Goal: Information Seeking & Learning: Learn about a topic

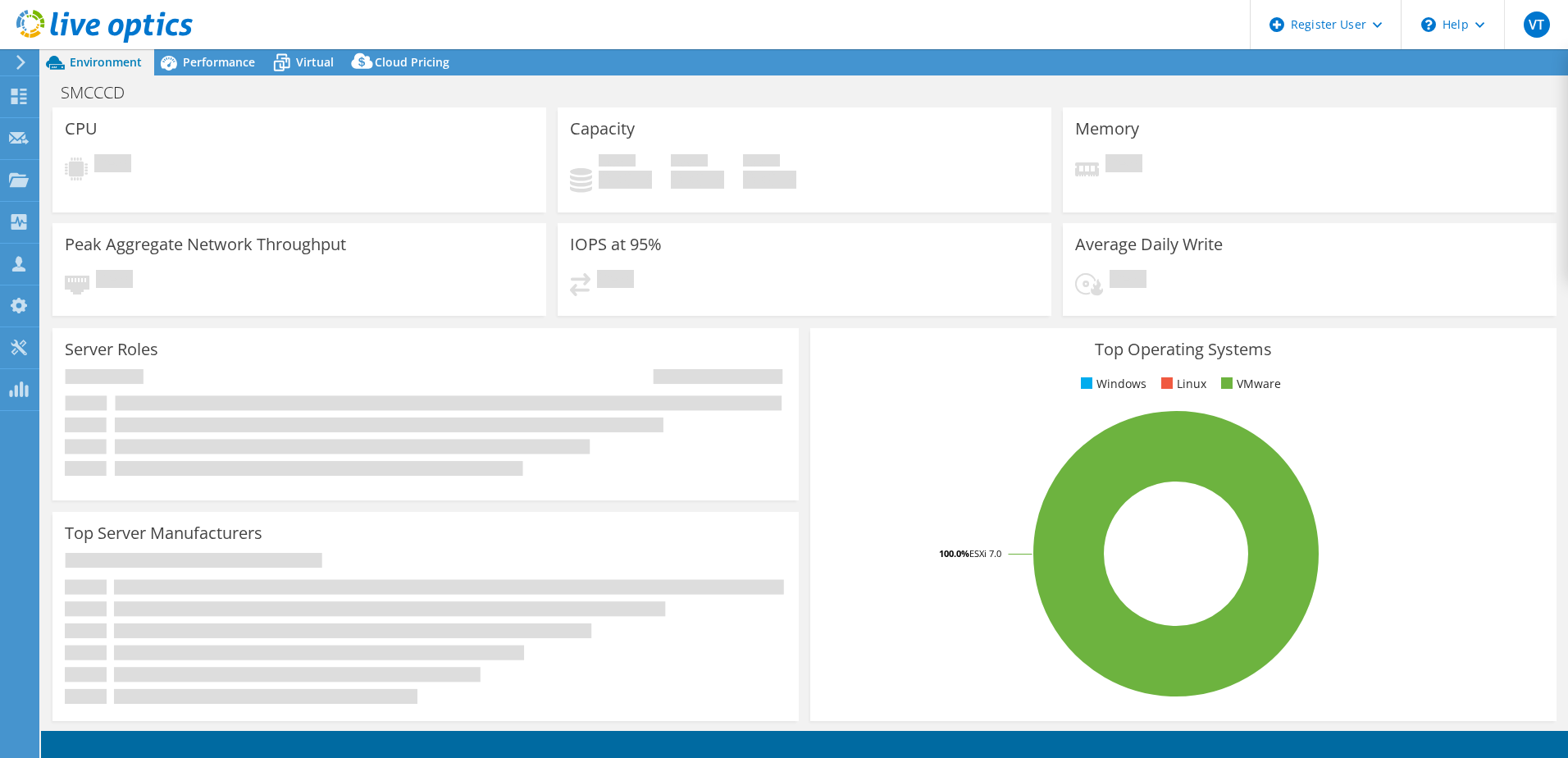
select select "USWest"
select select "USD"
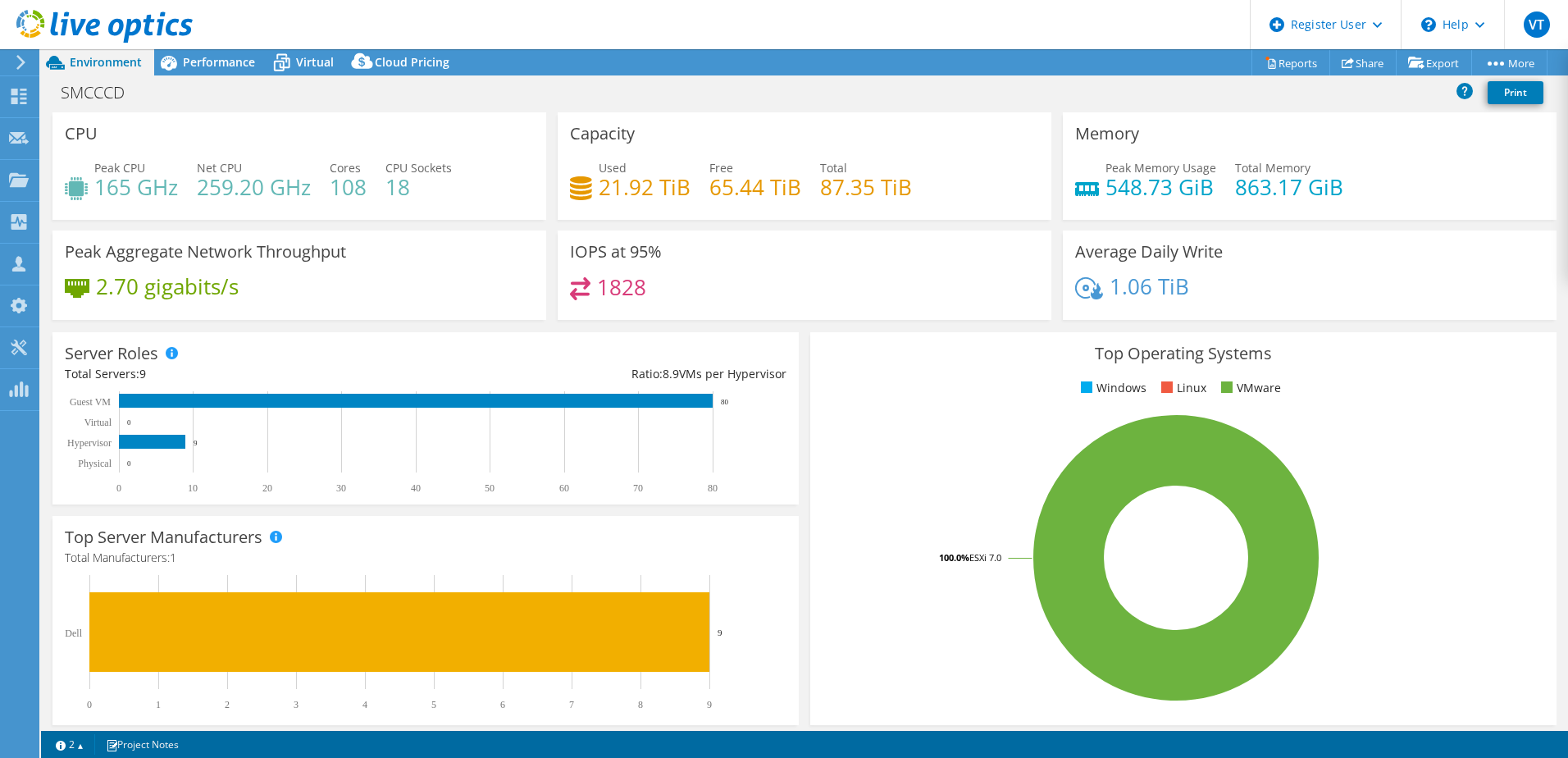
click at [216, 75] on div "SMCCCD Print" at bounding box center [804, 94] width 1527 height 37
click at [214, 67] on span "Performance" at bounding box center [219, 62] width 72 height 15
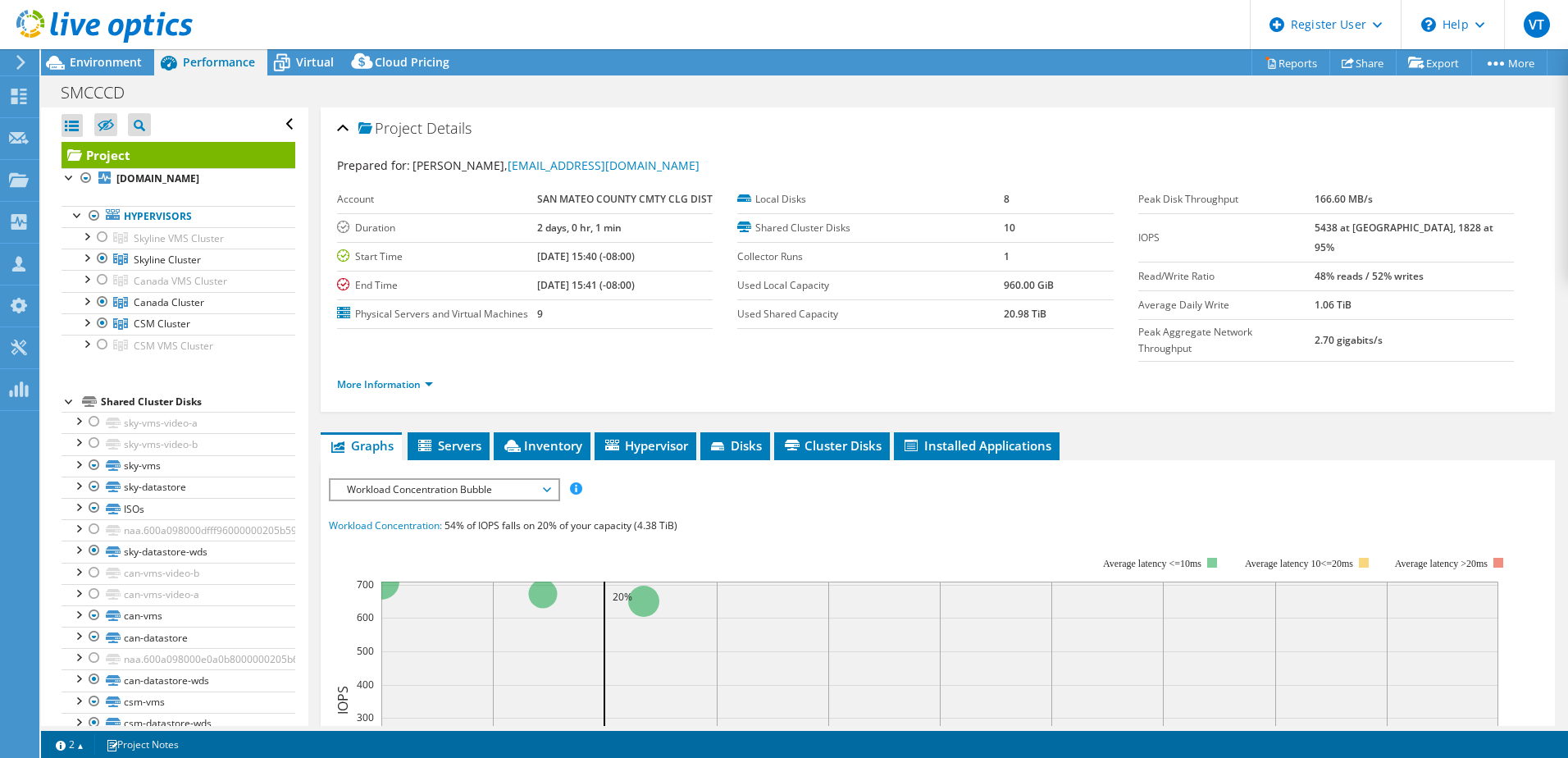
click at [798, 136] on div "Project Details" at bounding box center [938, 130] width 1202 height 36
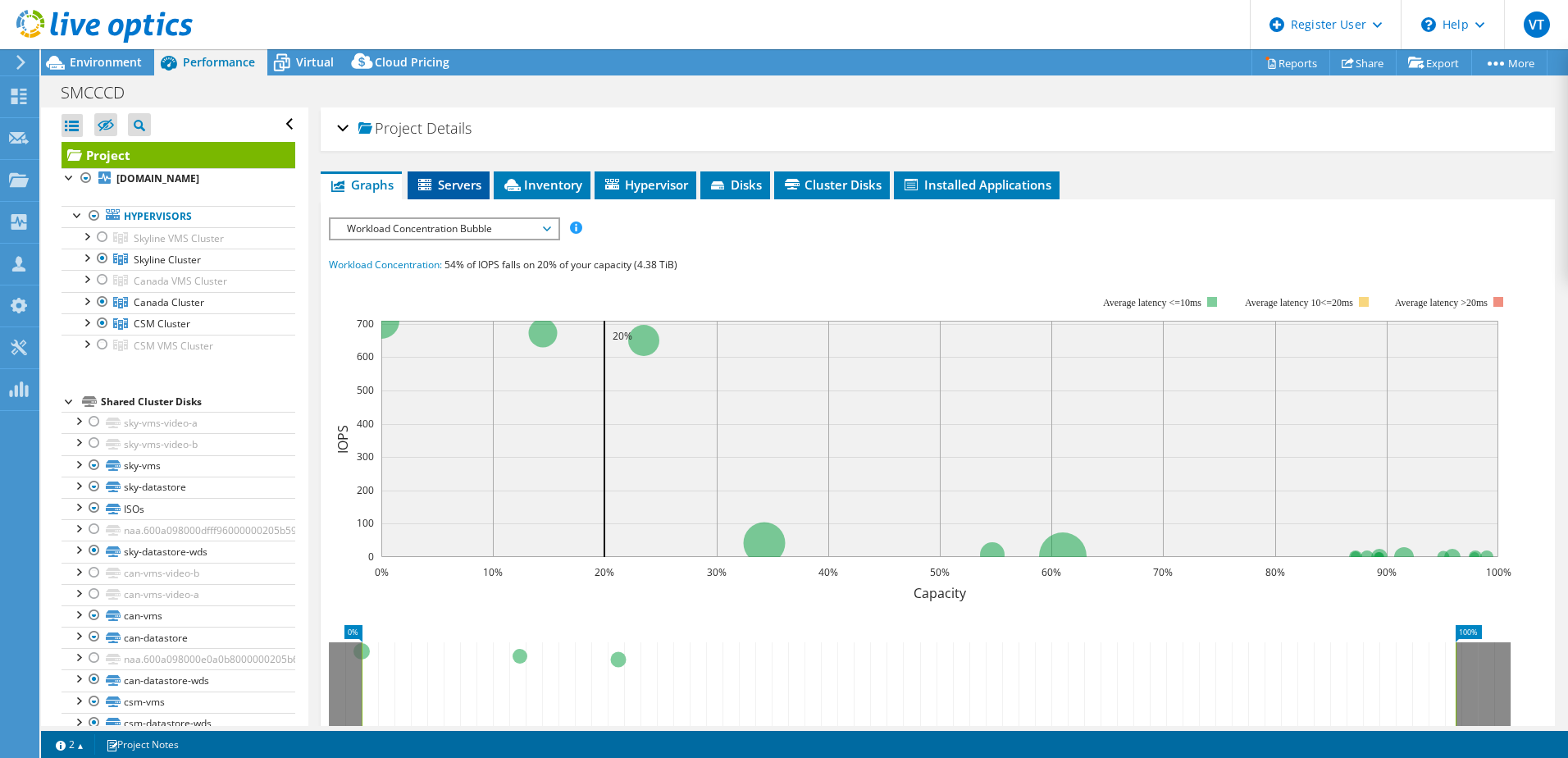
click at [455, 187] on span "Servers" at bounding box center [448, 184] width 65 height 16
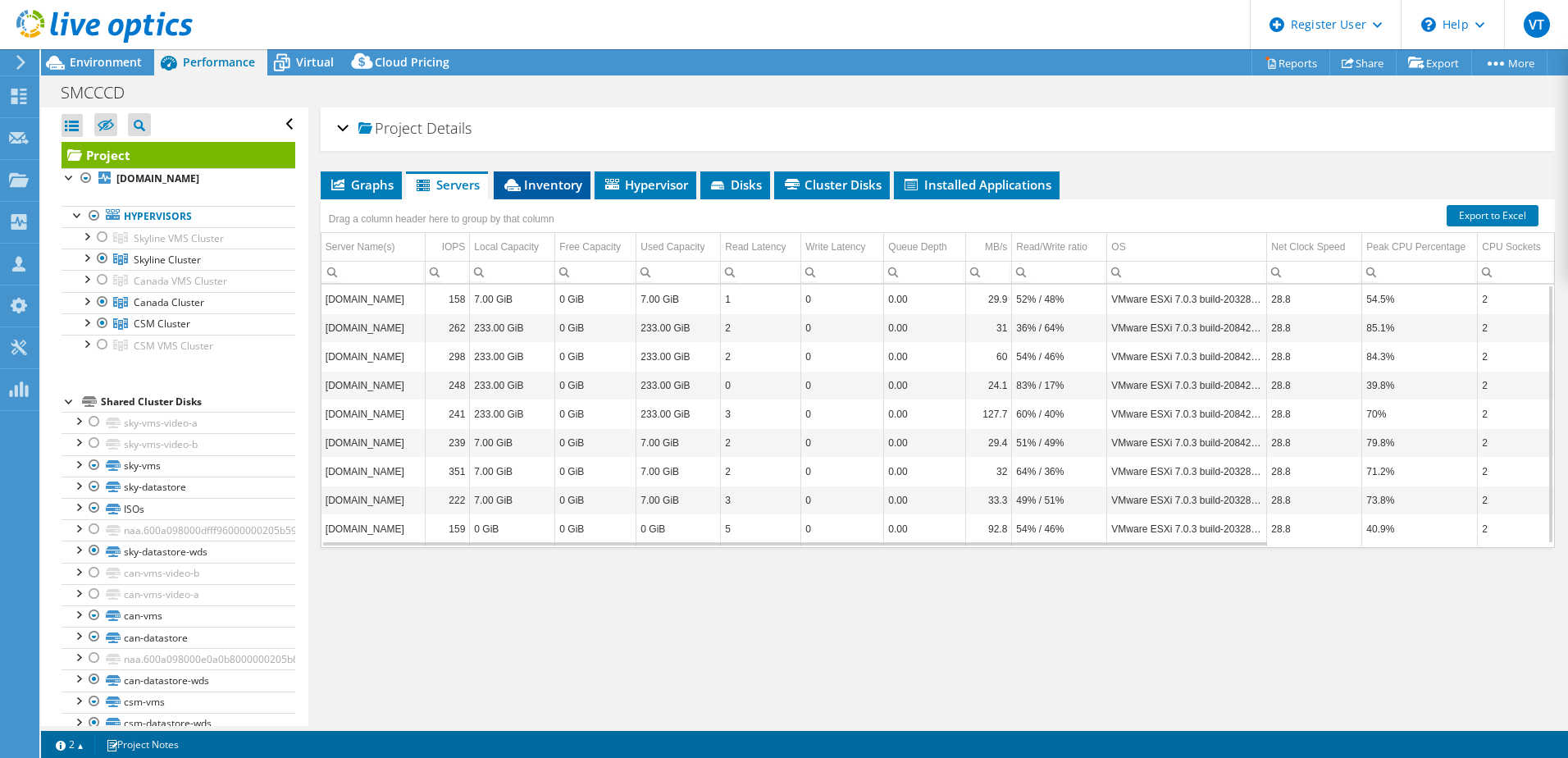
click at [550, 189] on span "Inventory" at bounding box center [542, 184] width 81 height 16
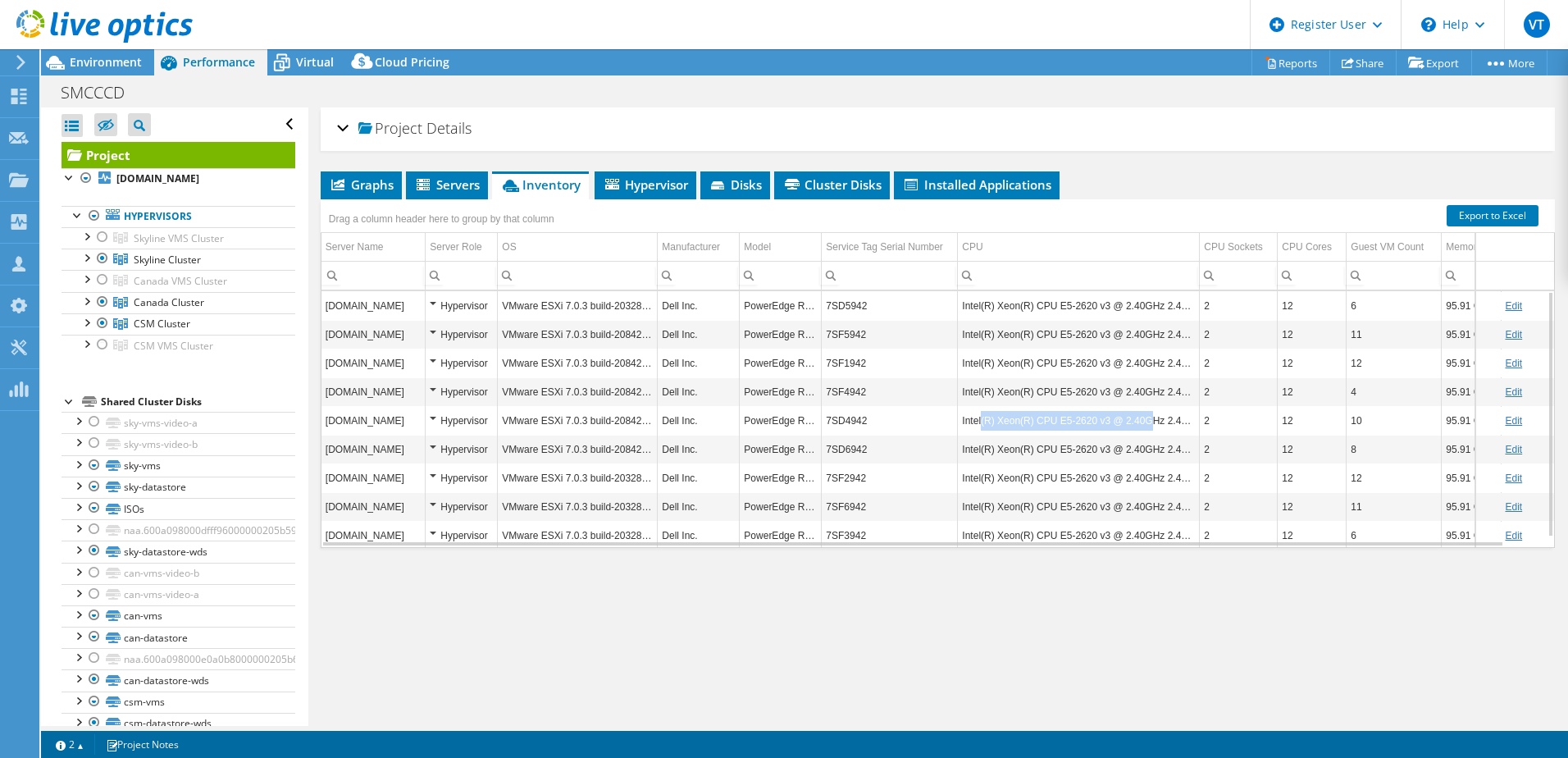
drag, startPoint x: 1018, startPoint y: 422, endPoint x: 1144, endPoint y: 429, distance: 126.2
click at [1144, 429] on td "Intel(R) Xeon(R) CPU E5-2620 v3 @ 2.40GHz 2.40 GHz" at bounding box center [1079, 421] width 242 height 29
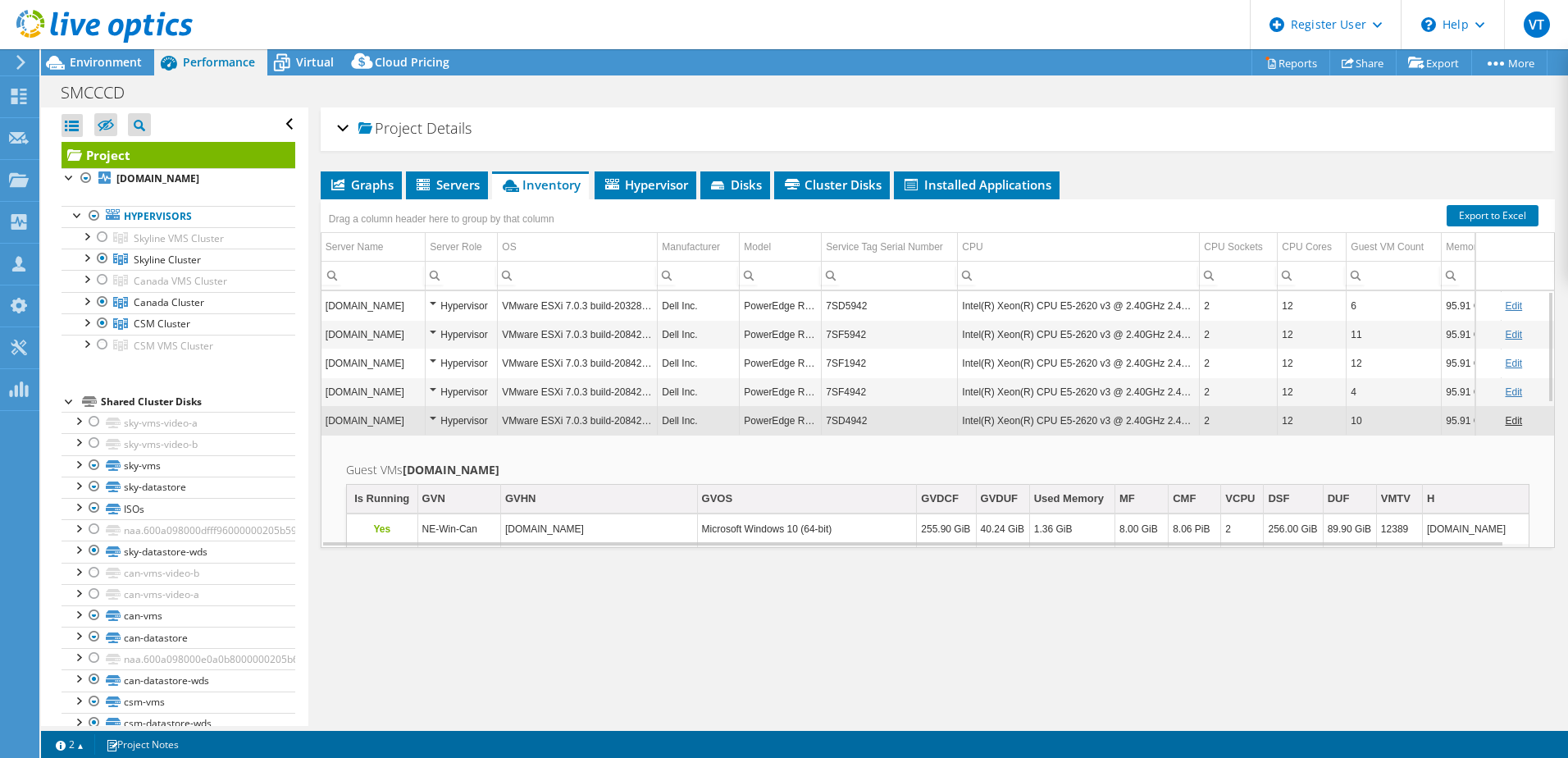
click at [1085, 391] on td "Intel(R) Xeon(R) CPU E5-2620 v3 @ 2.40GHz 2.40 GHz" at bounding box center [1079, 392] width 242 height 29
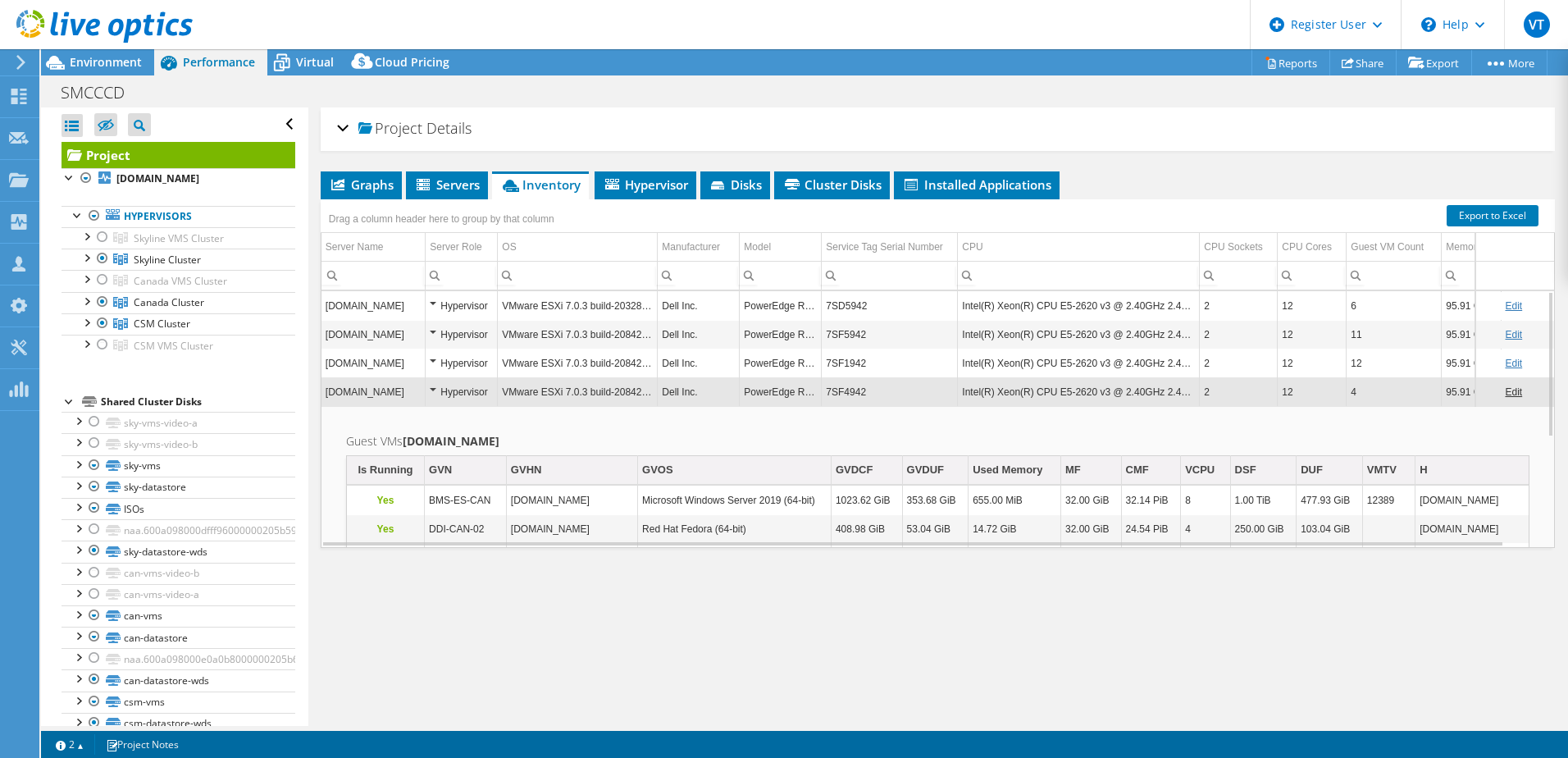
click at [1086, 361] on td "Intel(R) Xeon(R) CPU E5-2620 v3 @ 2.40GHz 2.40 GHz" at bounding box center [1079, 363] width 242 height 29
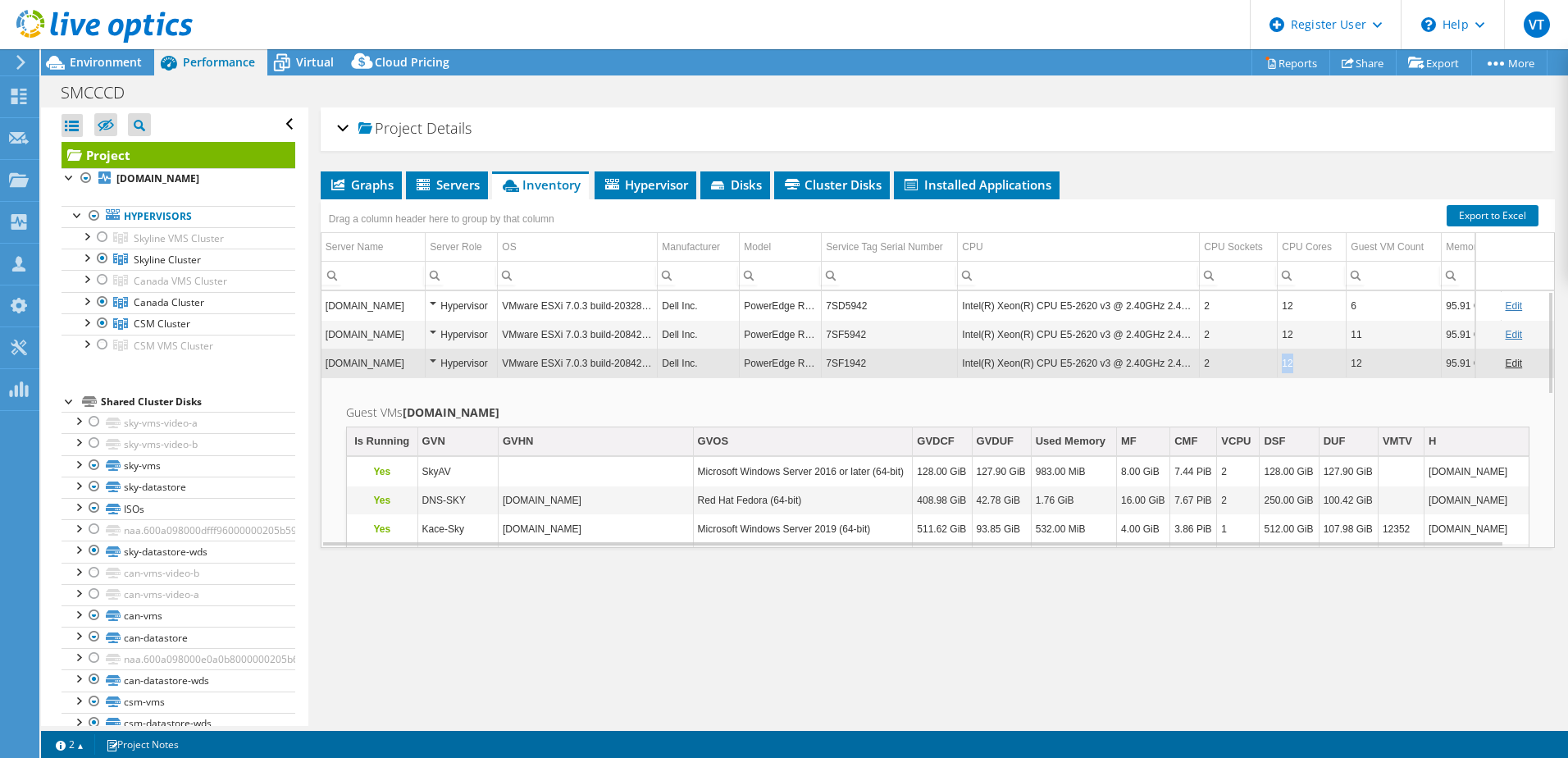
drag, startPoint x: 1293, startPoint y: 366, endPoint x: 1315, endPoint y: 376, distance: 24.2
click at [1315, 376] on td "12" at bounding box center [1312, 363] width 69 height 29
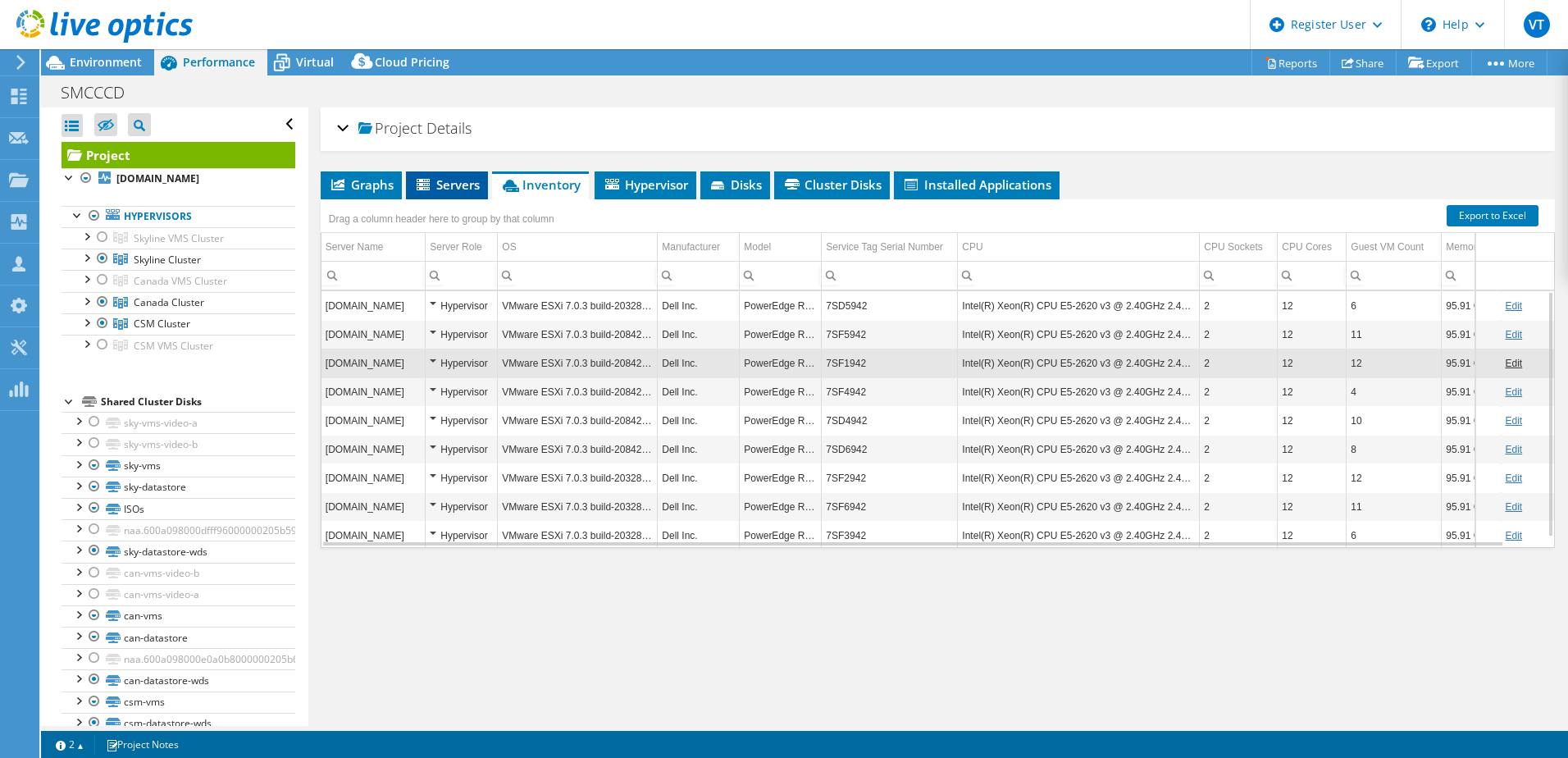
click at [446, 185] on span "Servers" at bounding box center [446, 184] width 65 height 16
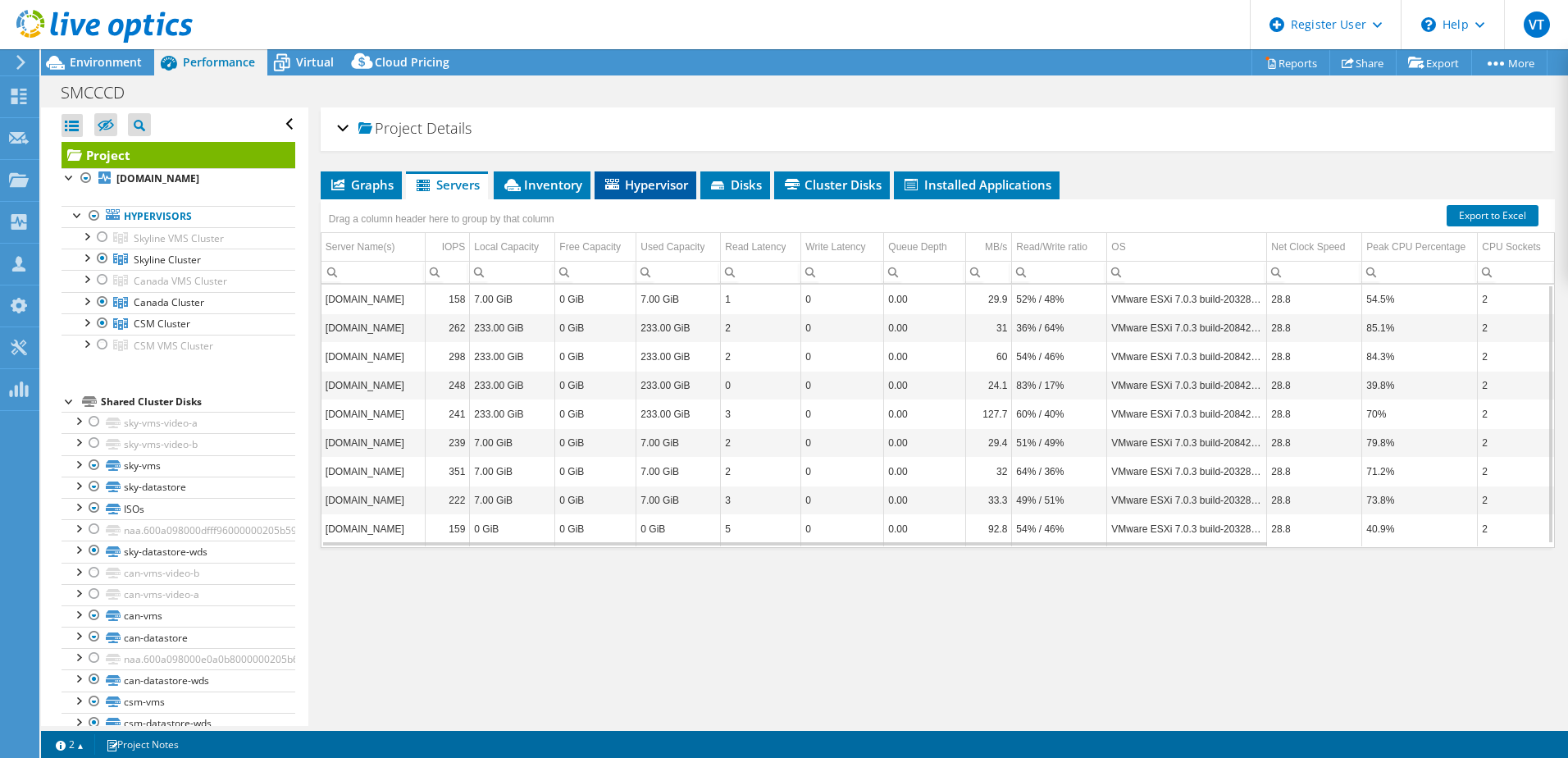
click at [658, 187] on span "Hypervisor" at bounding box center [645, 184] width 86 height 16
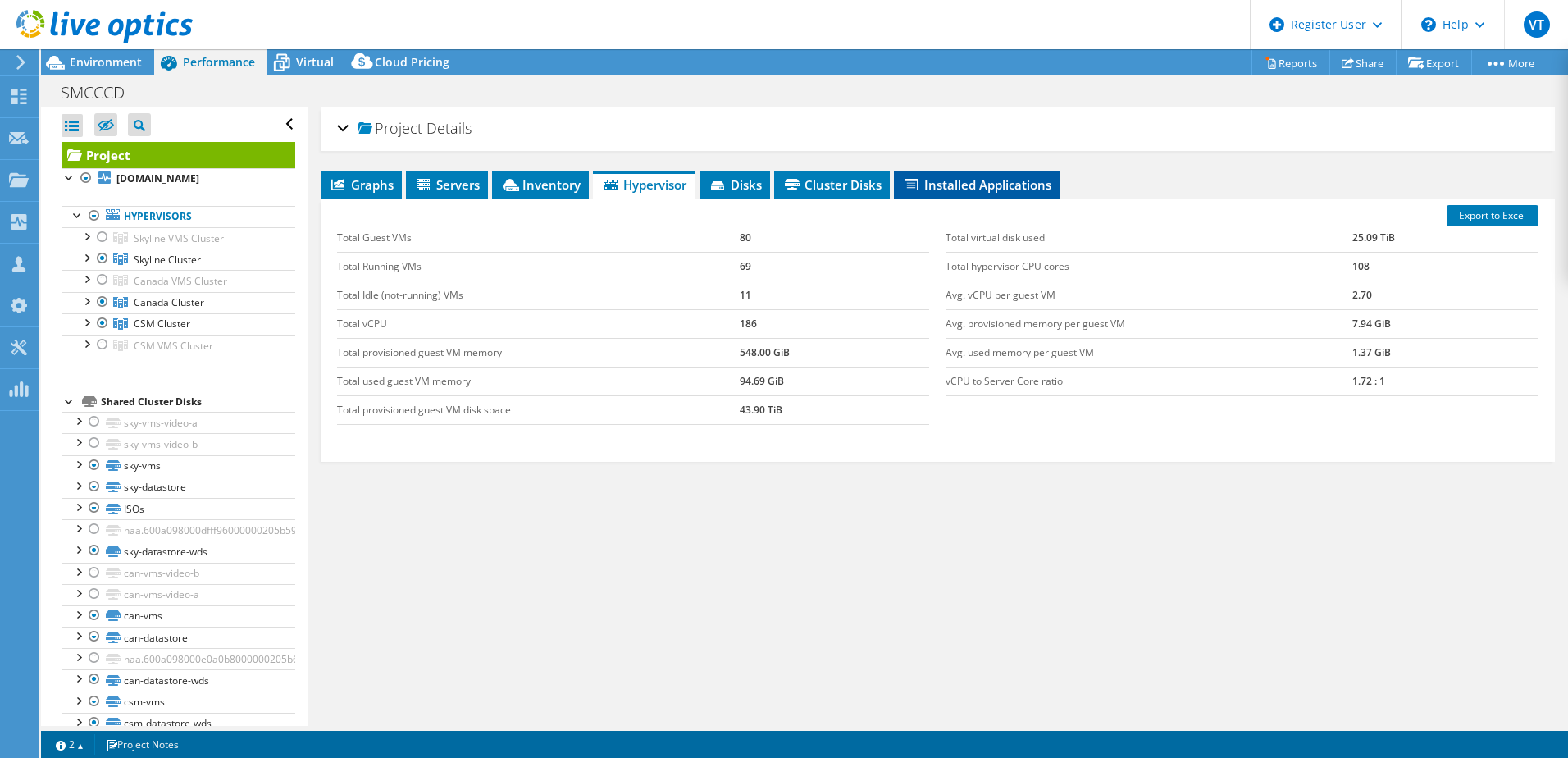
click at [990, 175] on li "Installed Applications" at bounding box center [976, 185] width 165 height 28
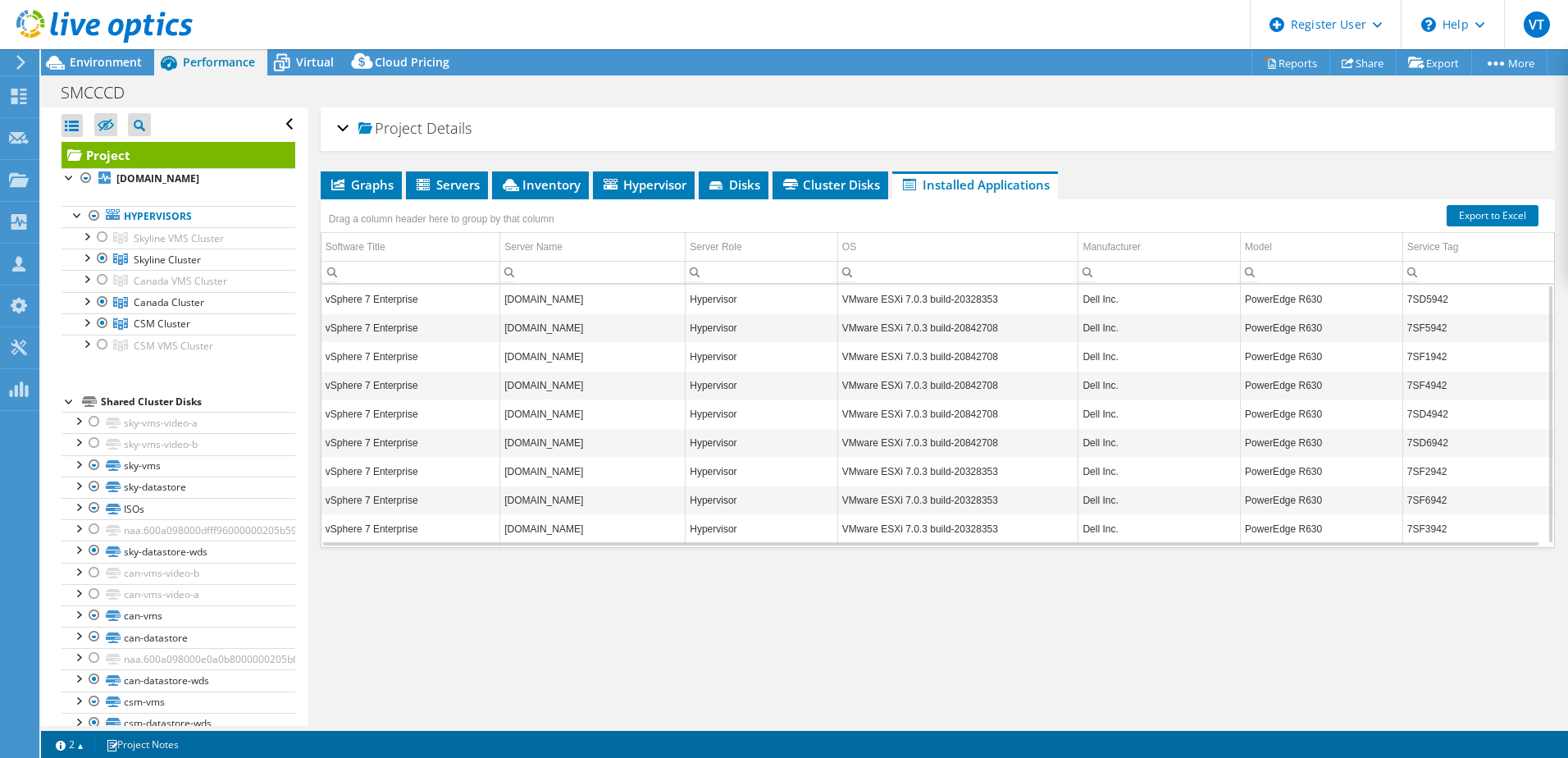
drag, startPoint x: 989, startPoint y: 416, endPoint x: 551, endPoint y: 439, distance: 438.6
drag, startPoint x: 534, startPoint y: 415, endPoint x: 618, endPoint y: 330, distance: 119.5
click at [1281, 57] on link "Reports" at bounding box center [1291, 63] width 79 height 25
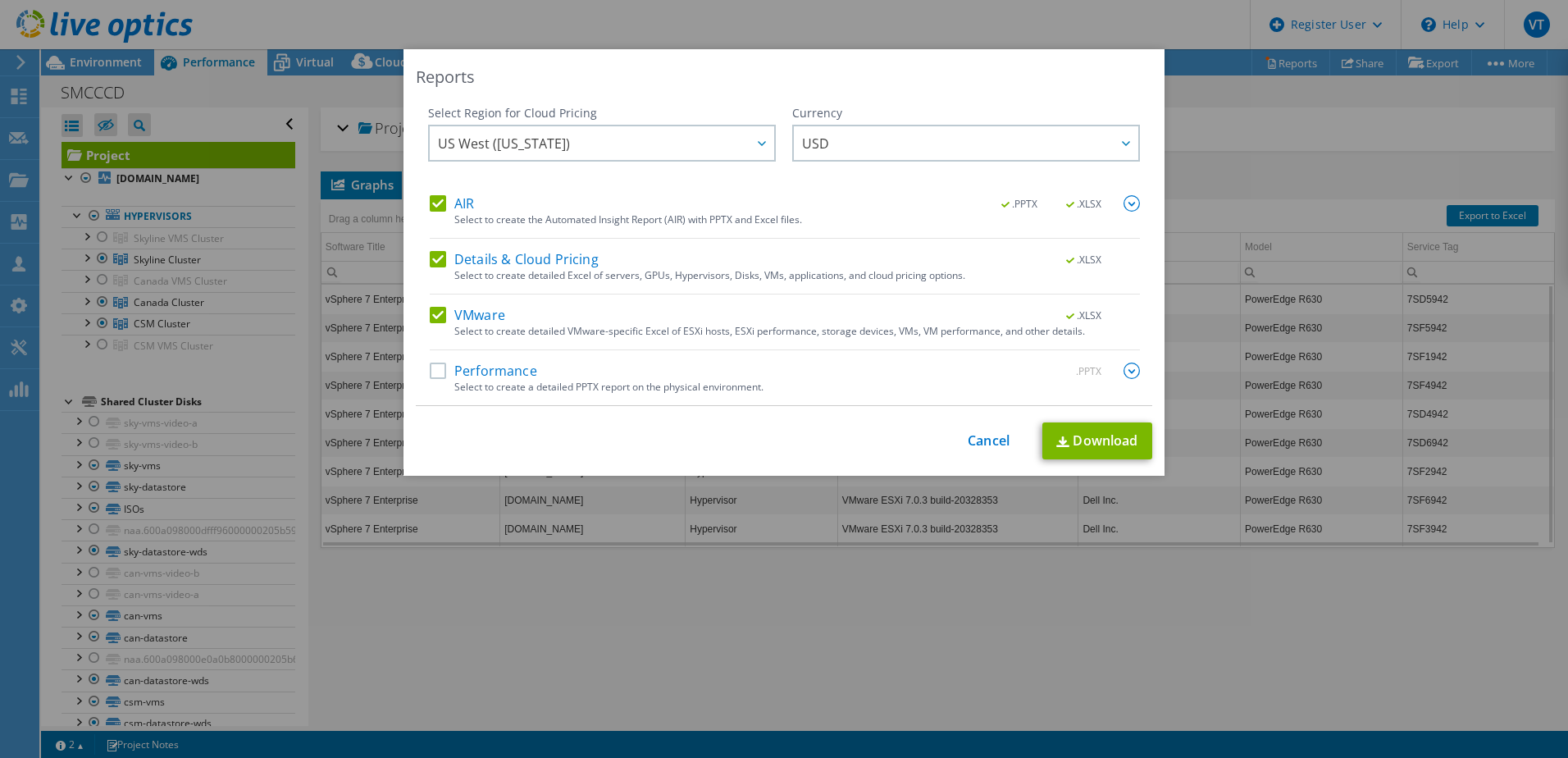
click at [437, 368] on label "Performance" at bounding box center [483, 371] width 108 height 16
click at [0, 0] on input "Performance" at bounding box center [0, 0] width 0 height 0
click at [1098, 443] on link "Download" at bounding box center [1097, 441] width 110 height 37
click at [1295, 130] on div "Reports Select Region for Cloud Pricing Asia Pacific (Hong Kong) Asia Pacific (…" at bounding box center [784, 379] width 1568 height 660
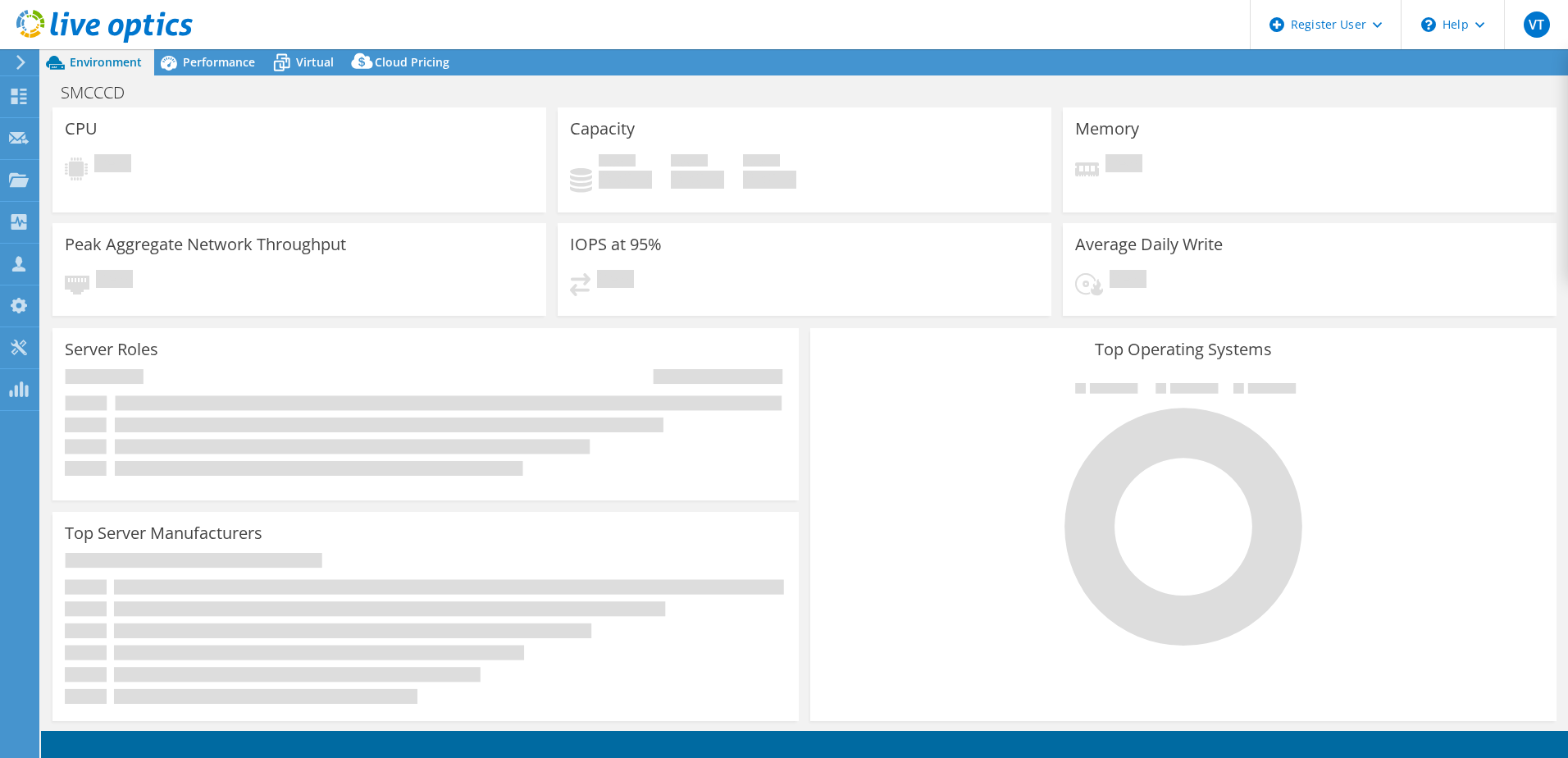
select select "USWest"
select select "USD"
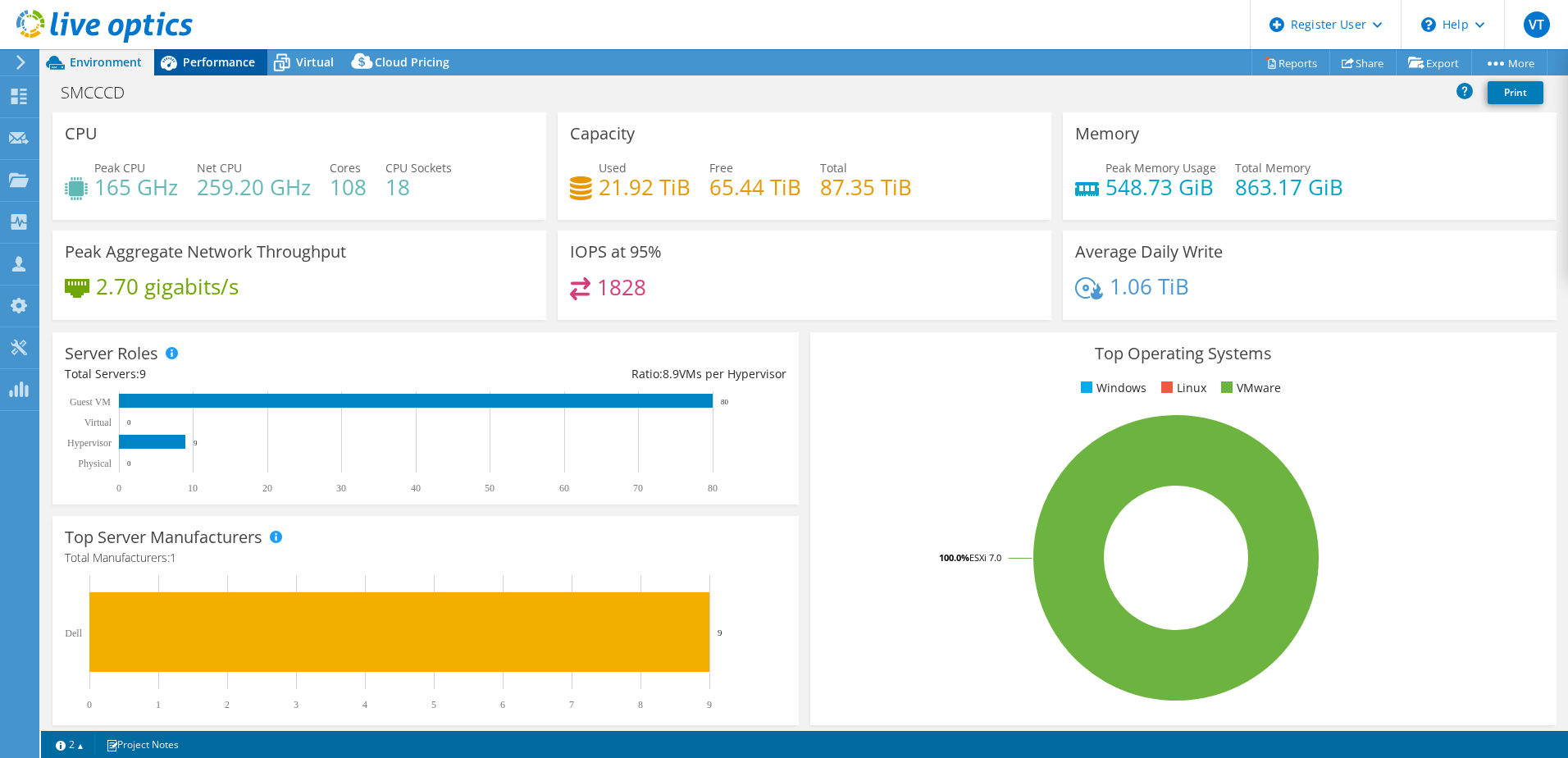
click at [226, 65] on span "Performance" at bounding box center [219, 62] width 72 height 15
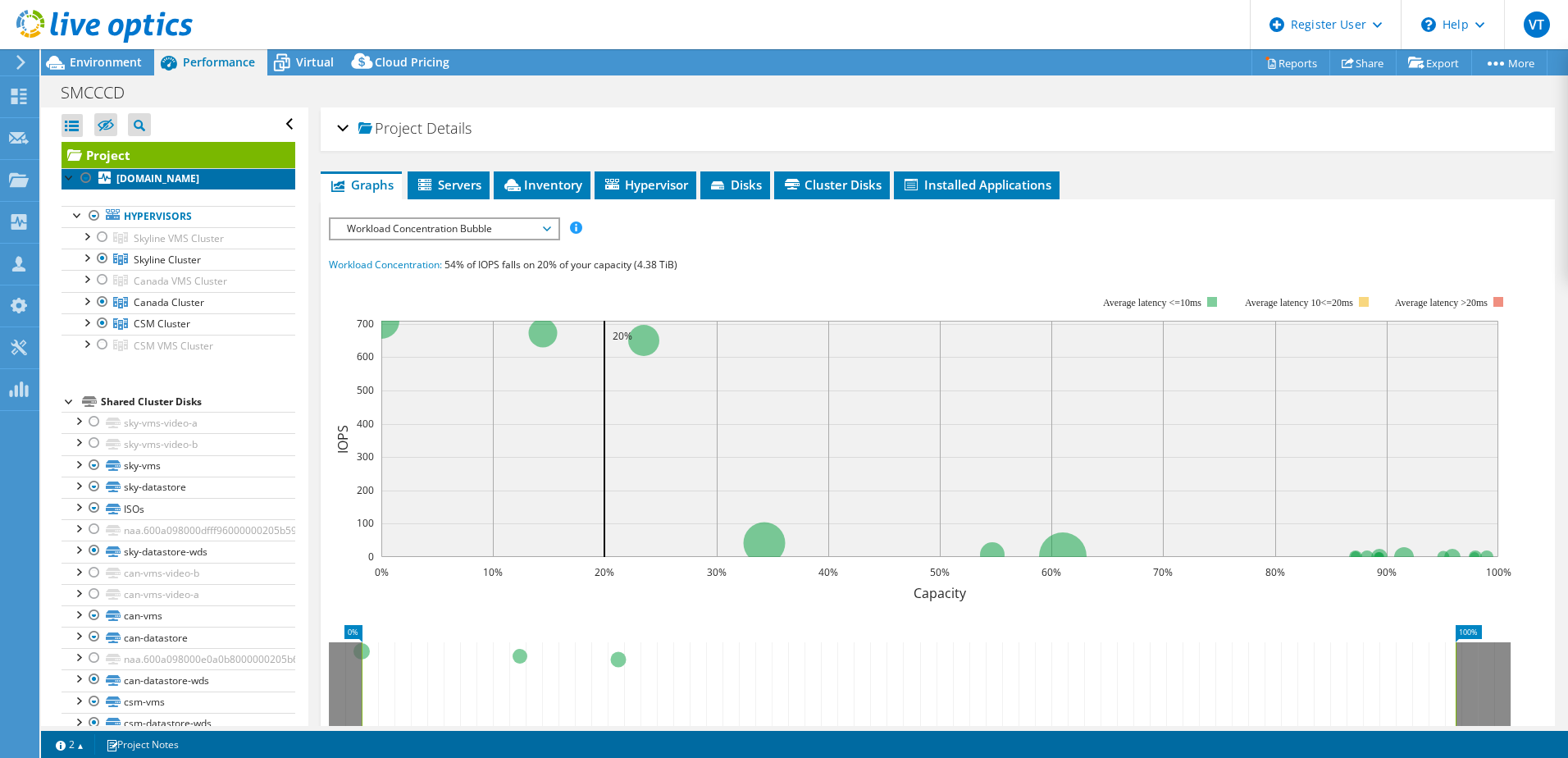
click at [163, 186] on b "[DOMAIN_NAME]" at bounding box center [158, 178] width 83 height 14
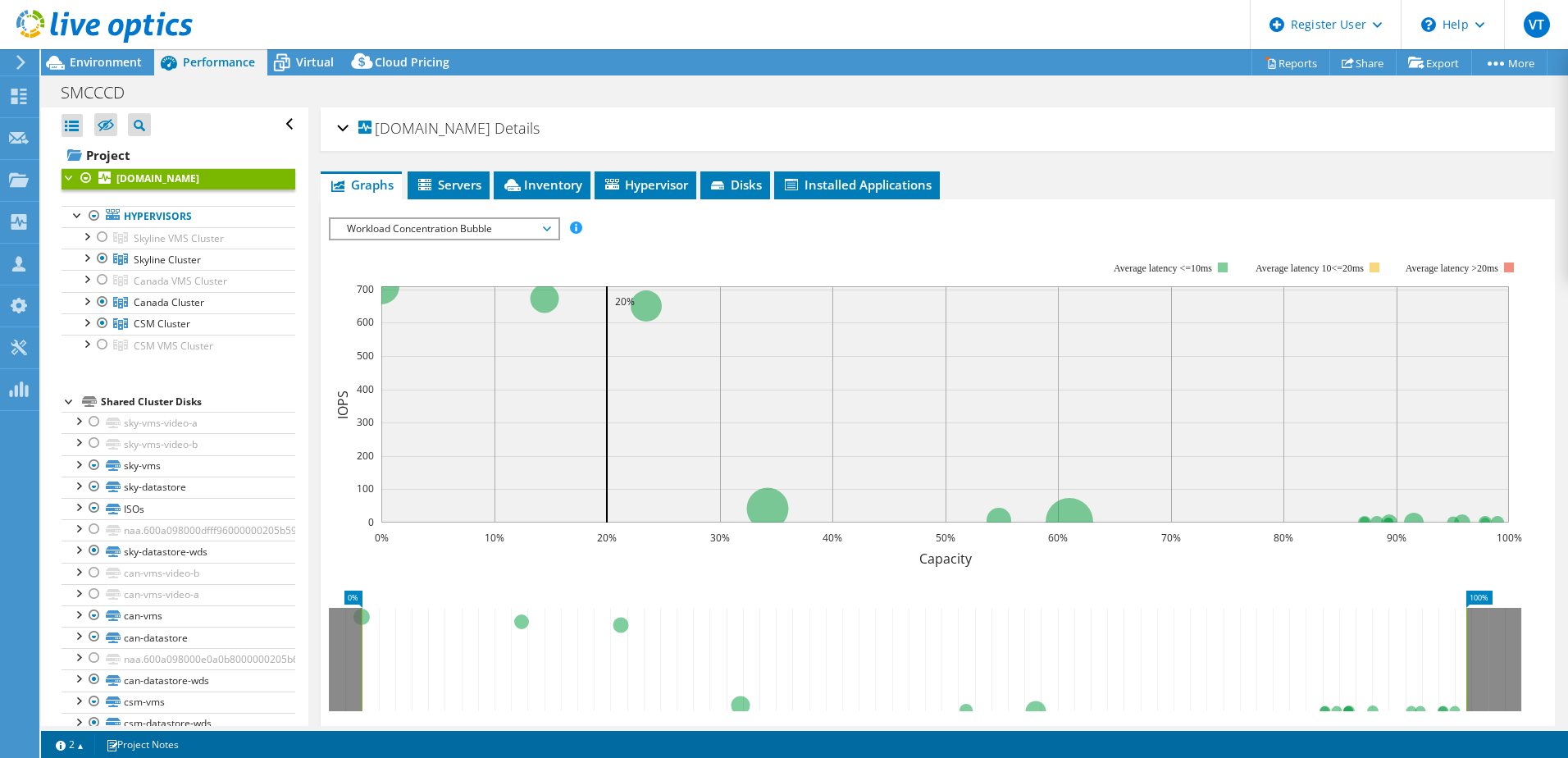
click at [349, 124] on h2 "sky-vms-esx1.smccd.net Details" at bounding box center [438, 128] width 203 height 33
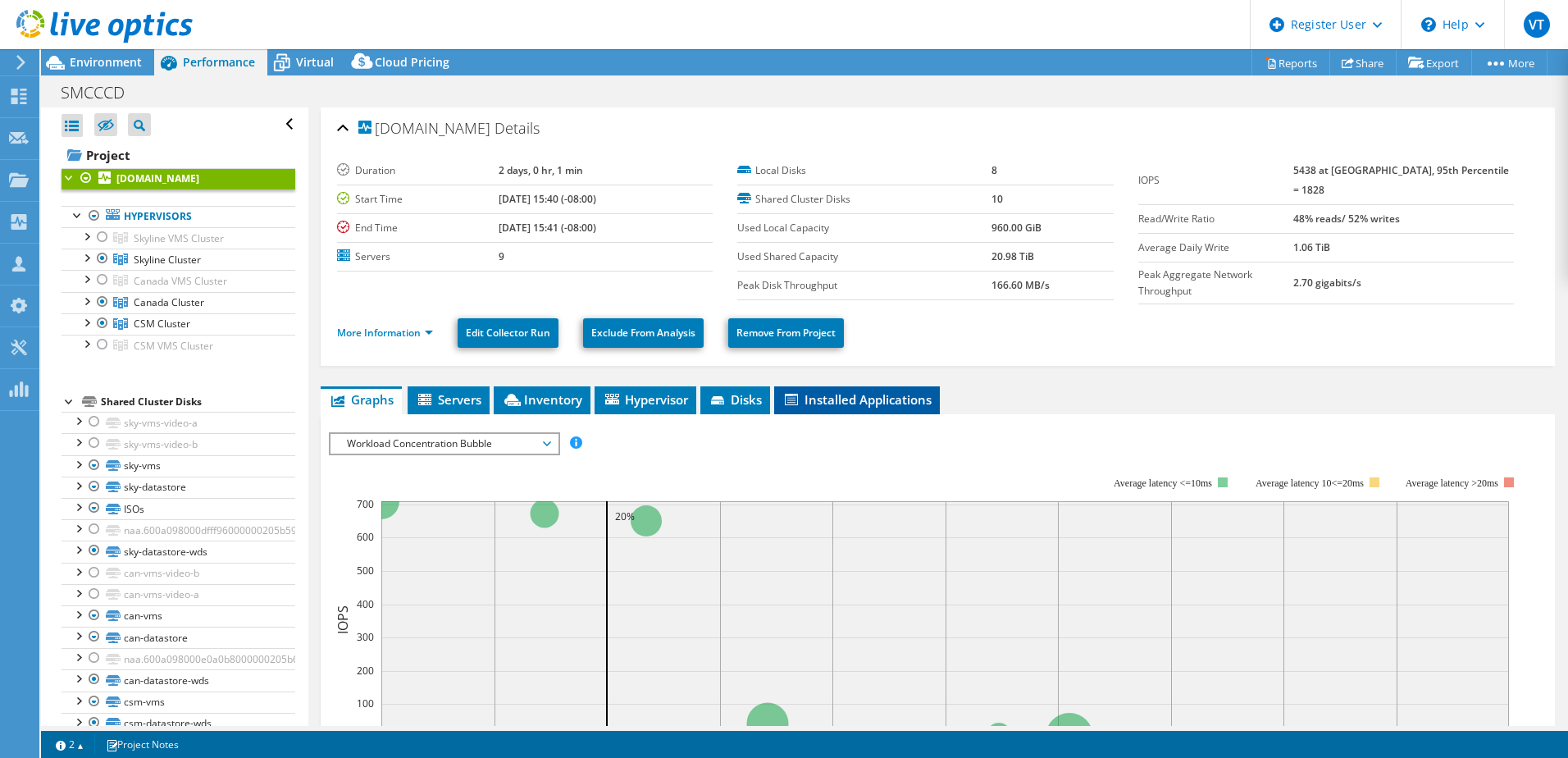
click at [839, 400] on span "Installed Applications" at bounding box center [857, 399] width 149 height 16
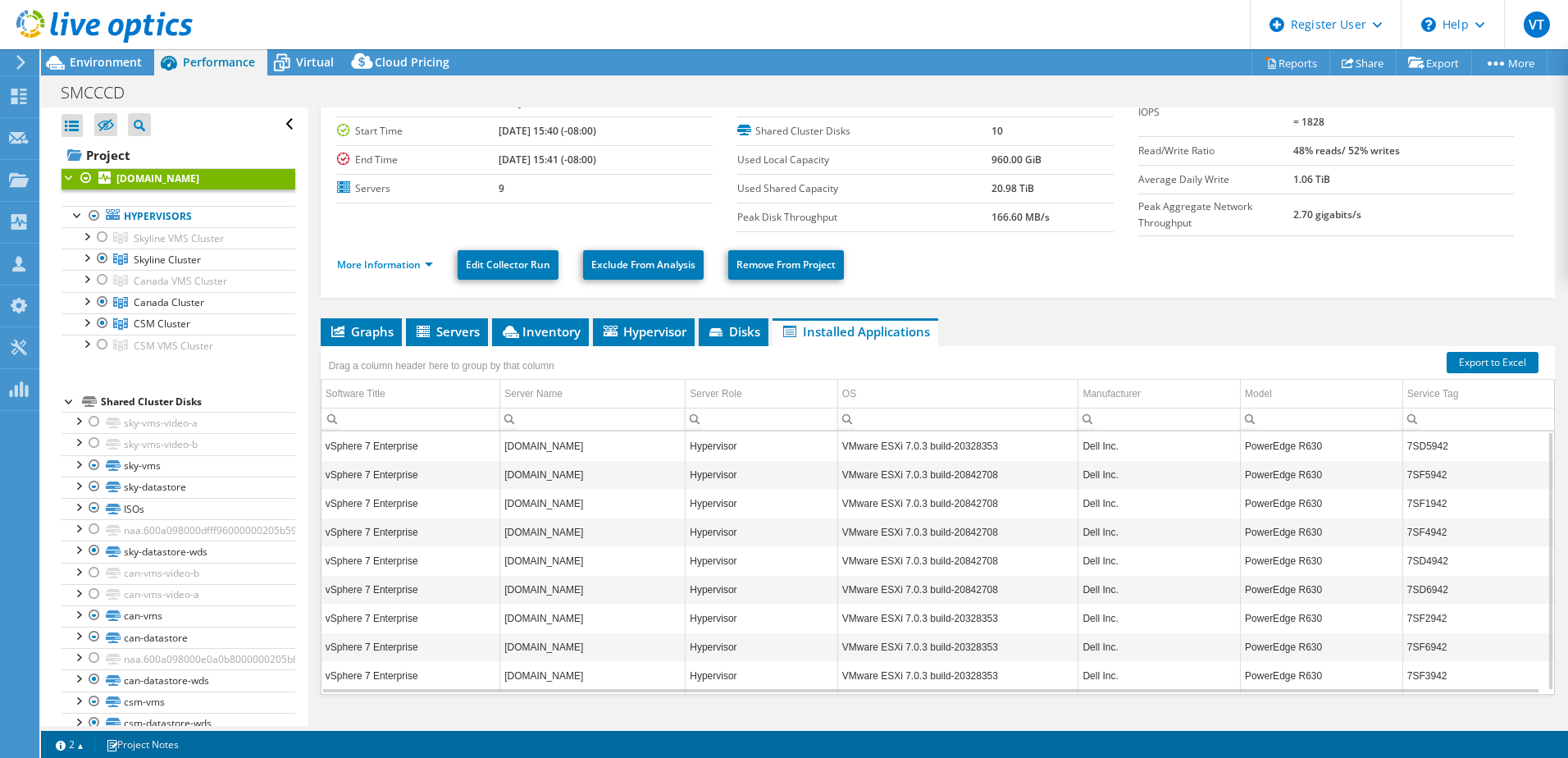
scroll to position [95, 0]
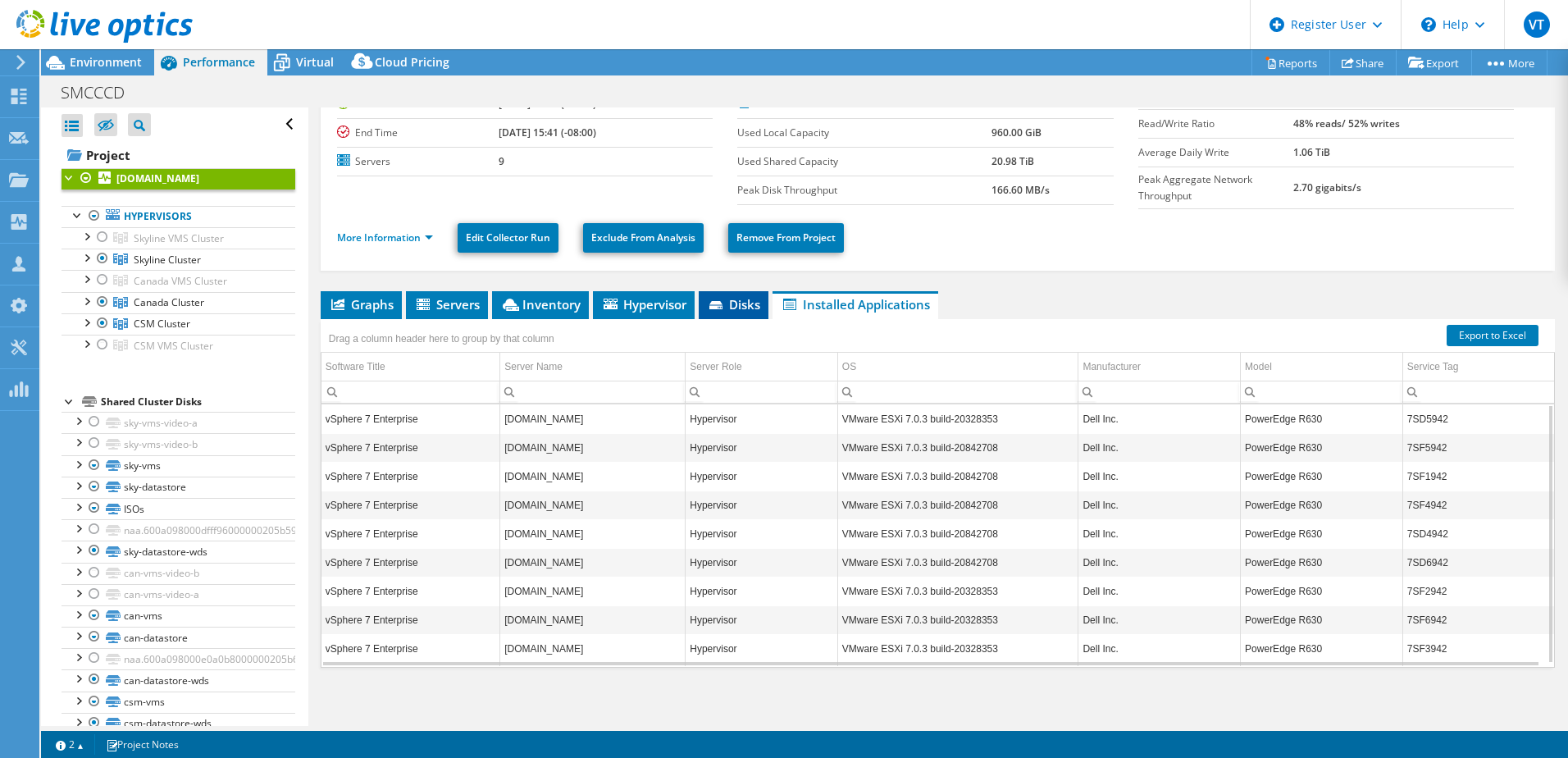
click at [734, 302] on span "Disks" at bounding box center [734, 304] width 53 height 16
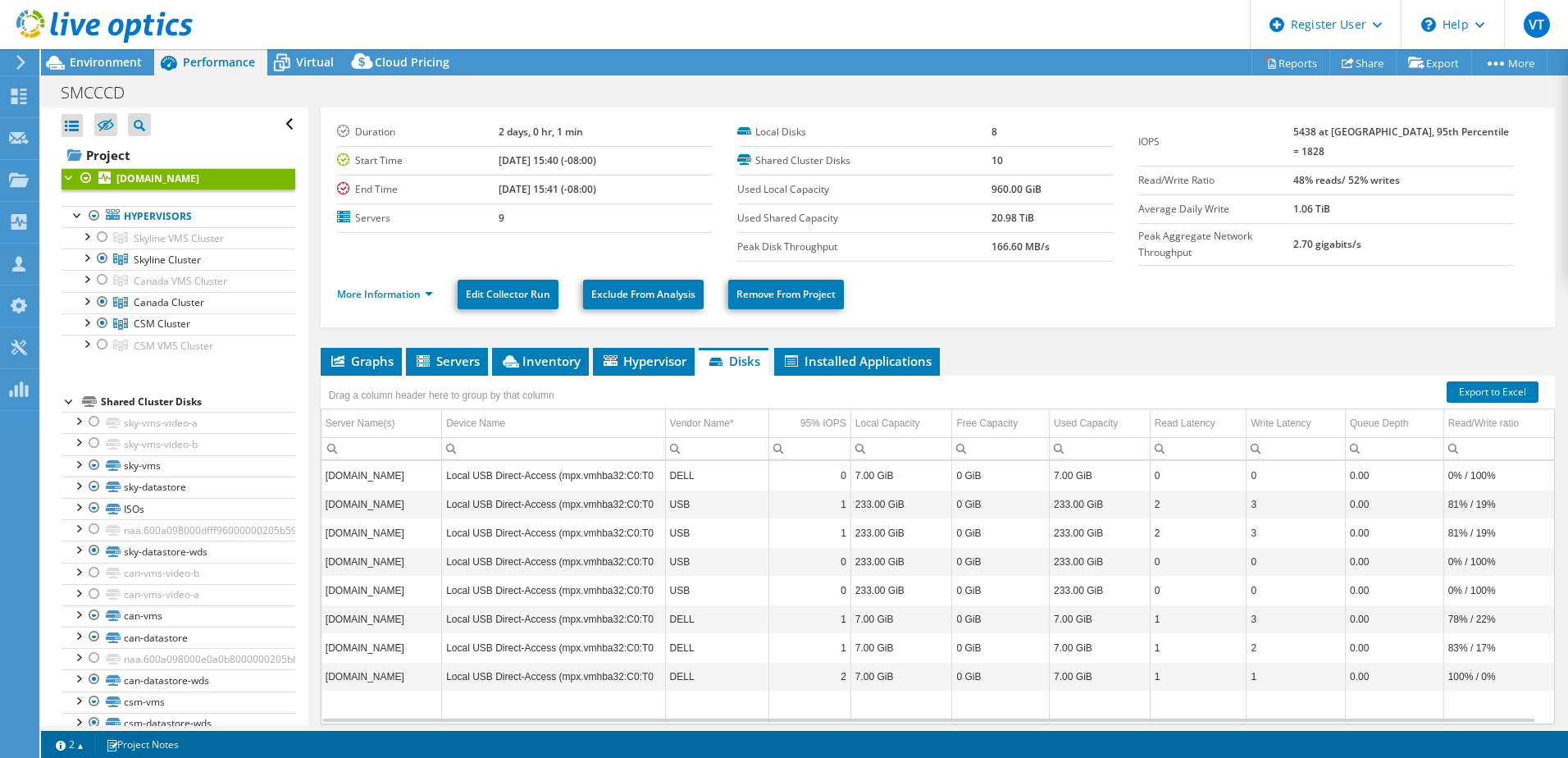
scroll to position [0, 0]
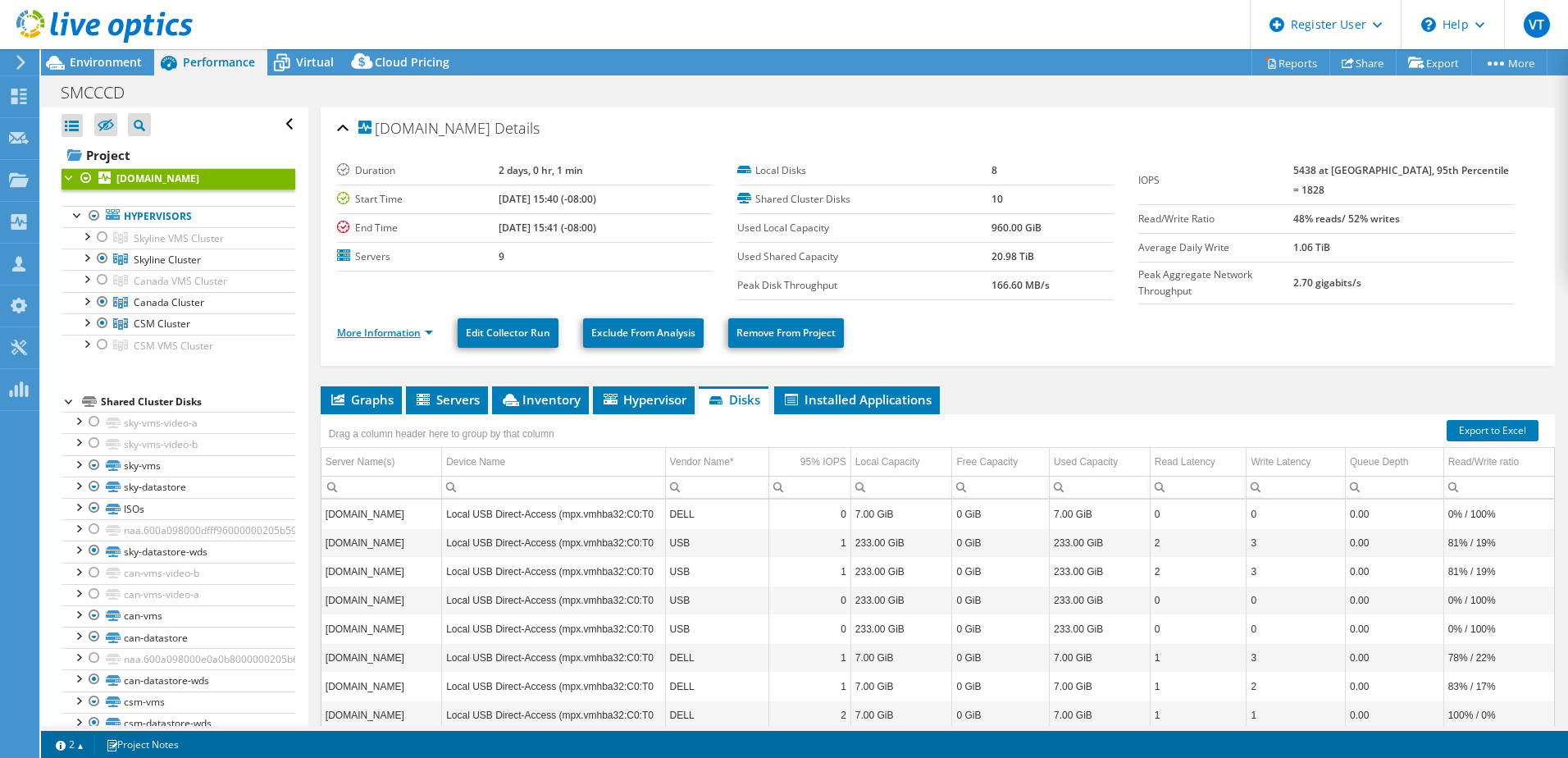
click at [399, 333] on link "More Information" at bounding box center [385, 332] width 96 height 14
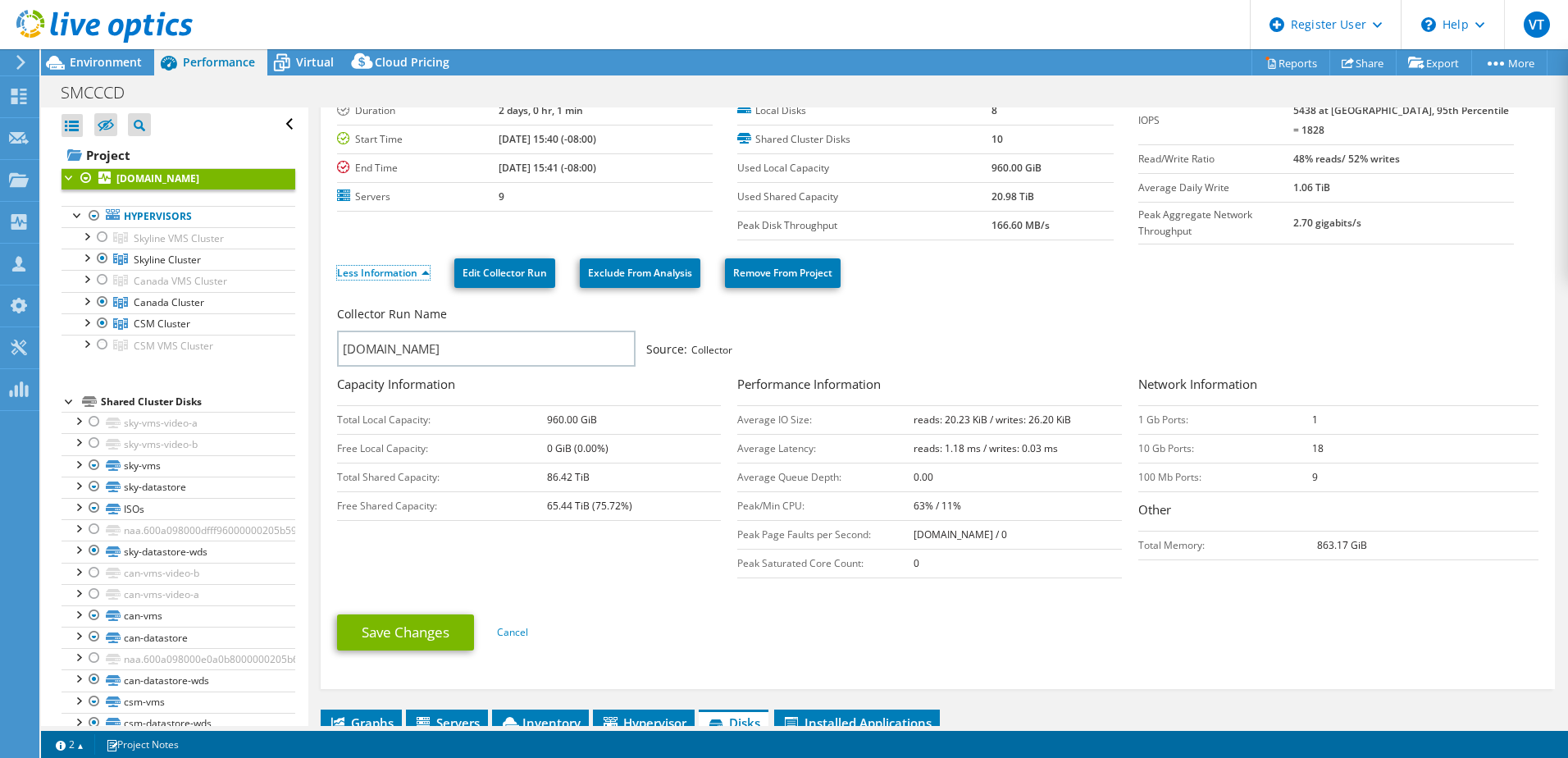
scroll to position [82, 0]
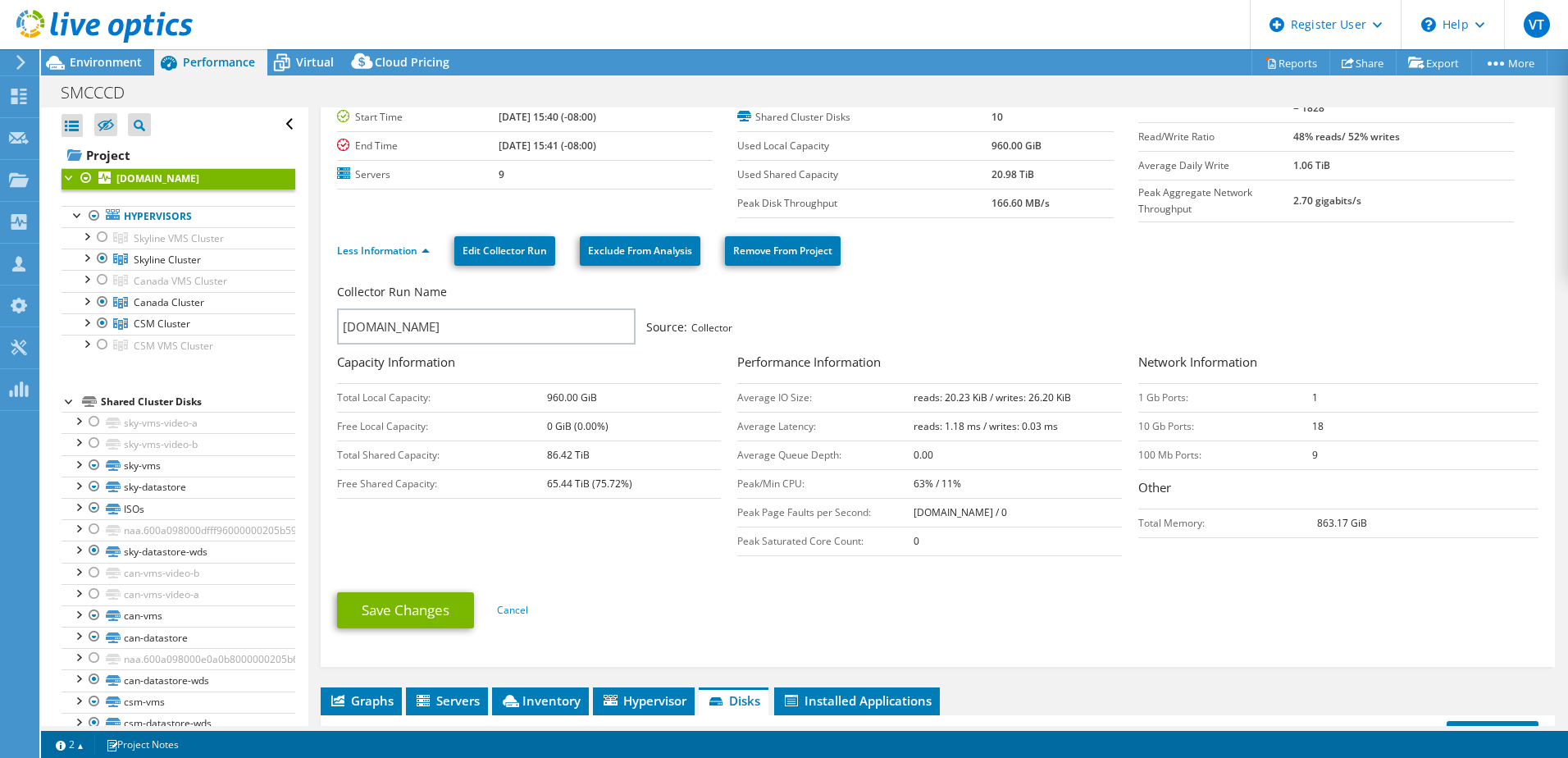
drag, startPoint x: 939, startPoint y: 396, endPoint x: 1023, endPoint y: 396, distance: 84.0
click at [1002, 396] on b "reads: 20.23 KiB / writes: 26.20 KiB" at bounding box center [992, 397] width 158 height 14
drag, startPoint x: 1023, startPoint y: 396, endPoint x: 968, endPoint y: 322, distance: 92.2
click at [965, 325] on div "Collector Run Name sky-vms-esx1.smccd.net Source: Collector" at bounding box center [930, 315] width 1186 height 61
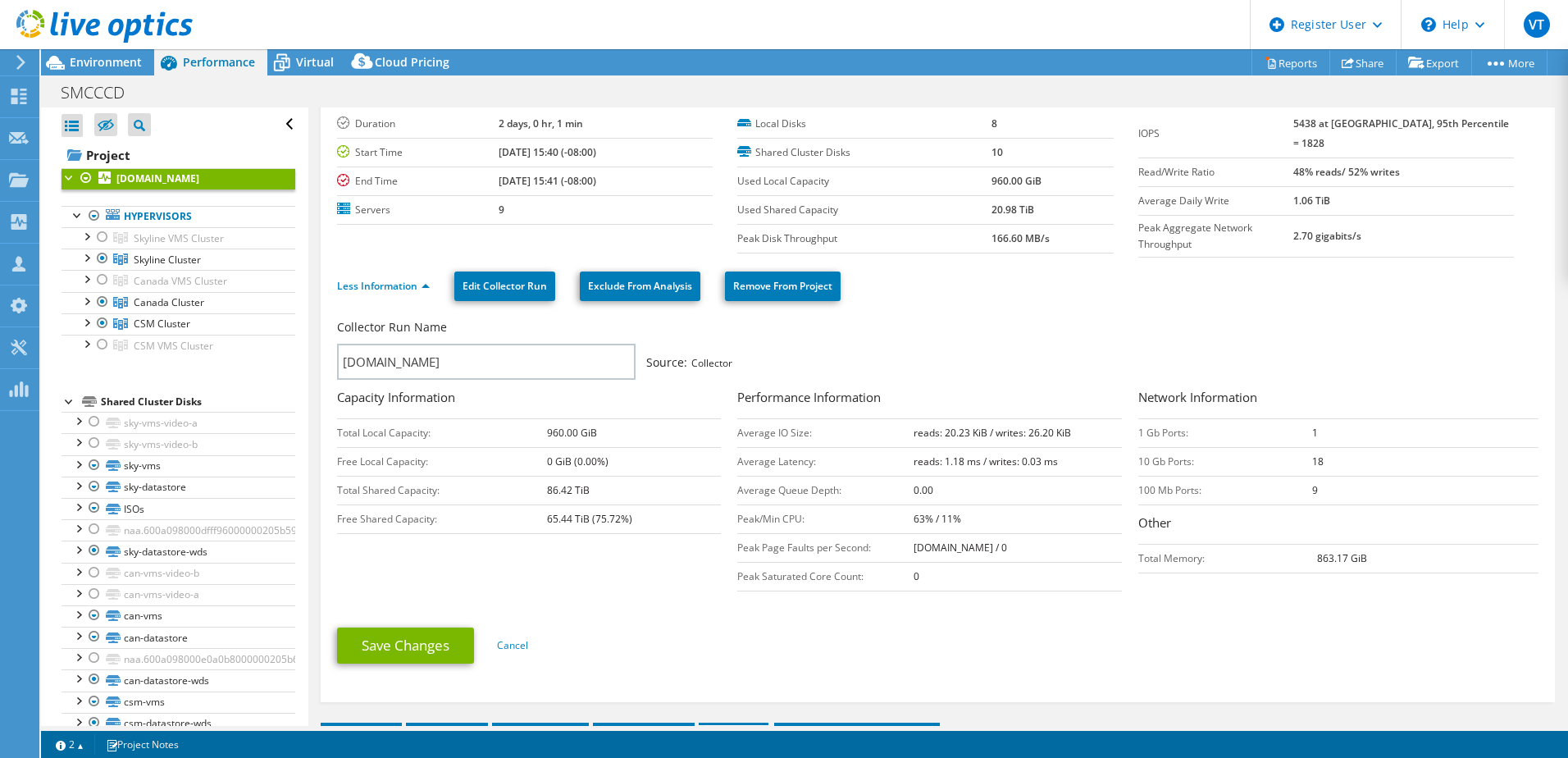
scroll to position [0, 0]
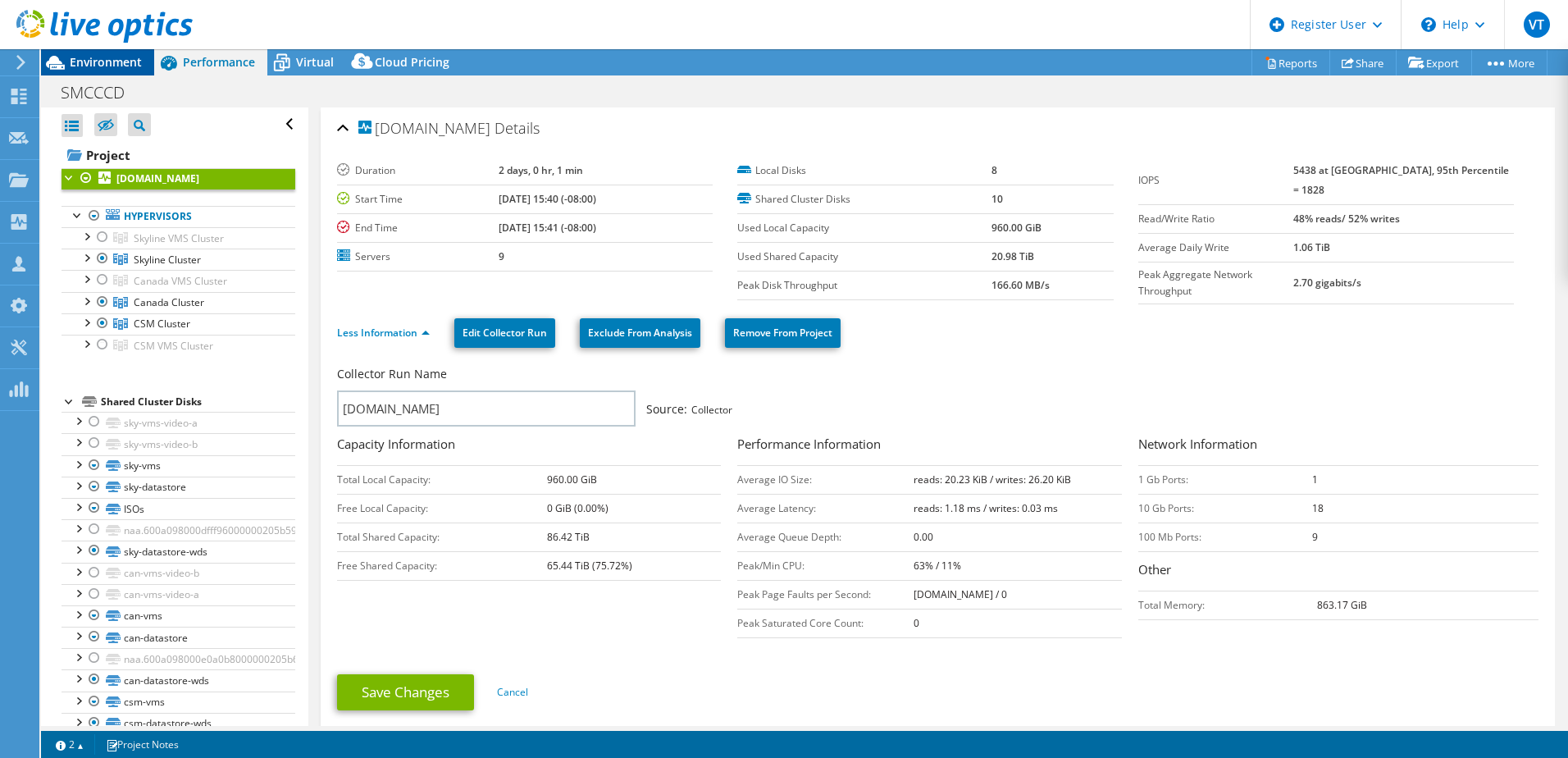
click at [120, 68] on span "Environment" at bounding box center [105, 62] width 72 height 15
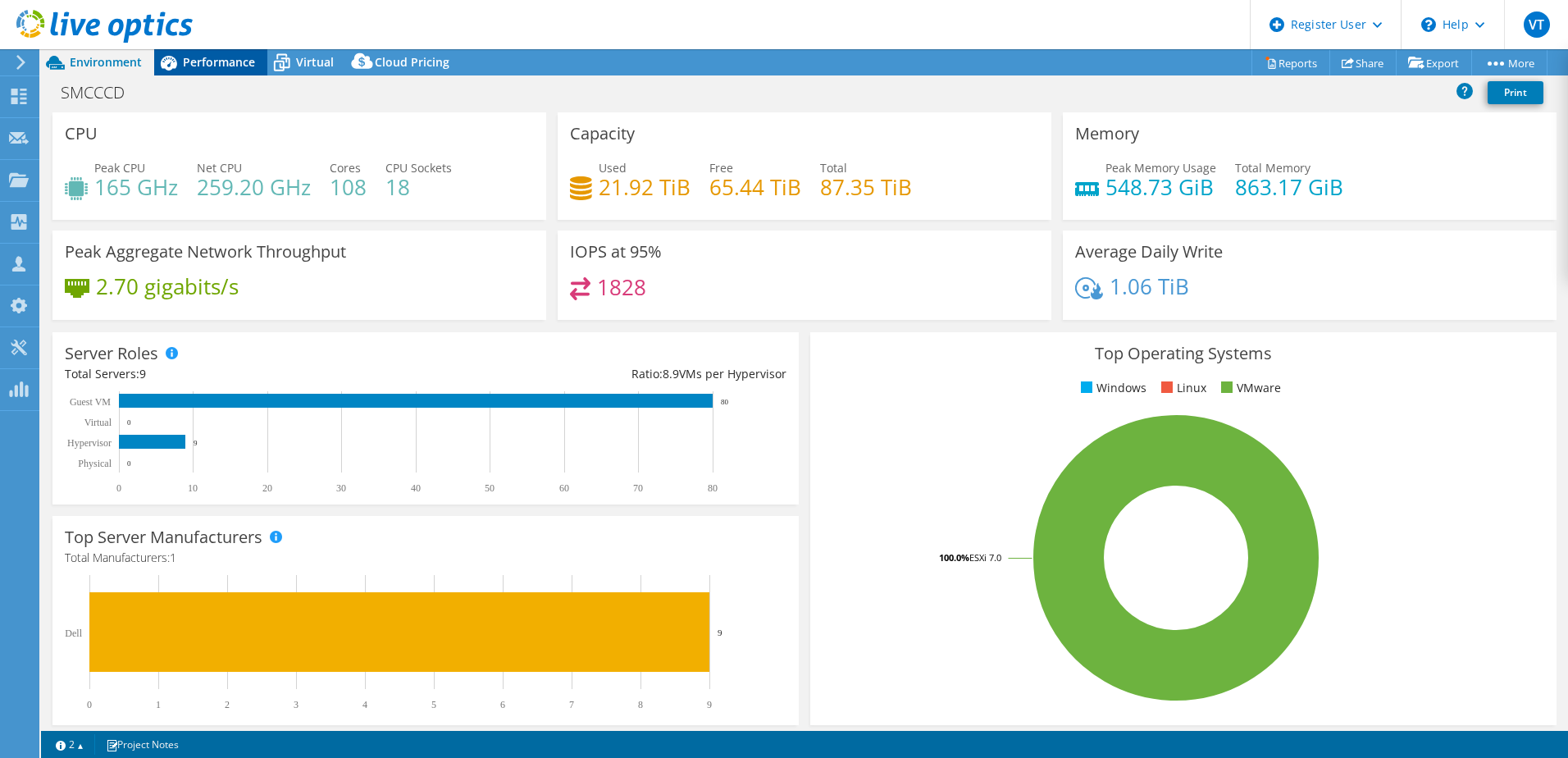
click at [236, 61] on span "Performance" at bounding box center [219, 62] width 72 height 15
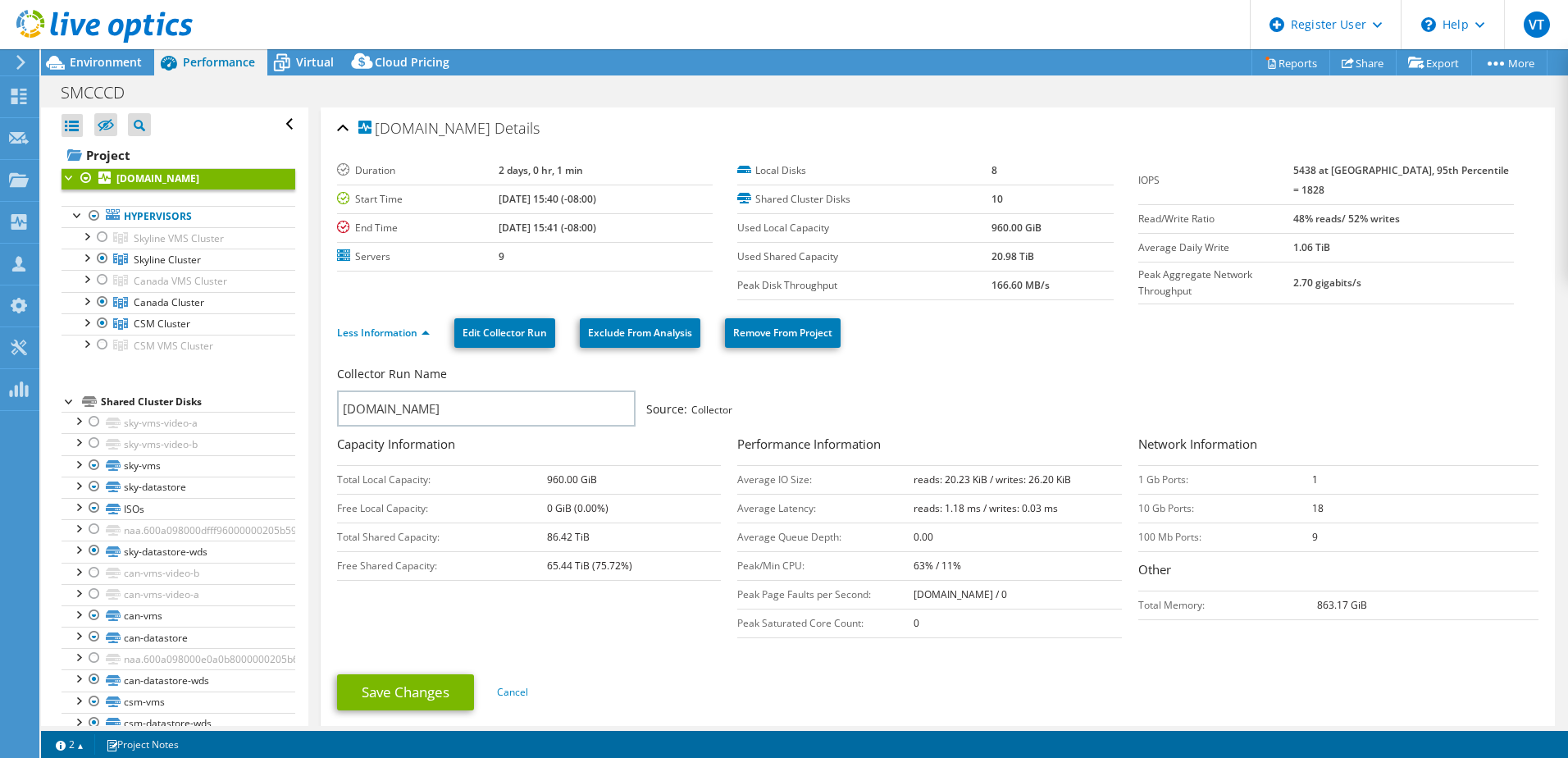
click at [1041, 376] on div "Collector Run Name" at bounding box center [930, 377] width 1186 height 25
click at [315, 64] on span "Virtual" at bounding box center [315, 62] width 37 height 15
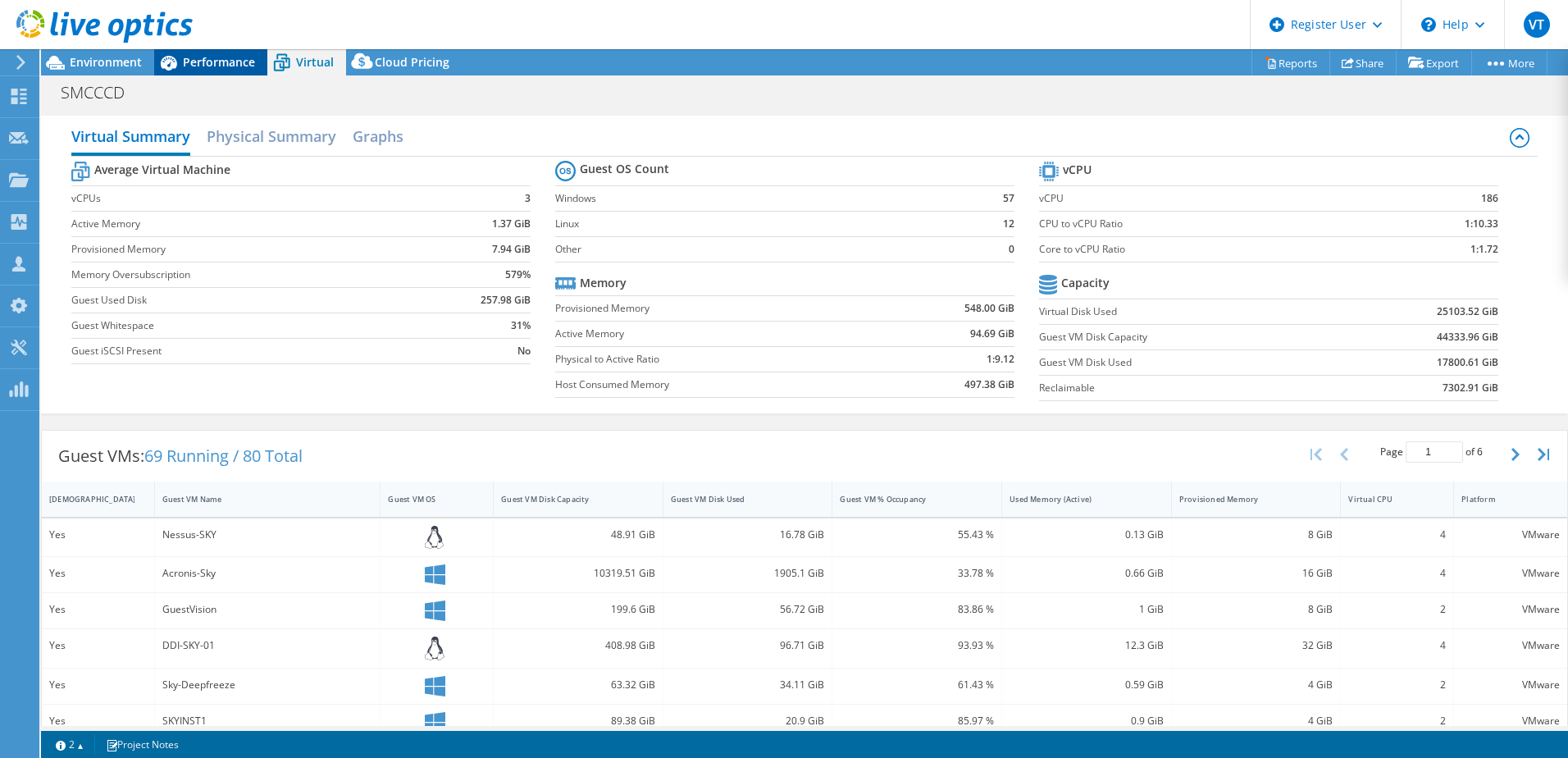
click at [217, 60] on span "Performance" at bounding box center [219, 62] width 72 height 15
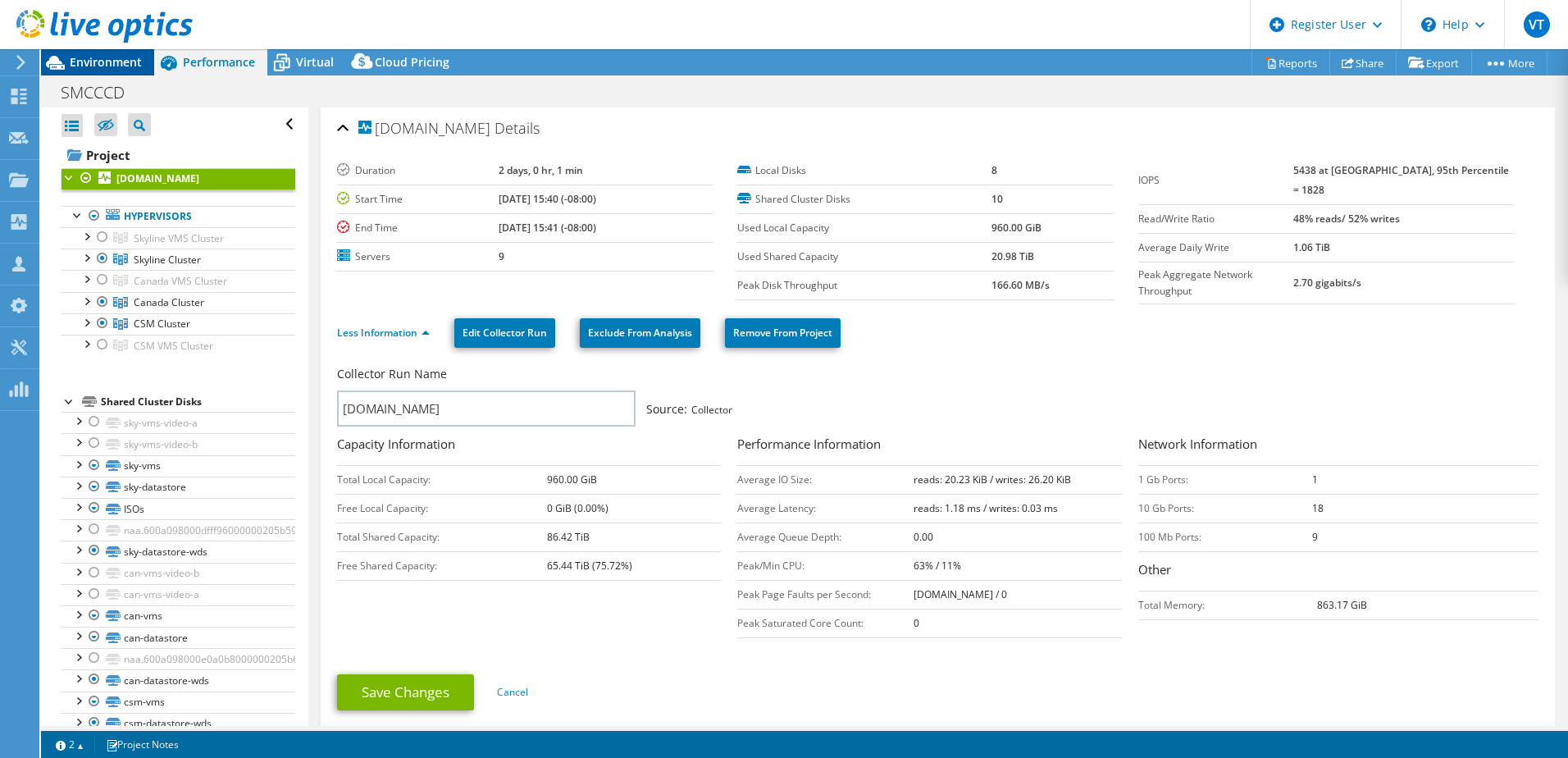
click at [102, 70] on div "Environment" at bounding box center [97, 62] width 113 height 26
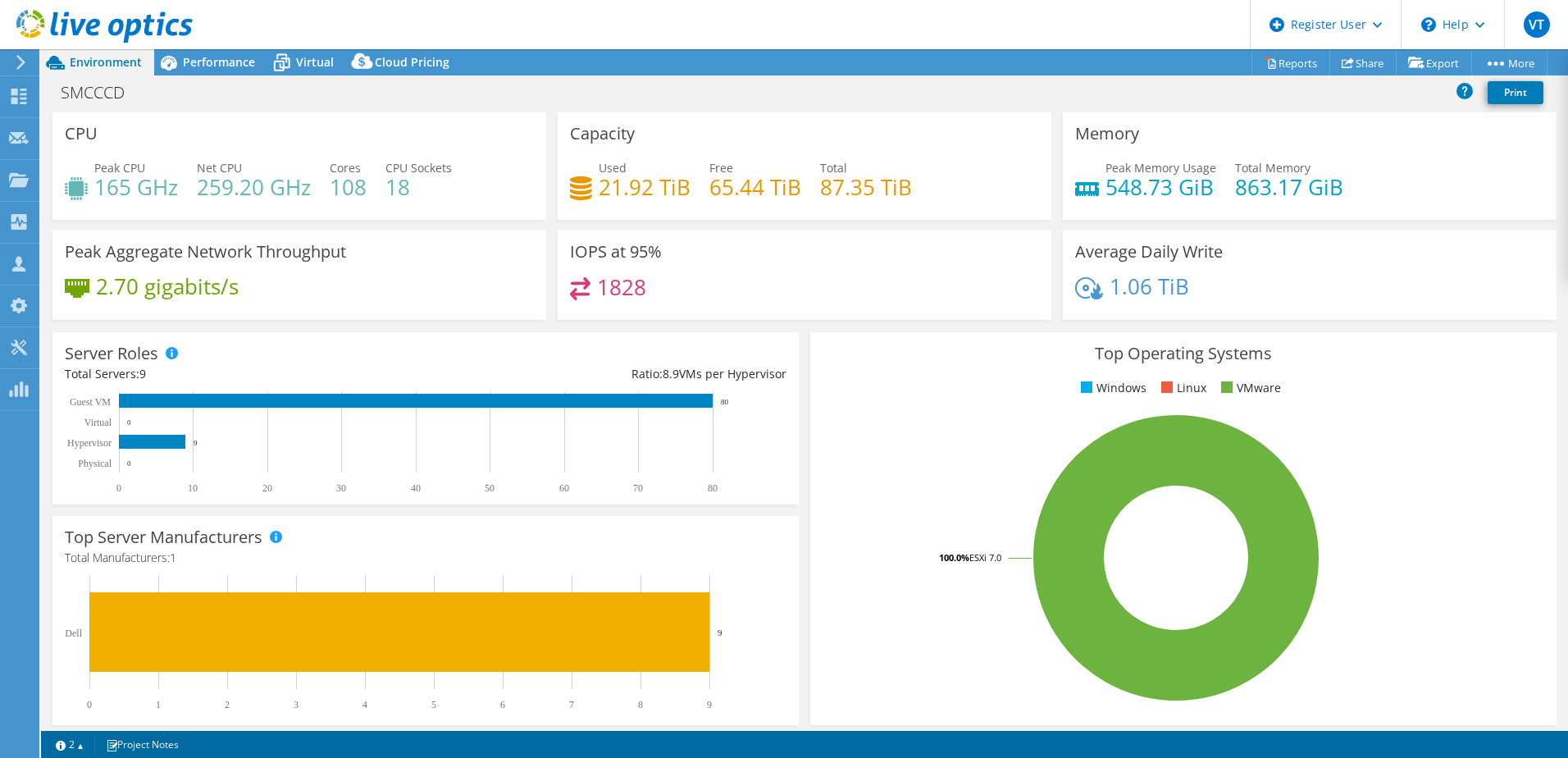
click at [854, 361] on h3 "Top Operating Systems" at bounding box center [1183, 353] width 722 height 18
click at [201, 58] on span "Performance" at bounding box center [219, 62] width 72 height 15
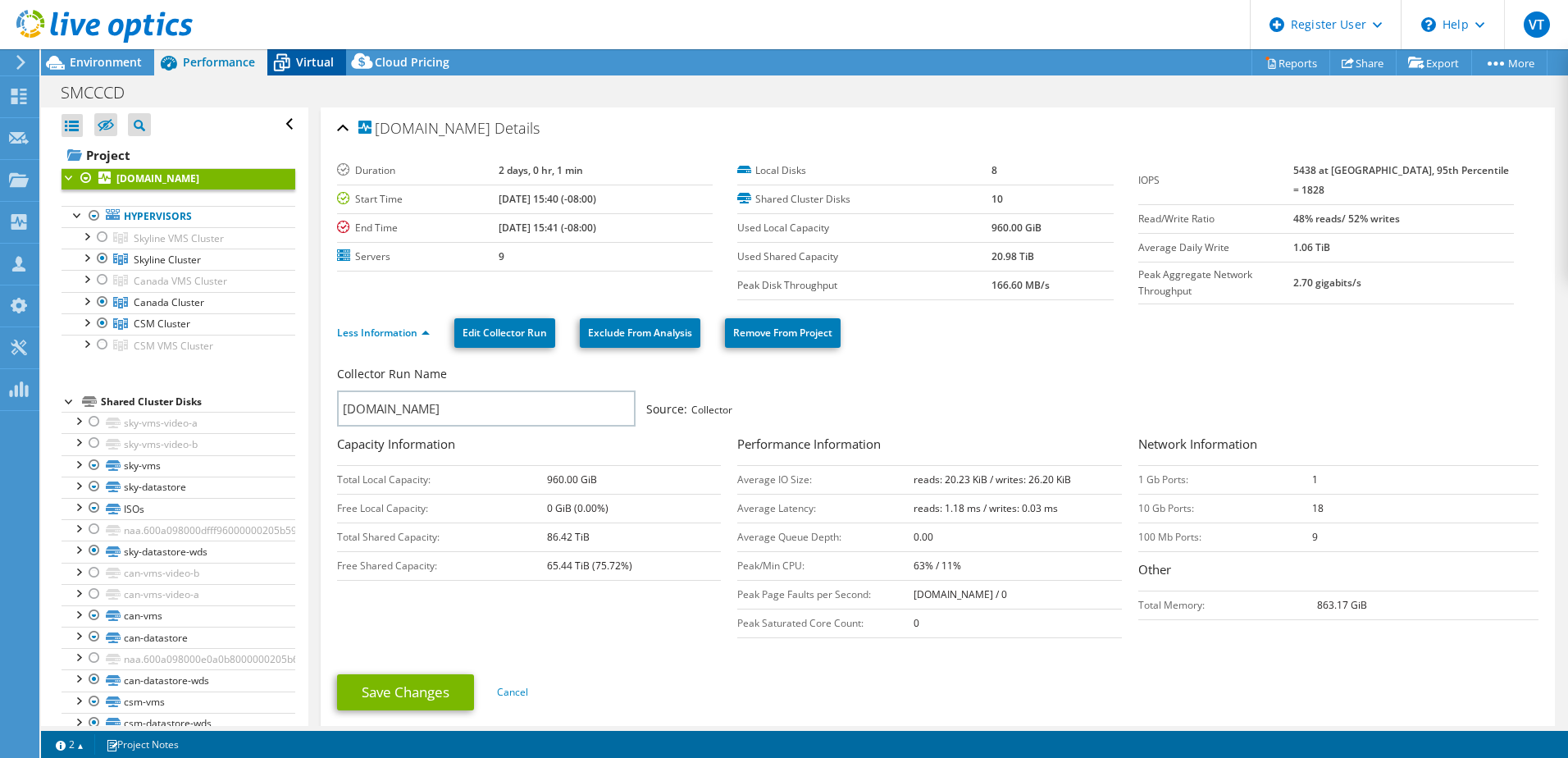
click at [321, 73] on div "Virtual" at bounding box center [306, 62] width 79 height 26
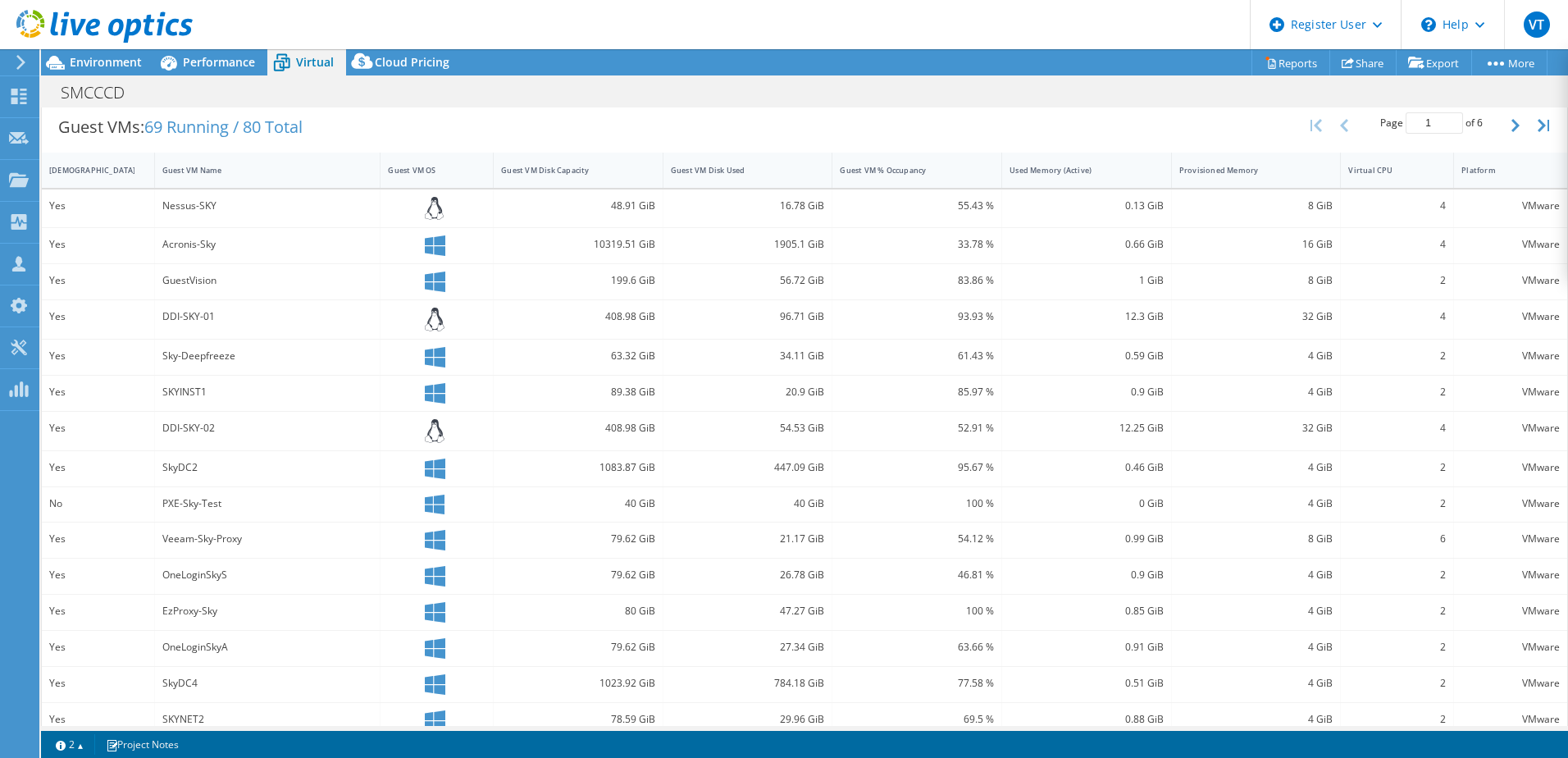
scroll to position [268, 0]
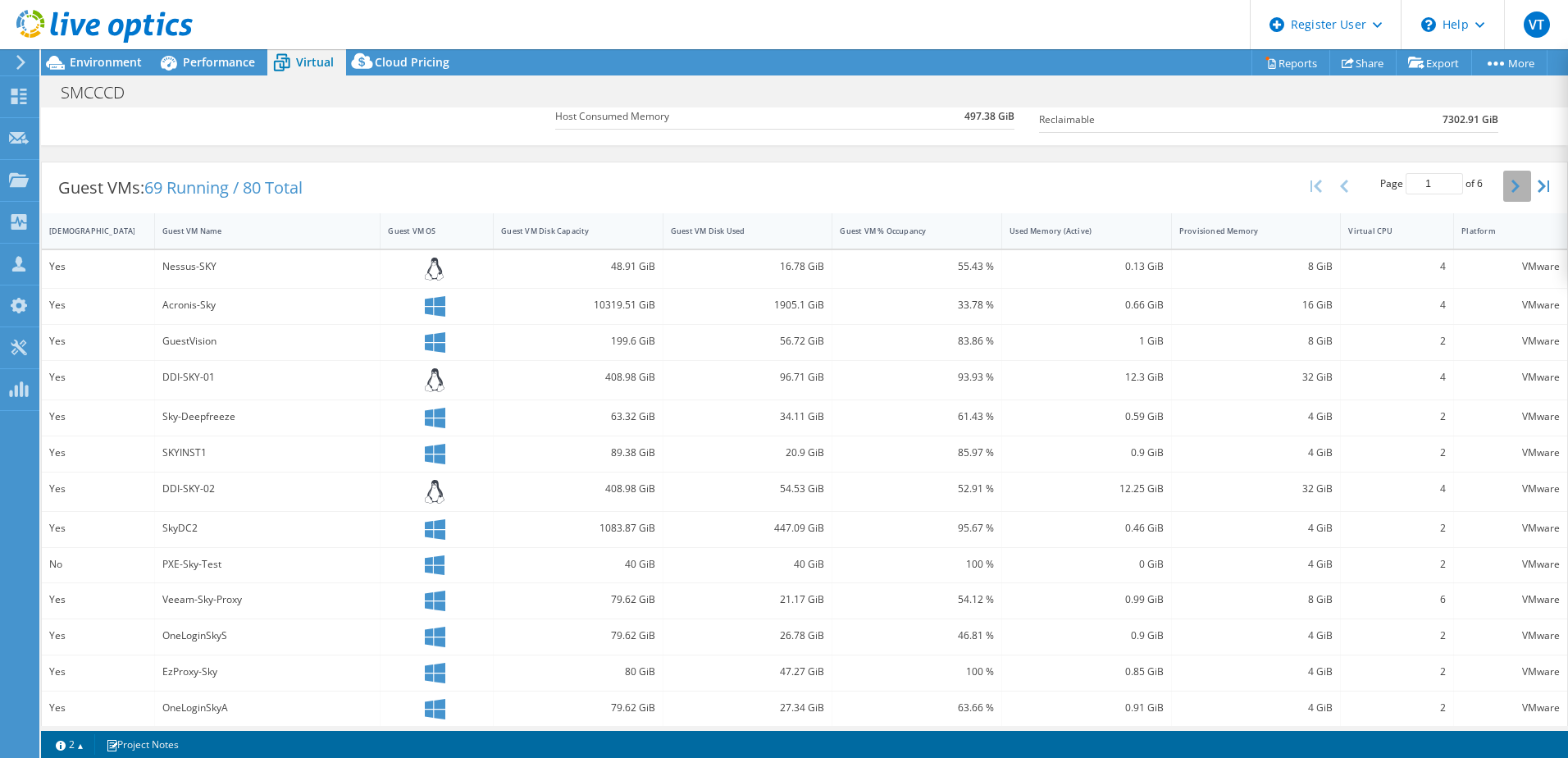
click at [1512, 186] on icon "button" at bounding box center [1516, 186] width 8 height 13
click at [1512, 188] on icon "button" at bounding box center [1516, 186] width 8 height 13
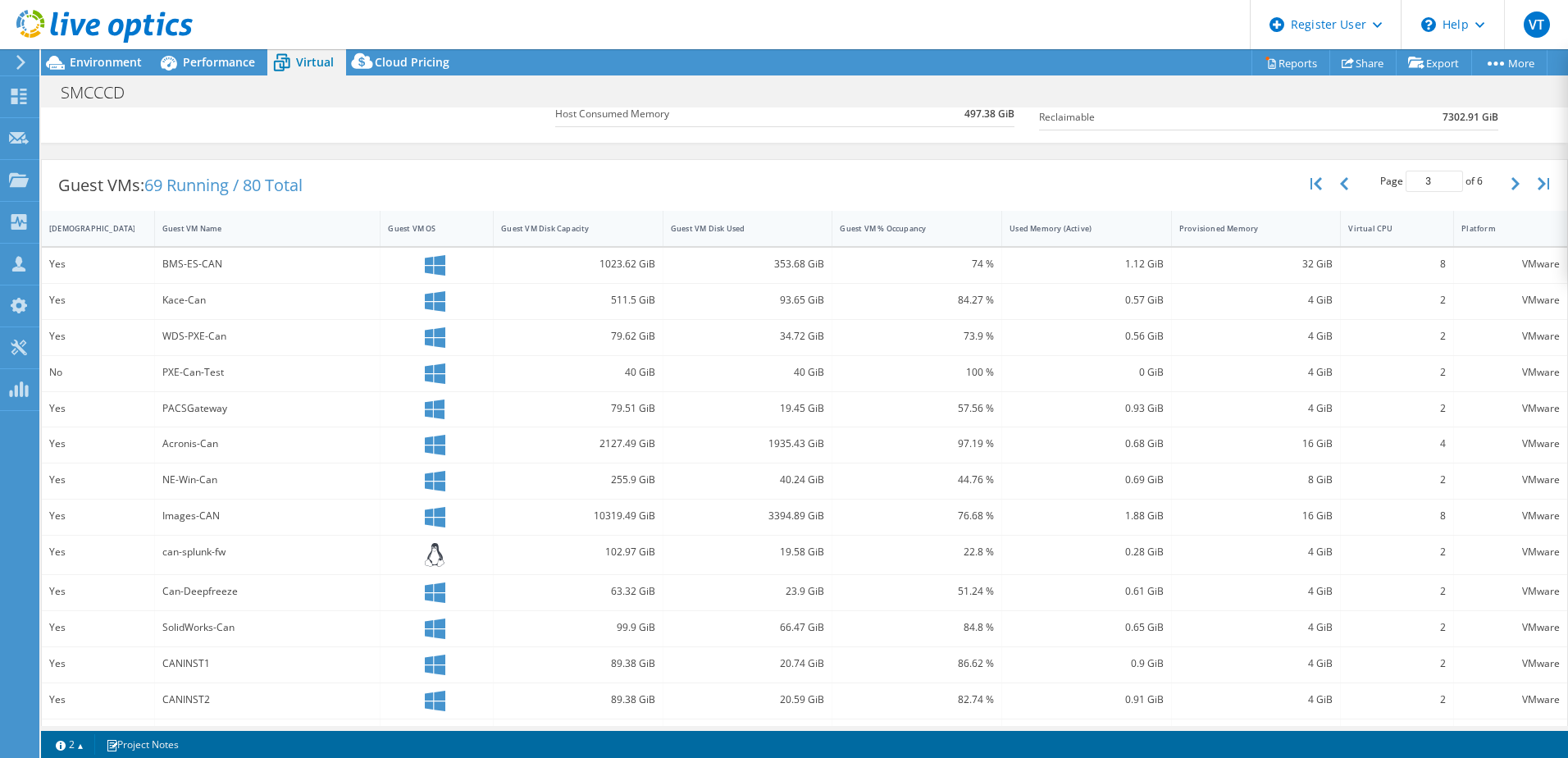
scroll to position [183, 0]
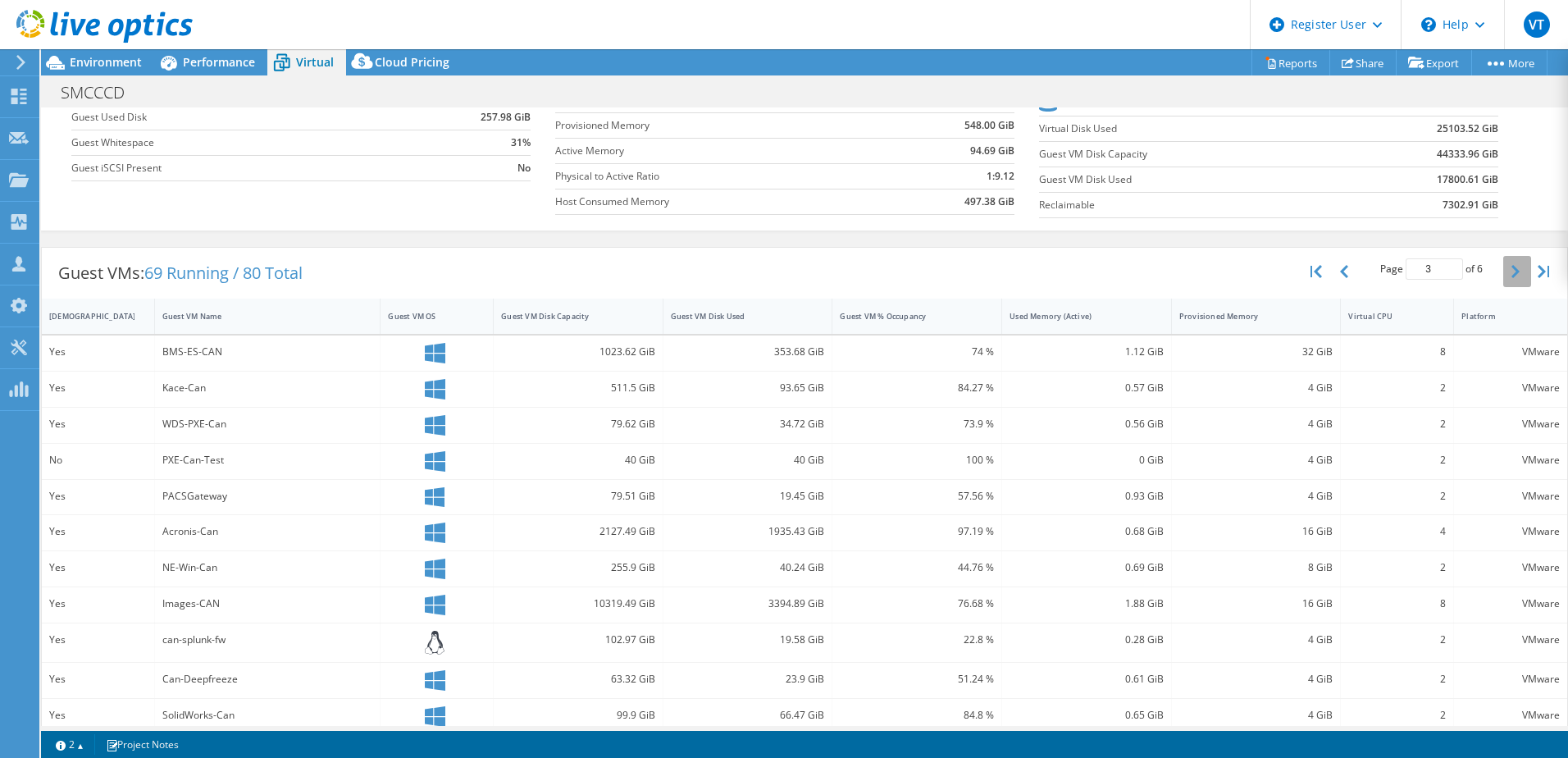
click at [1504, 275] on button "button" at bounding box center [1517, 271] width 28 height 31
type input "4"
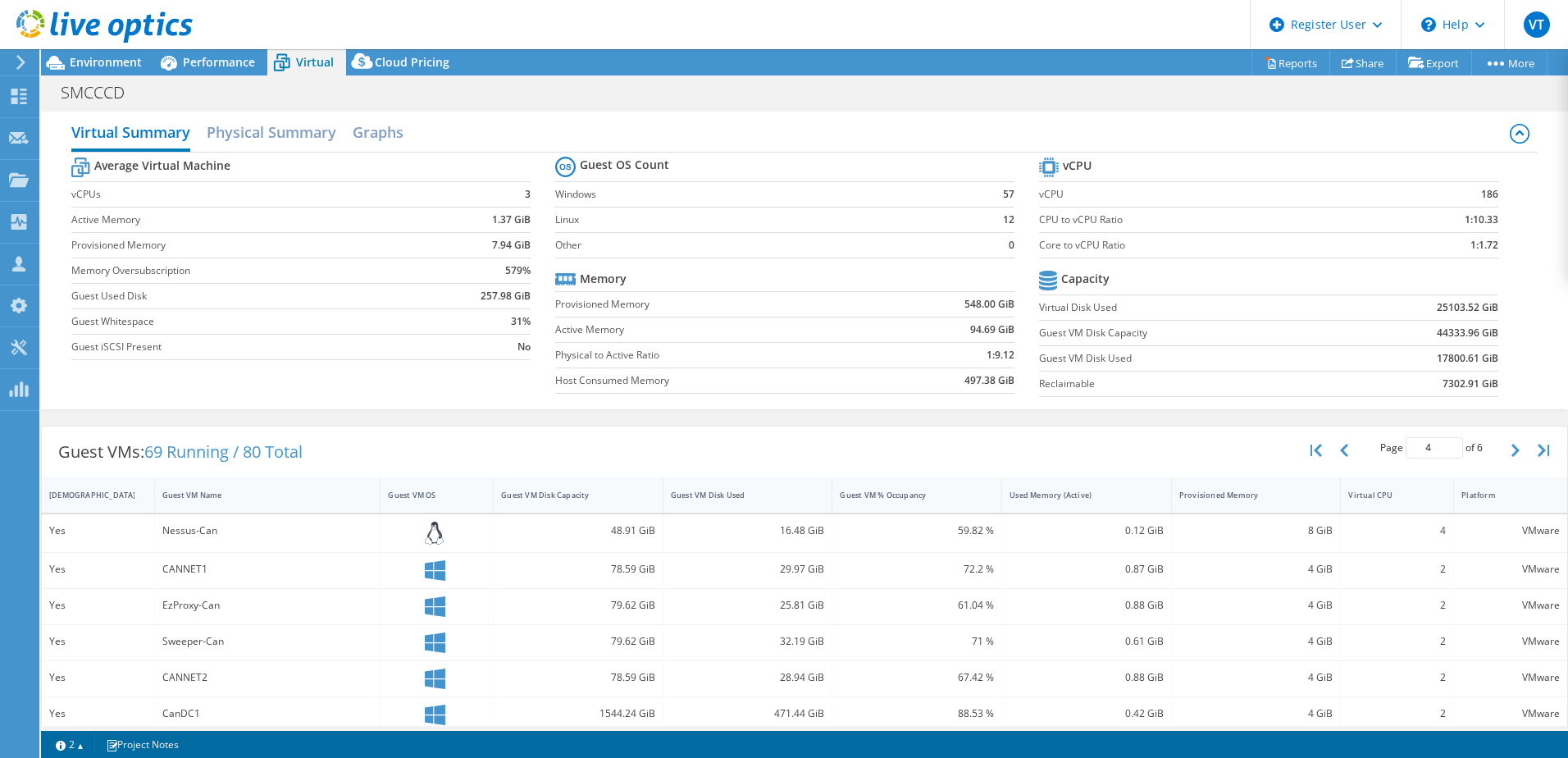
scroll to position [0, 0]
click at [201, 69] on span "Performance" at bounding box center [219, 62] width 72 height 15
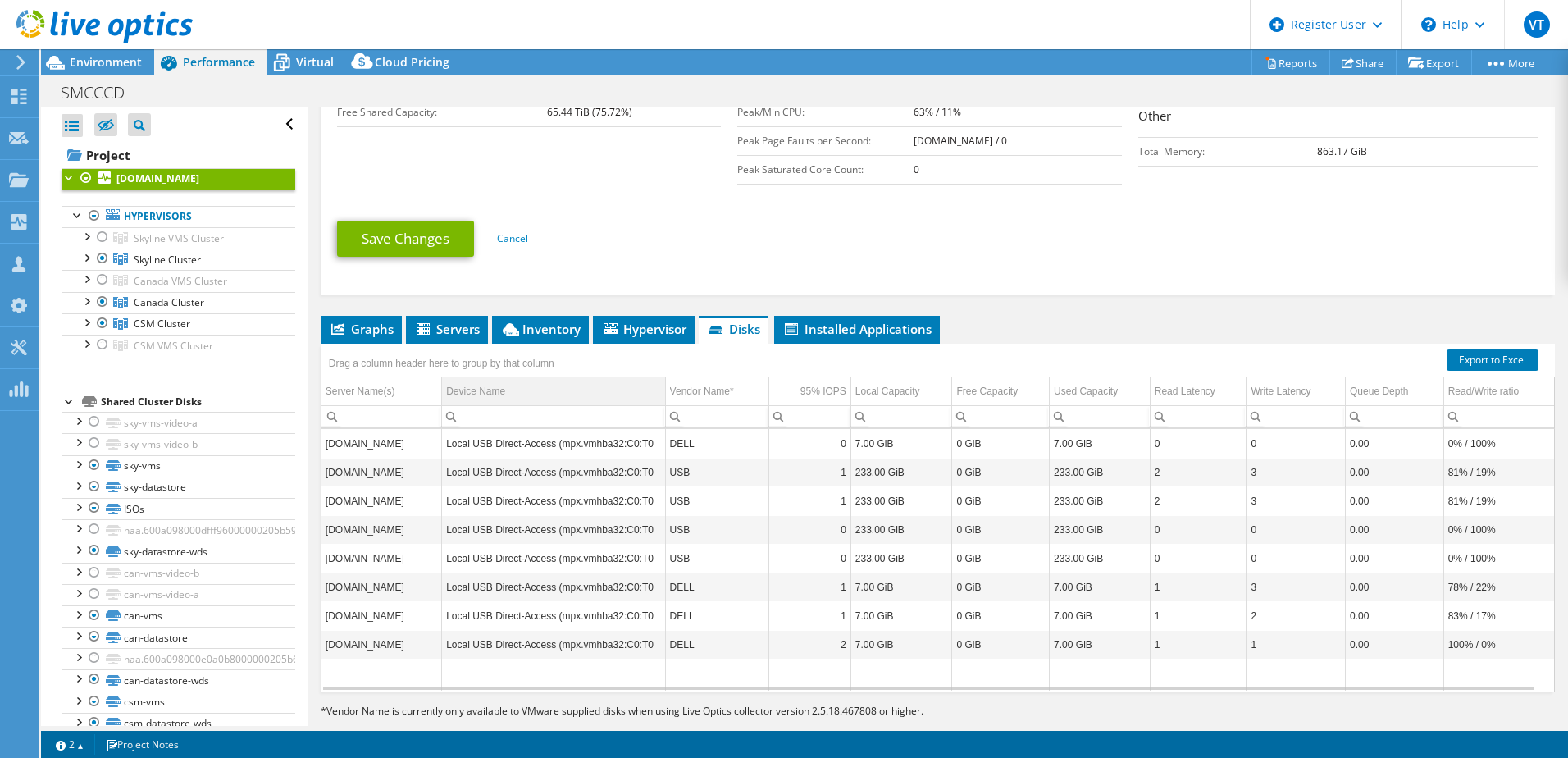
scroll to position [478, 0]
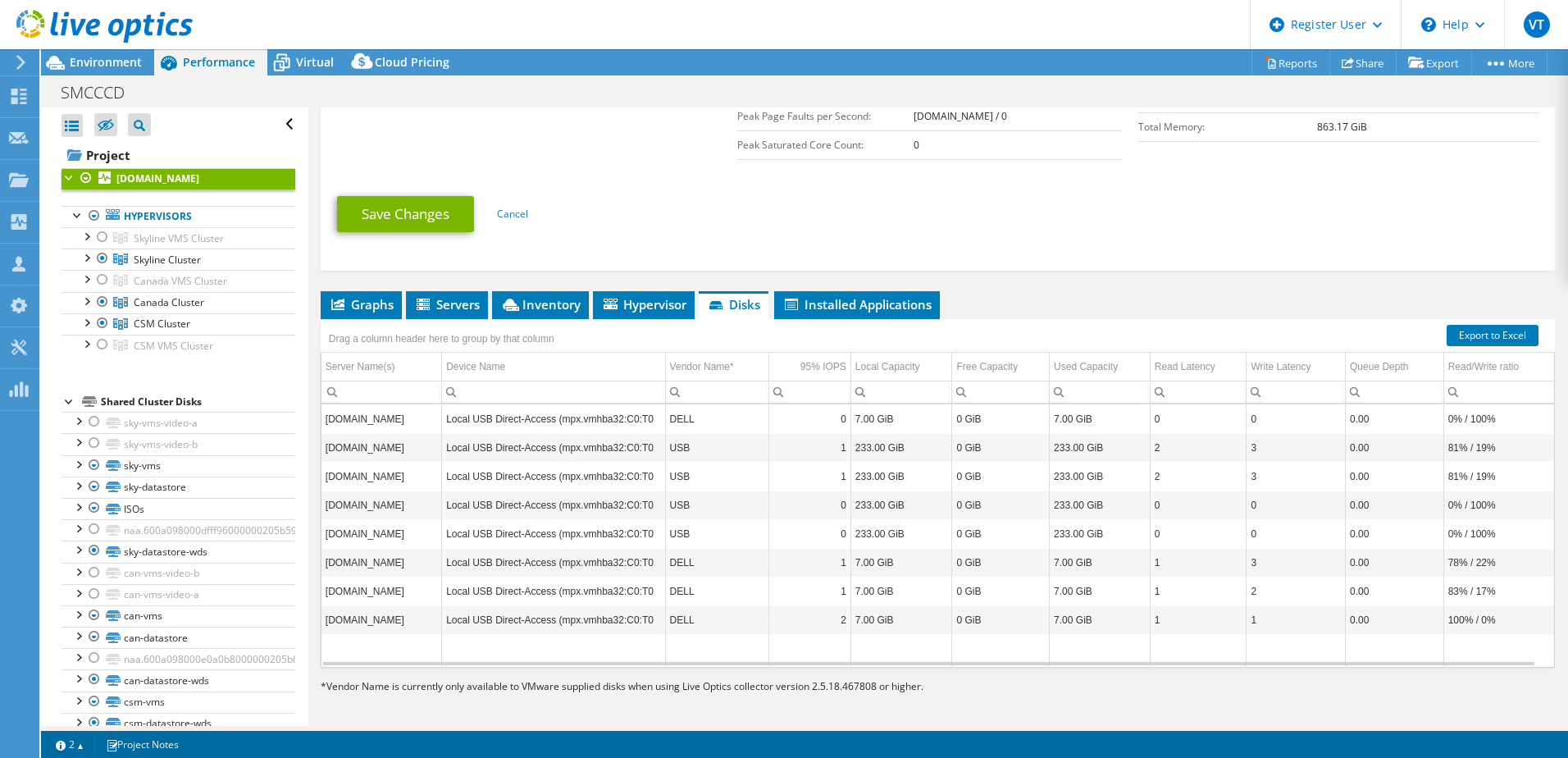
click at [739, 302] on span "Disks" at bounding box center [734, 304] width 53 height 16
drag, startPoint x: 779, startPoint y: 646, endPoint x: 882, endPoint y: 645, distance: 103.0
drag, startPoint x: 821, startPoint y: 480, endPoint x: 432, endPoint y: 482, distance: 389.0
click at [845, 309] on li "Installed Applications" at bounding box center [857, 304] width 165 height 28
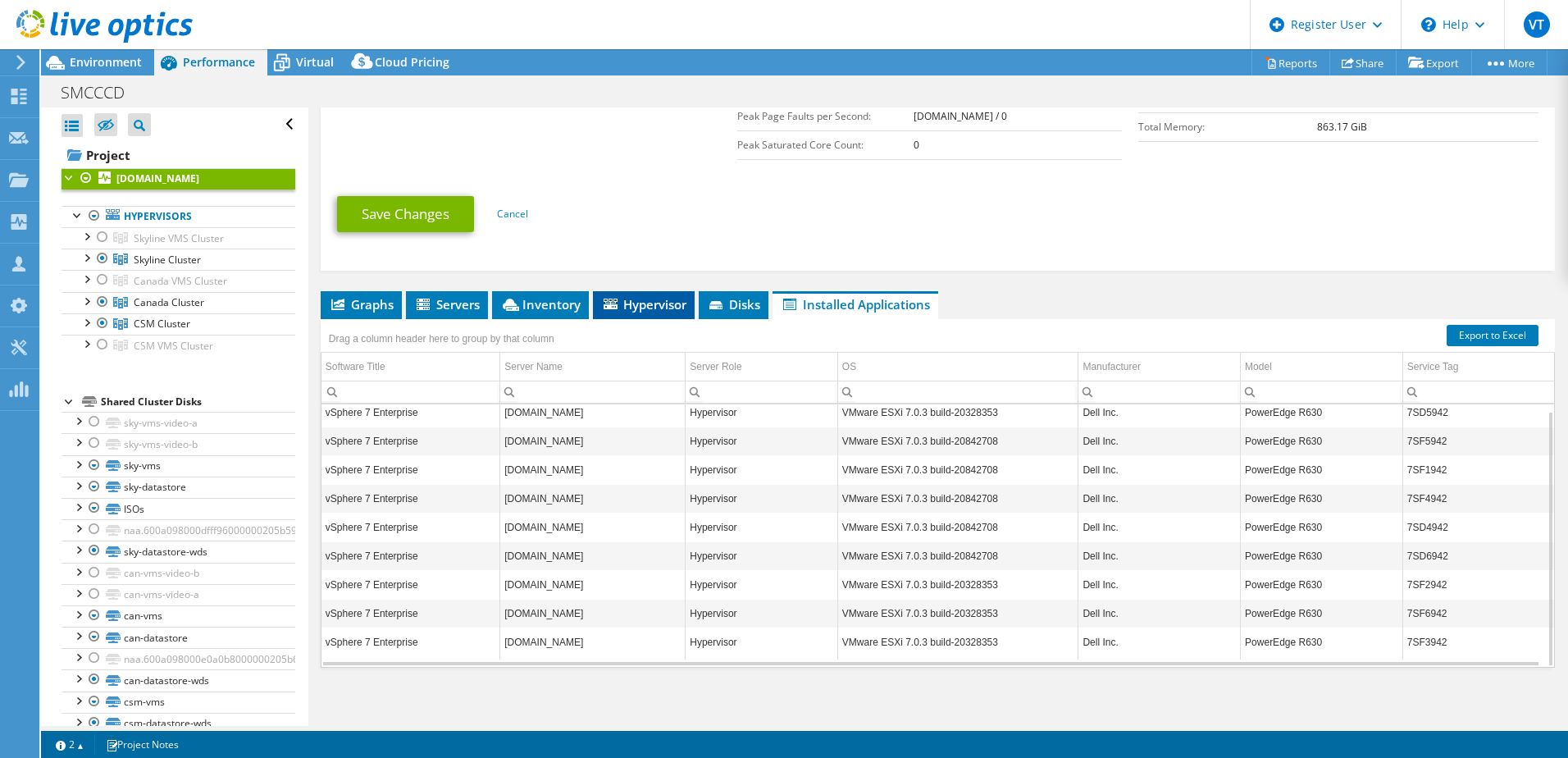
click at [650, 301] on span "Hypervisor" at bounding box center [644, 304] width 86 height 16
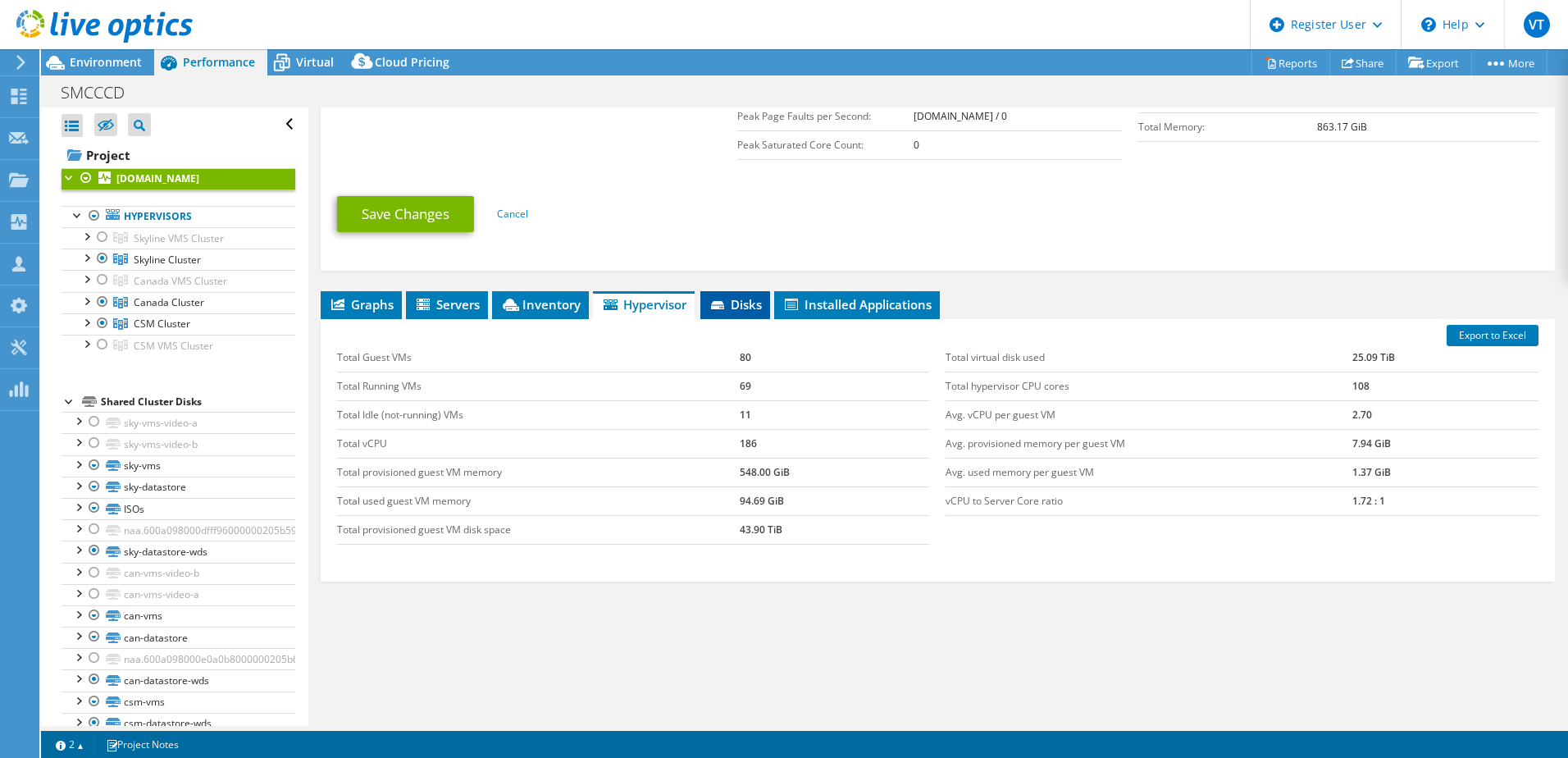
click at [724, 301] on icon at bounding box center [717, 305] width 13 height 8
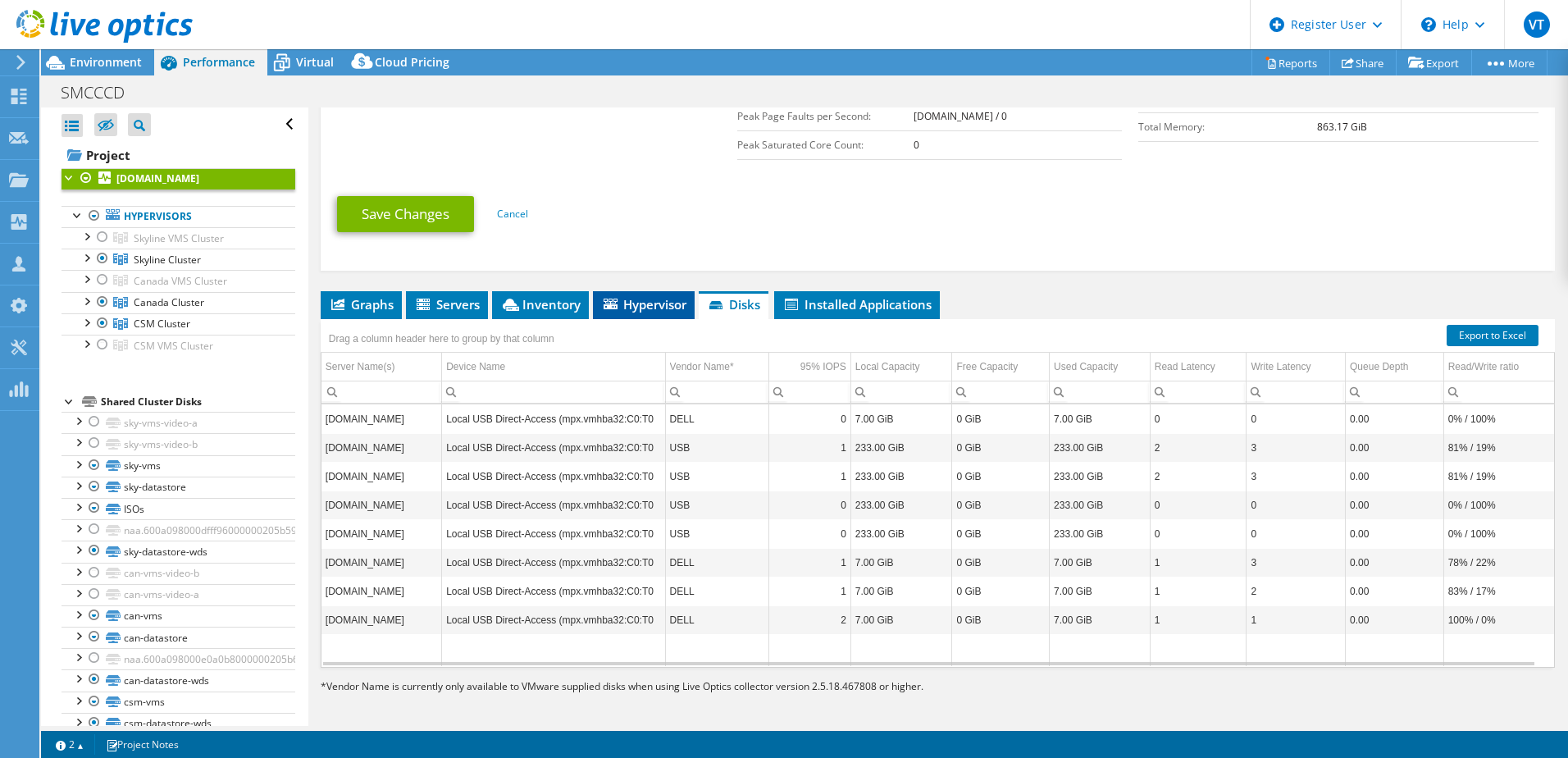
click at [658, 296] on span "Hypervisor" at bounding box center [644, 304] width 86 height 16
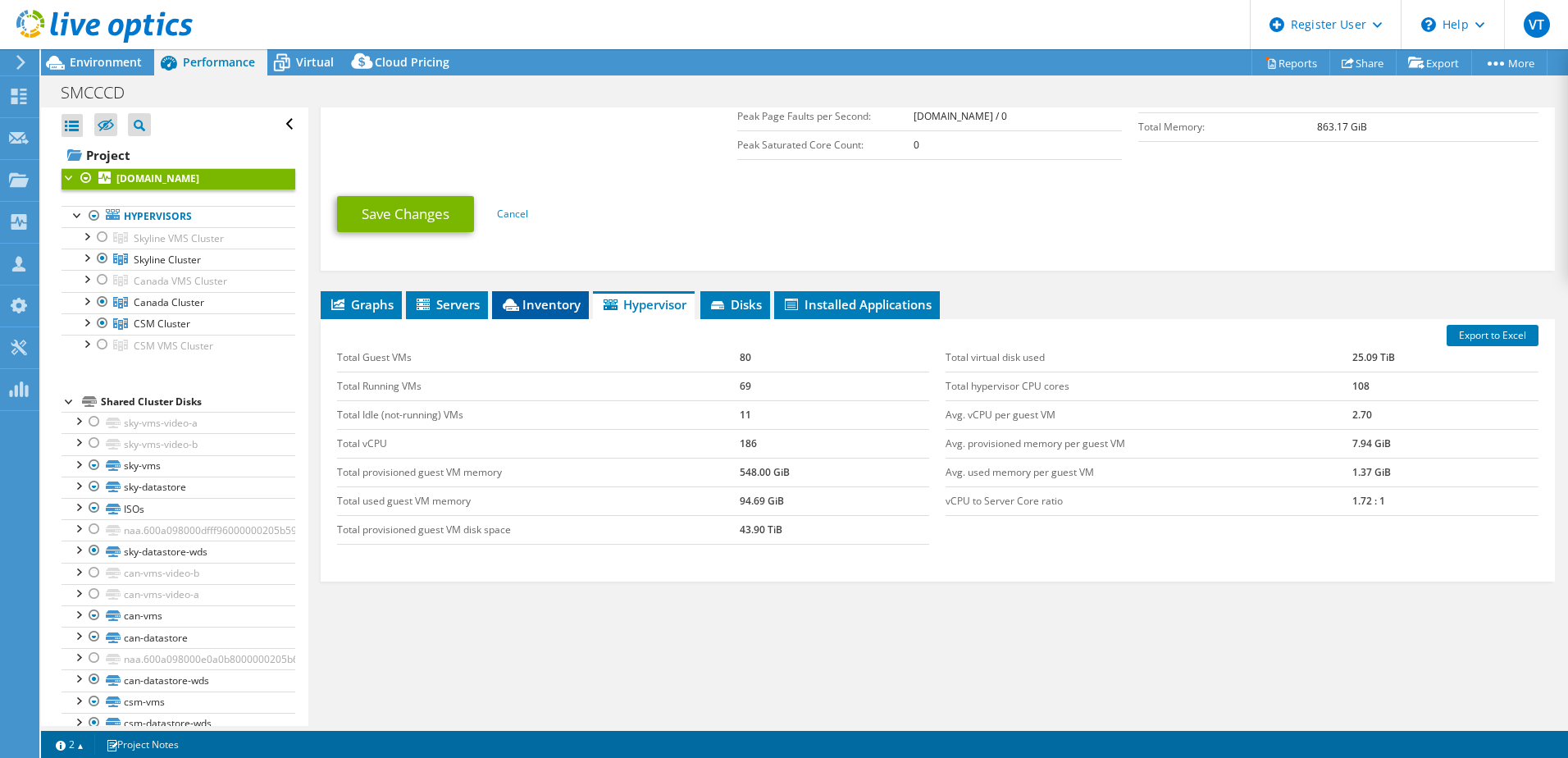
click at [548, 301] on span "Inventory" at bounding box center [540, 304] width 81 height 16
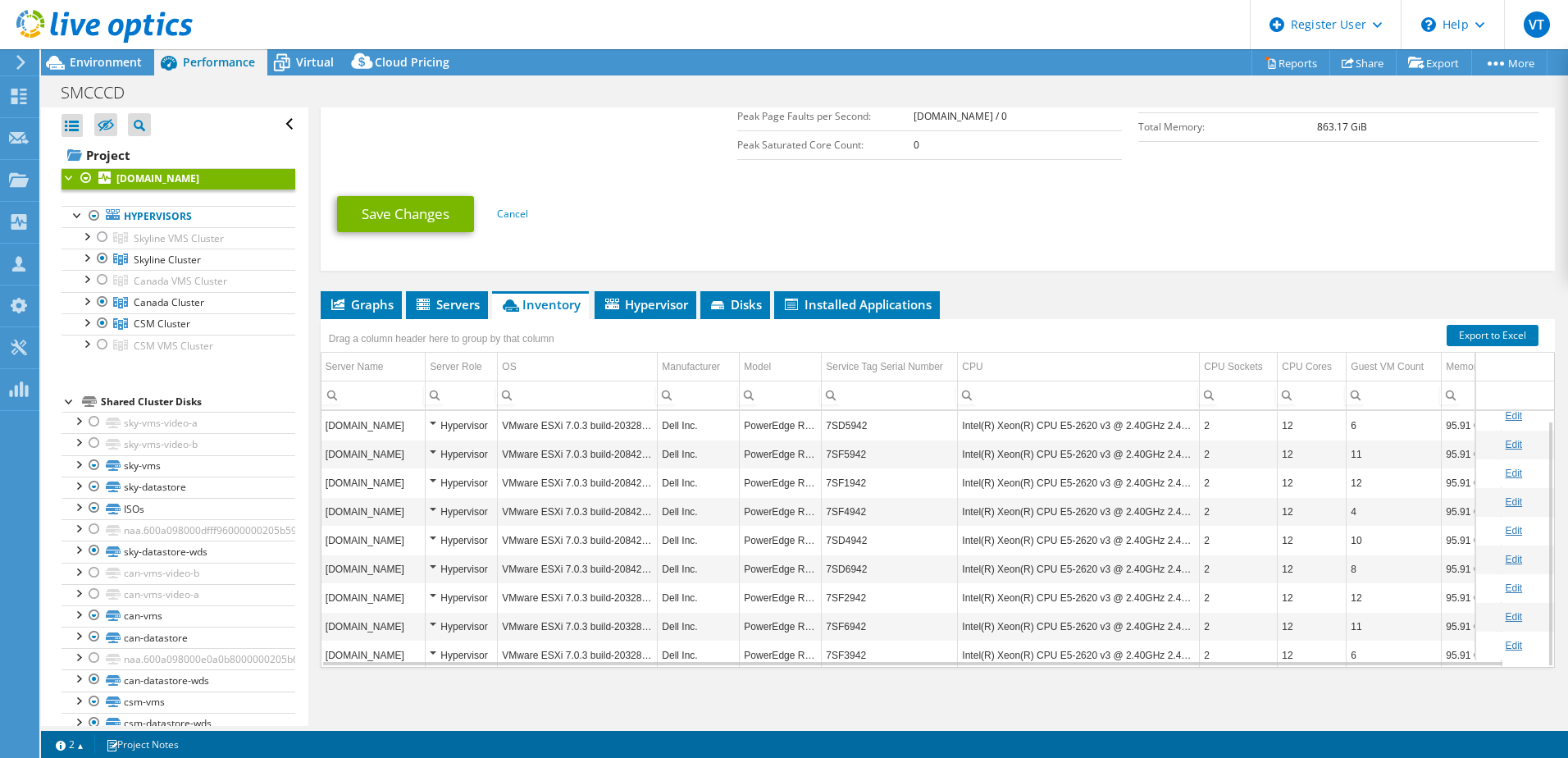
scroll to position [10, 0]
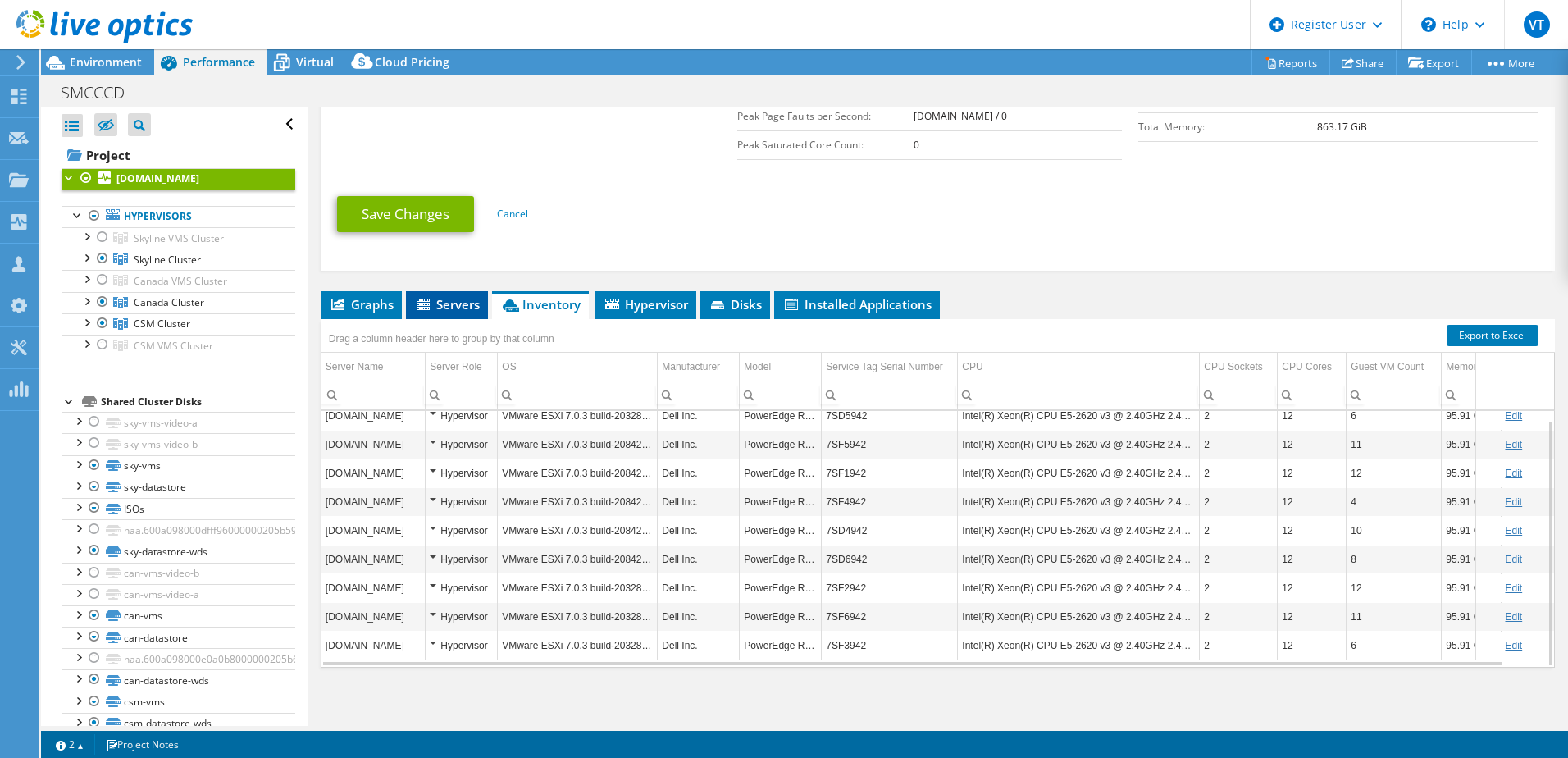
drag, startPoint x: 457, startPoint y: 309, endPoint x: 442, endPoint y: 313, distance: 15.5
click at [458, 312] on li "Servers" at bounding box center [447, 304] width 82 height 28
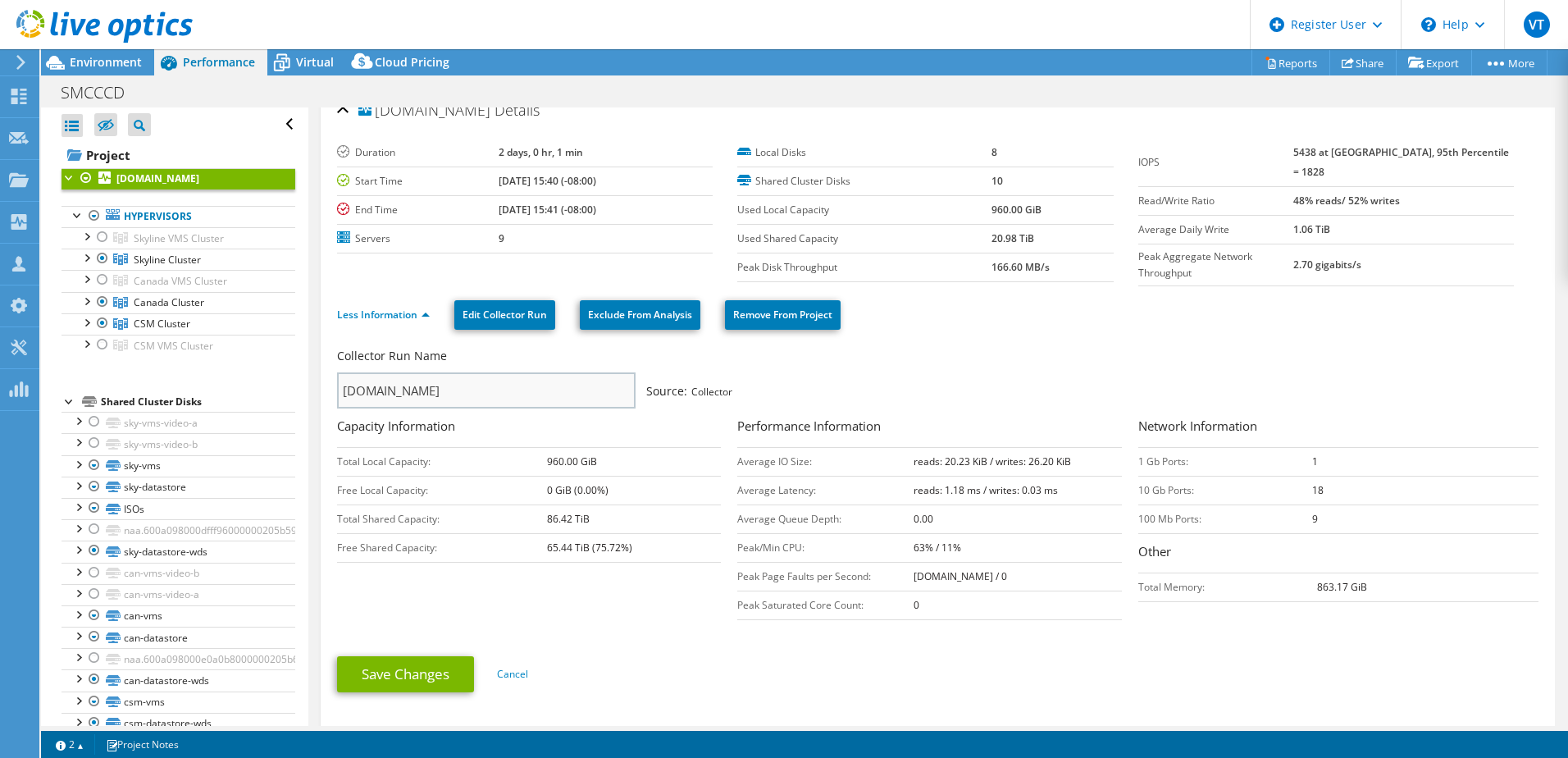
scroll to position [0, 0]
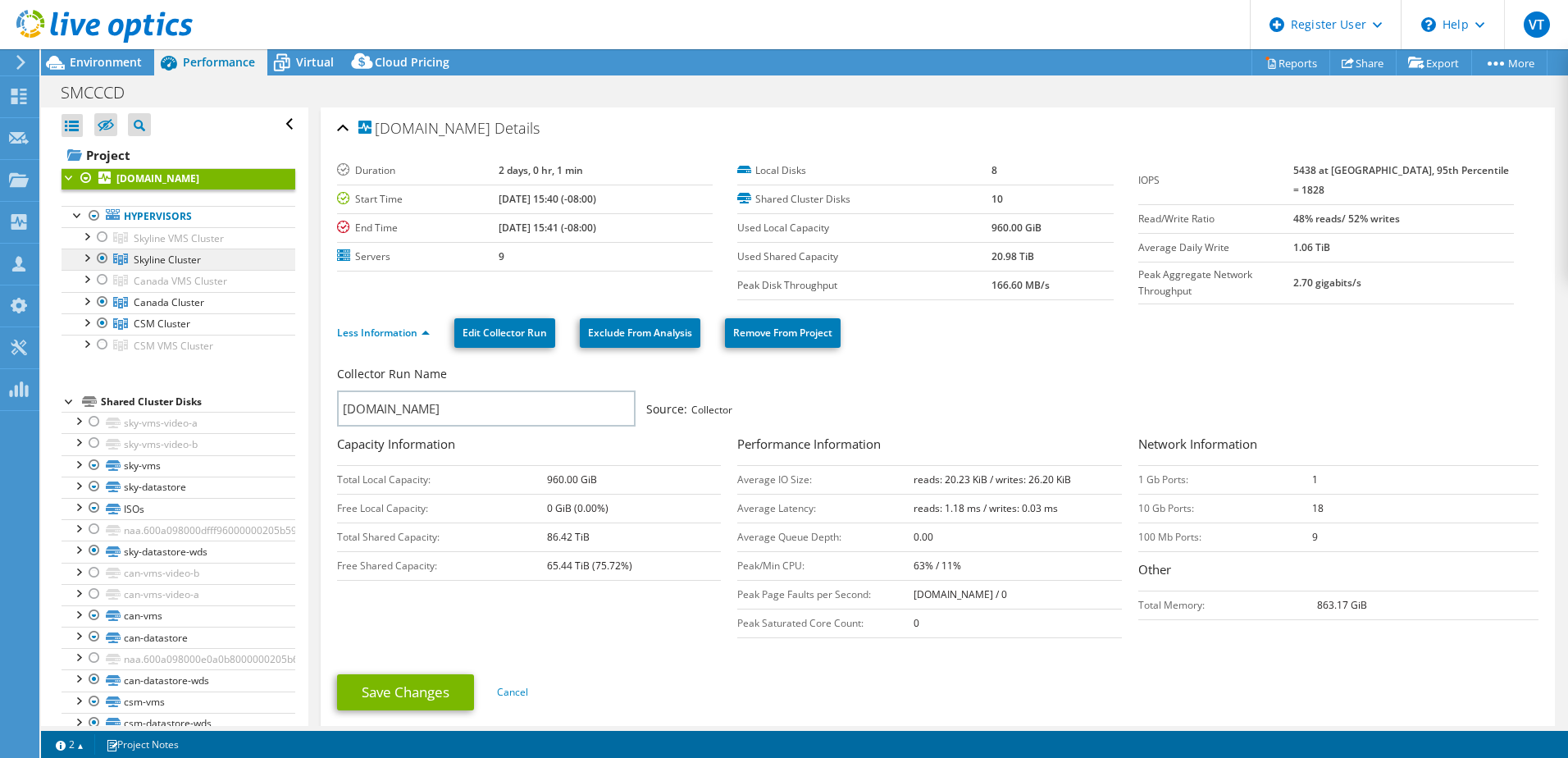
click at [155, 253] on link "Skyline Cluster" at bounding box center [179, 259] width 234 height 21
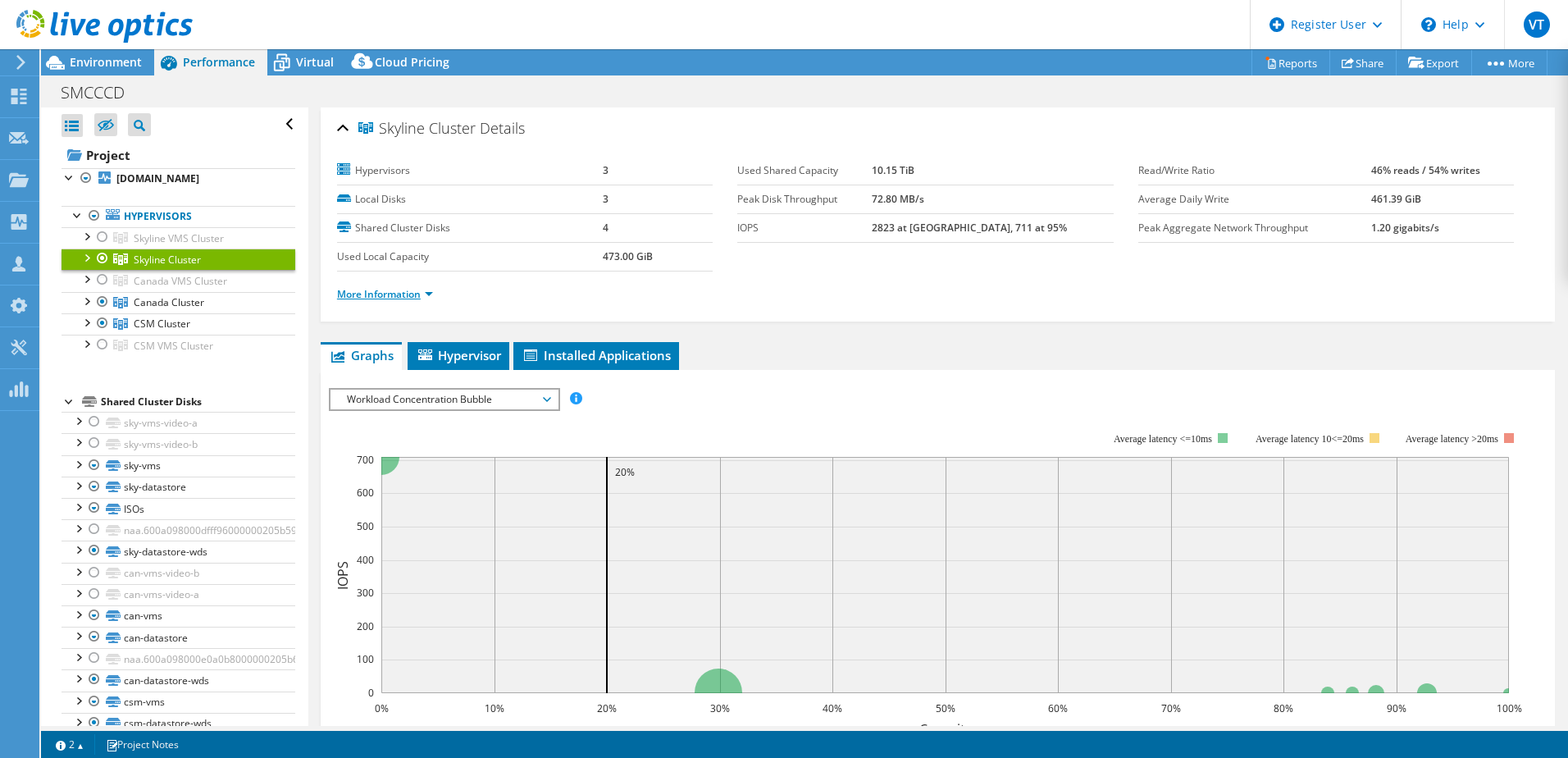
click at [428, 297] on link "More Information" at bounding box center [385, 294] width 96 height 14
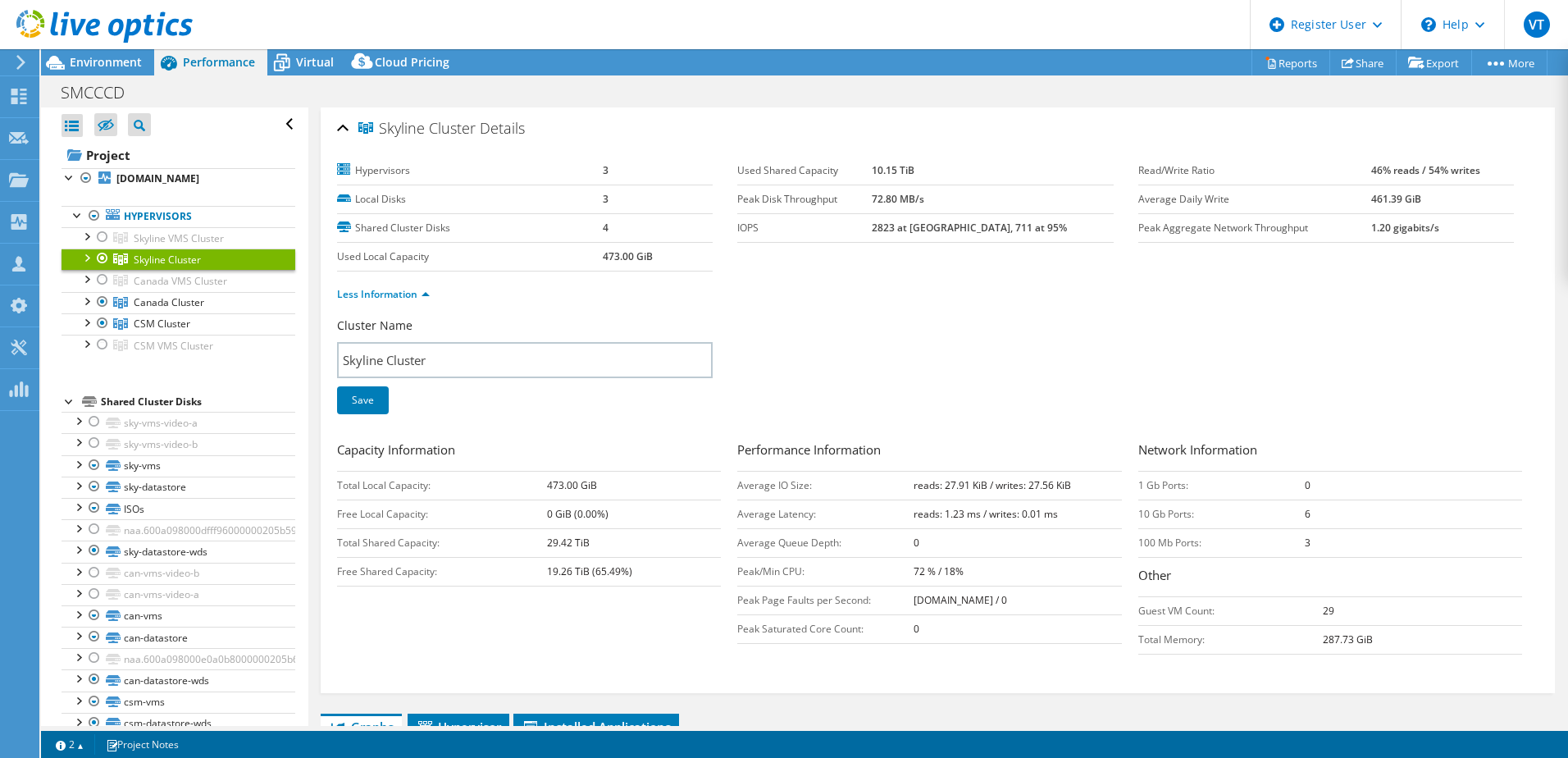
click at [898, 351] on div "Cluster Name Skyline Cluster Save" at bounding box center [938, 376] width 1202 height 117
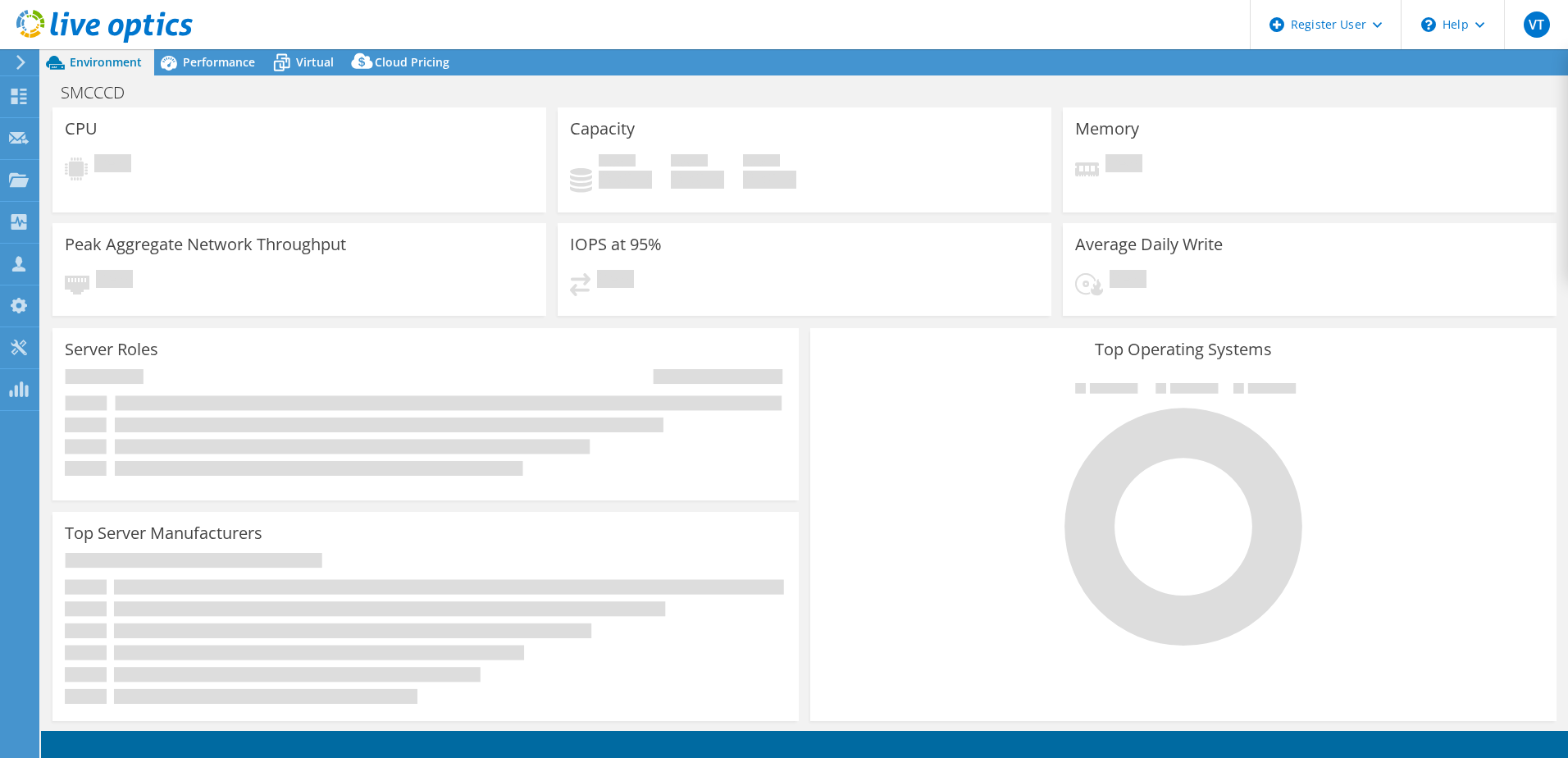
select select "USWest"
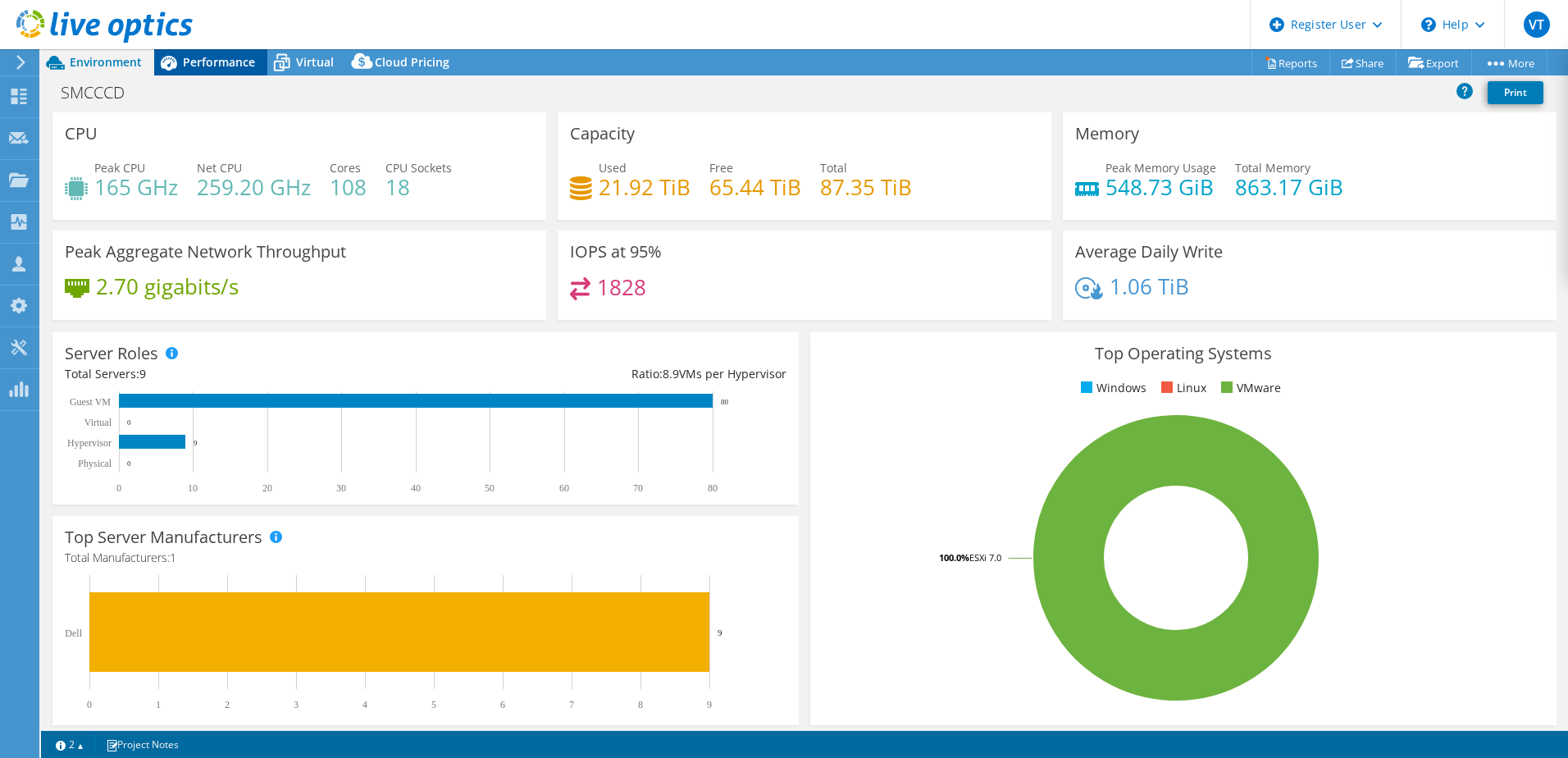
click at [231, 66] on span "Performance" at bounding box center [219, 62] width 72 height 15
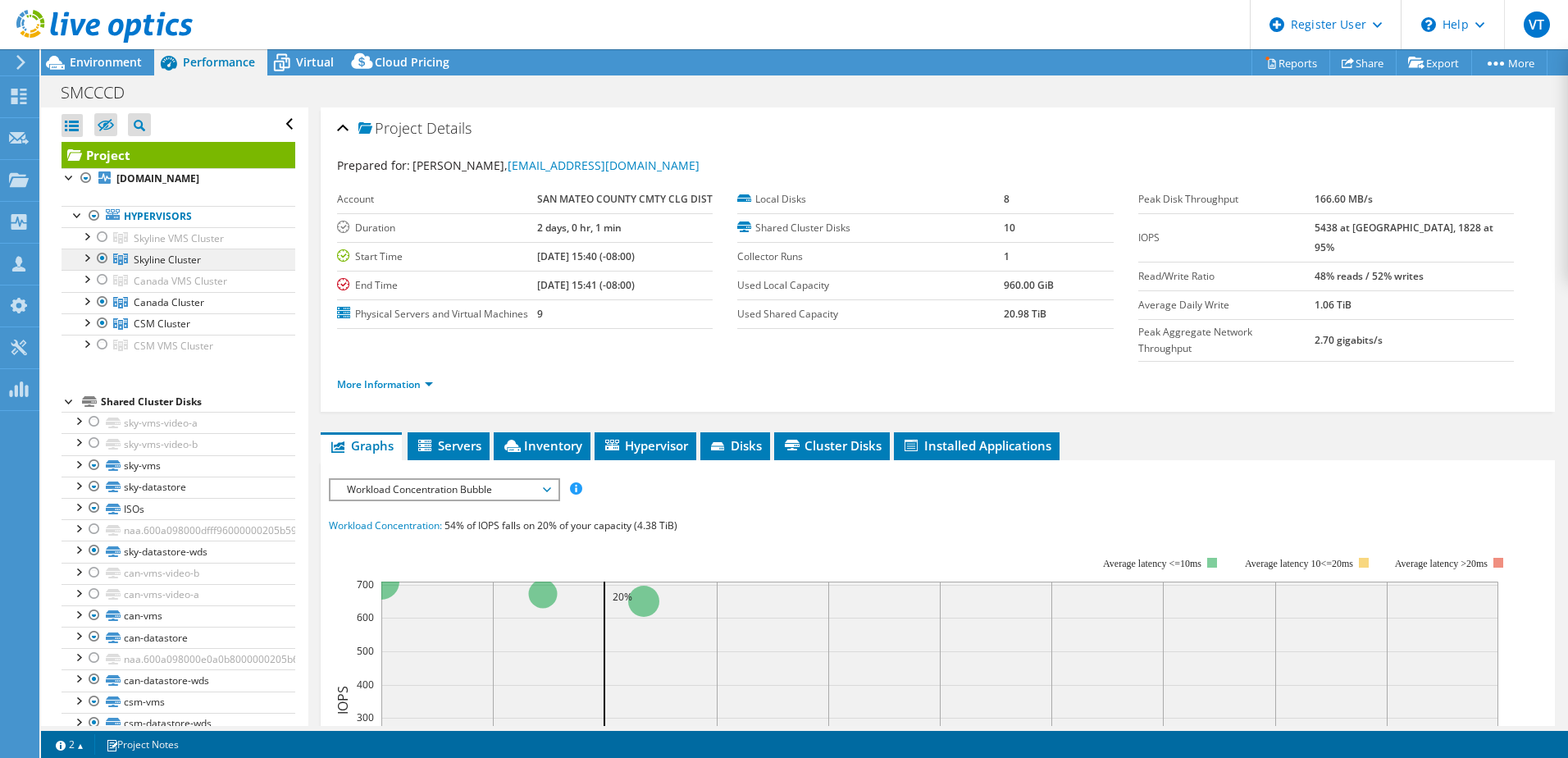
click at [186, 253] on span "Skyline Cluster" at bounding box center [167, 259] width 67 height 14
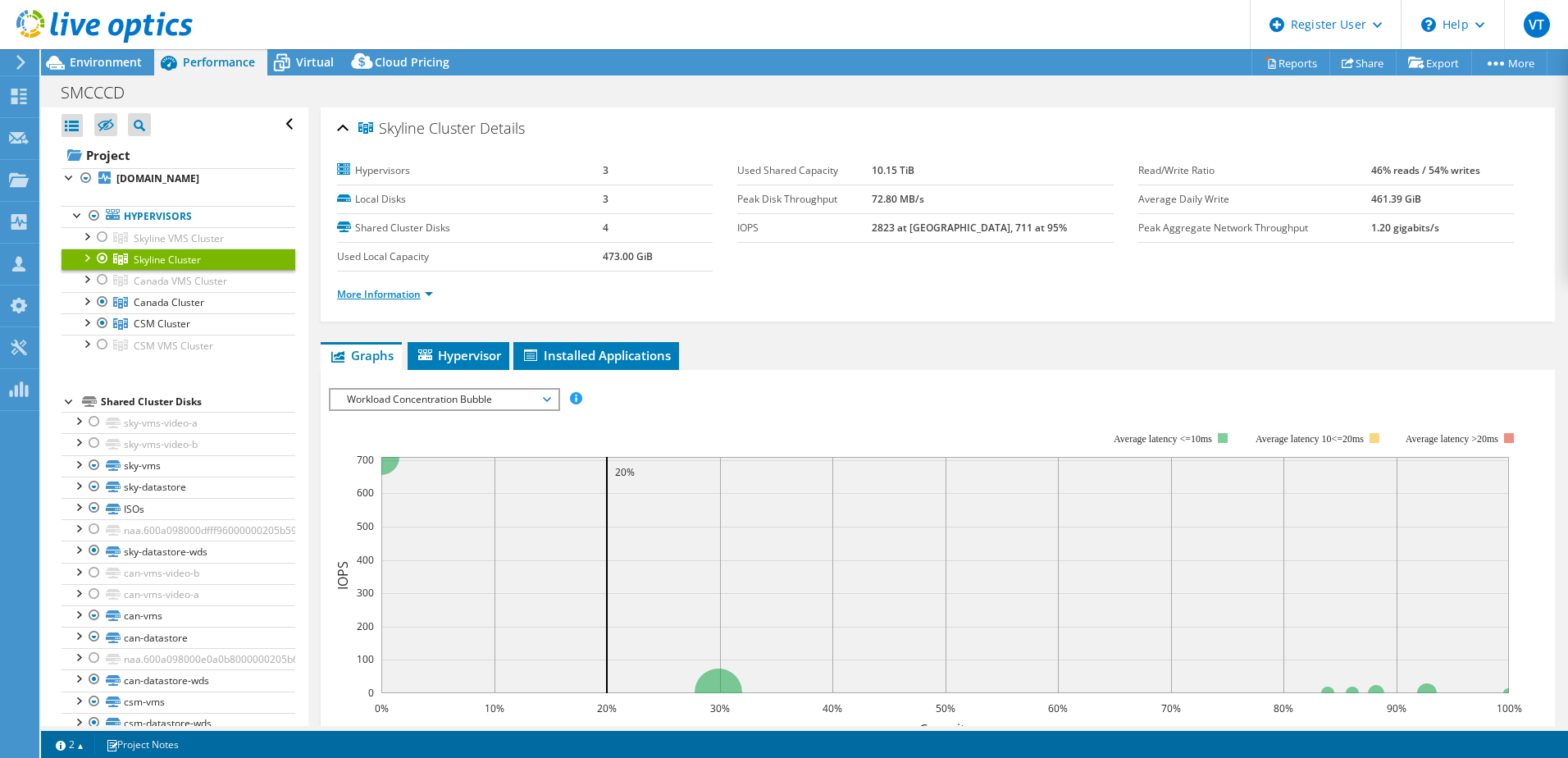
click at [427, 294] on link "More Information" at bounding box center [385, 294] width 96 height 14
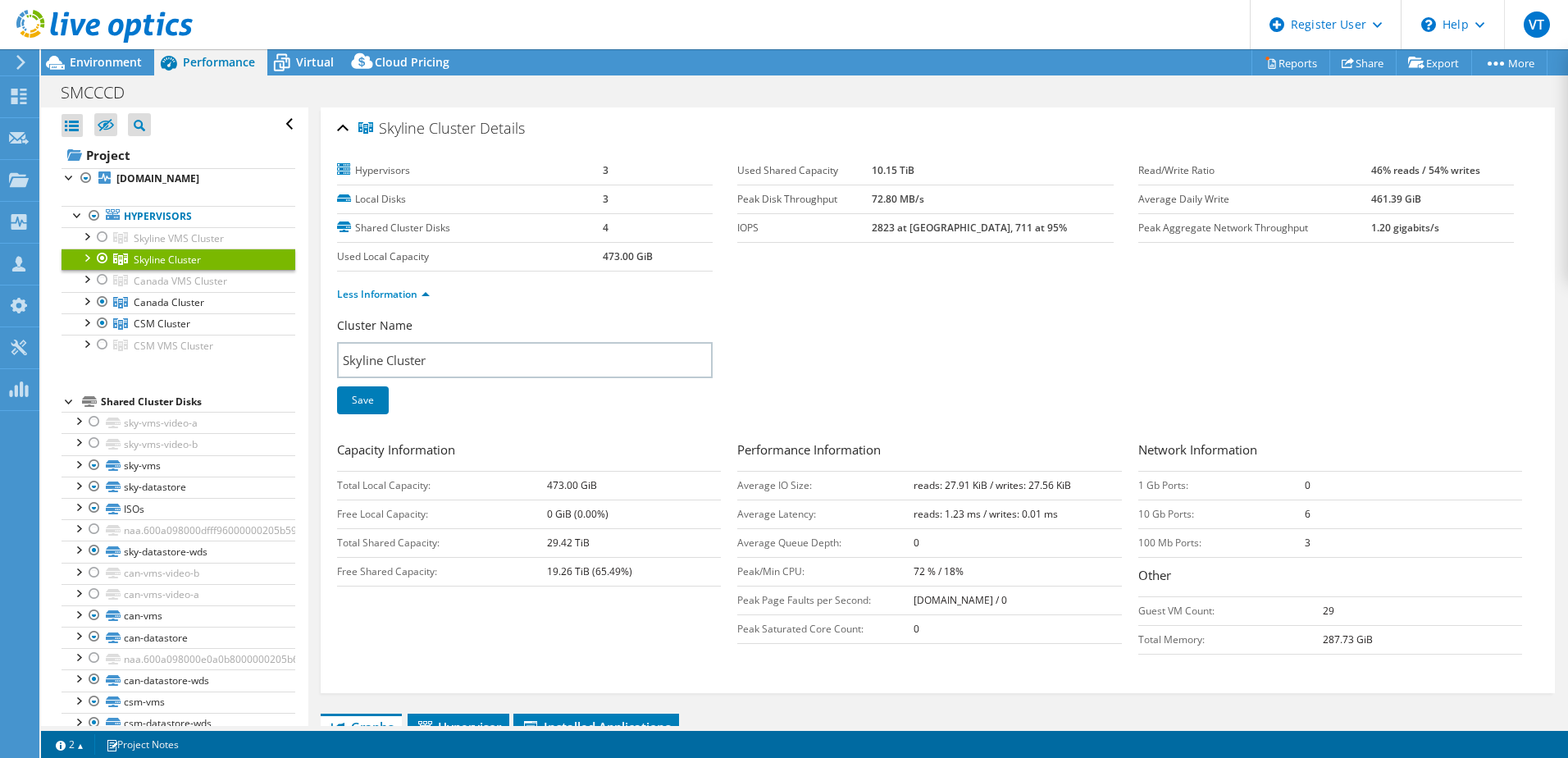
click at [914, 168] on b "10.15 TiB" at bounding box center [893, 170] width 42 height 14
drag, startPoint x: 913, startPoint y: 164, endPoint x: 961, endPoint y: 170, distance: 48.4
click at [961, 170] on td "10.15 TiB" at bounding box center [992, 171] width 241 height 29
copy b "10.15 TiB"
click at [553, 545] on b "29.42 TiB" at bounding box center [568, 543] width 42 height 14
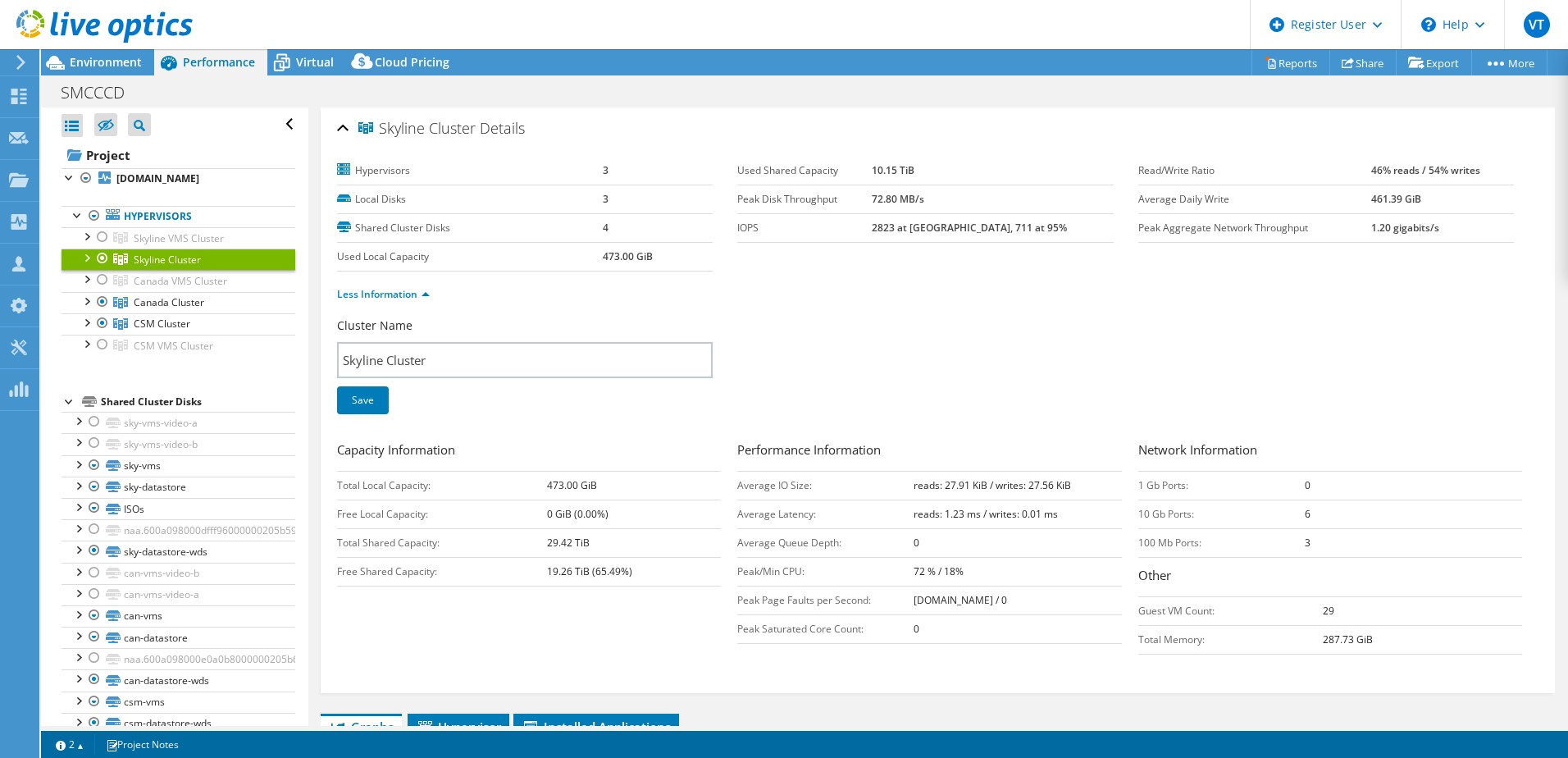
drag, startPoint x: 538, startPoint y: 538, endPoint x: 603, endPoint y: 538, distance: 65.0
click at [603, 538] on tr "Total Shared Capacity: 29.42 TiB" at bounding box center [529, 543] width 384 height 29
copy tr "29.42 TiB"
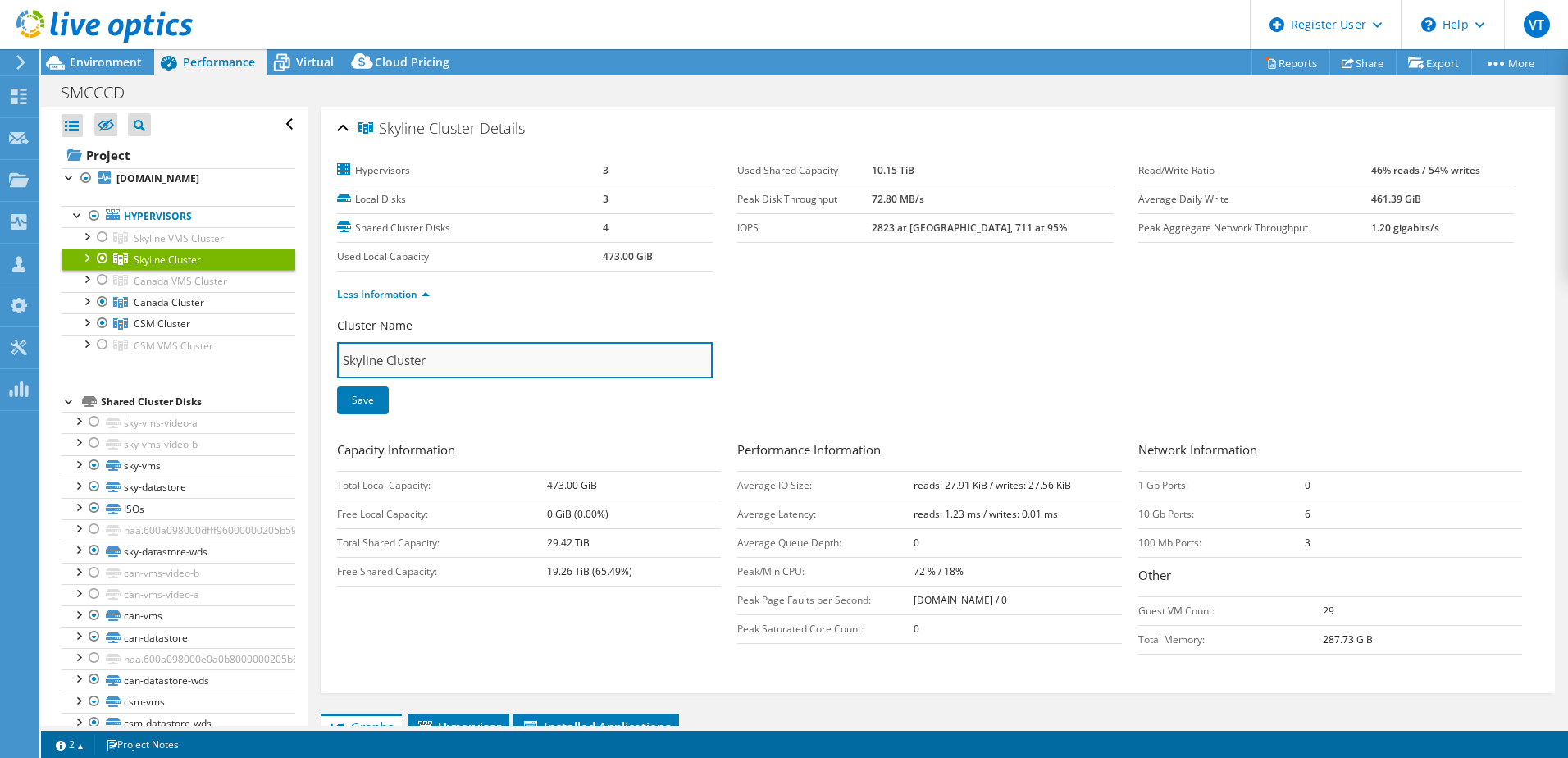
click at [481, 359] on input "Skyline Cluster" at bounding box center [525, 359] width 376 height 36
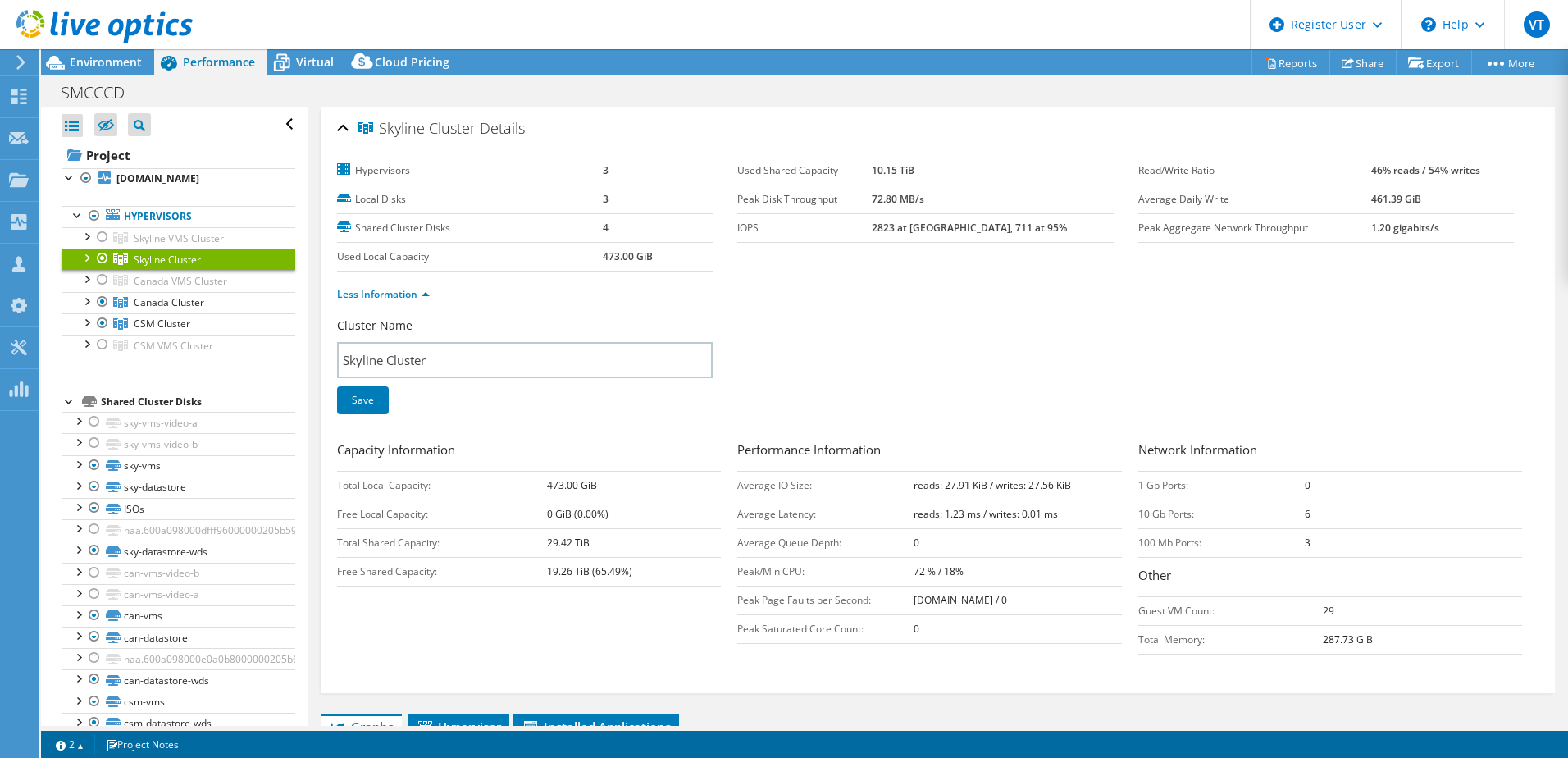
click at [963, 345] on div "Cluster Name Skyline Cluster Save" at bounding box center [938, 376] width 1202 height 117
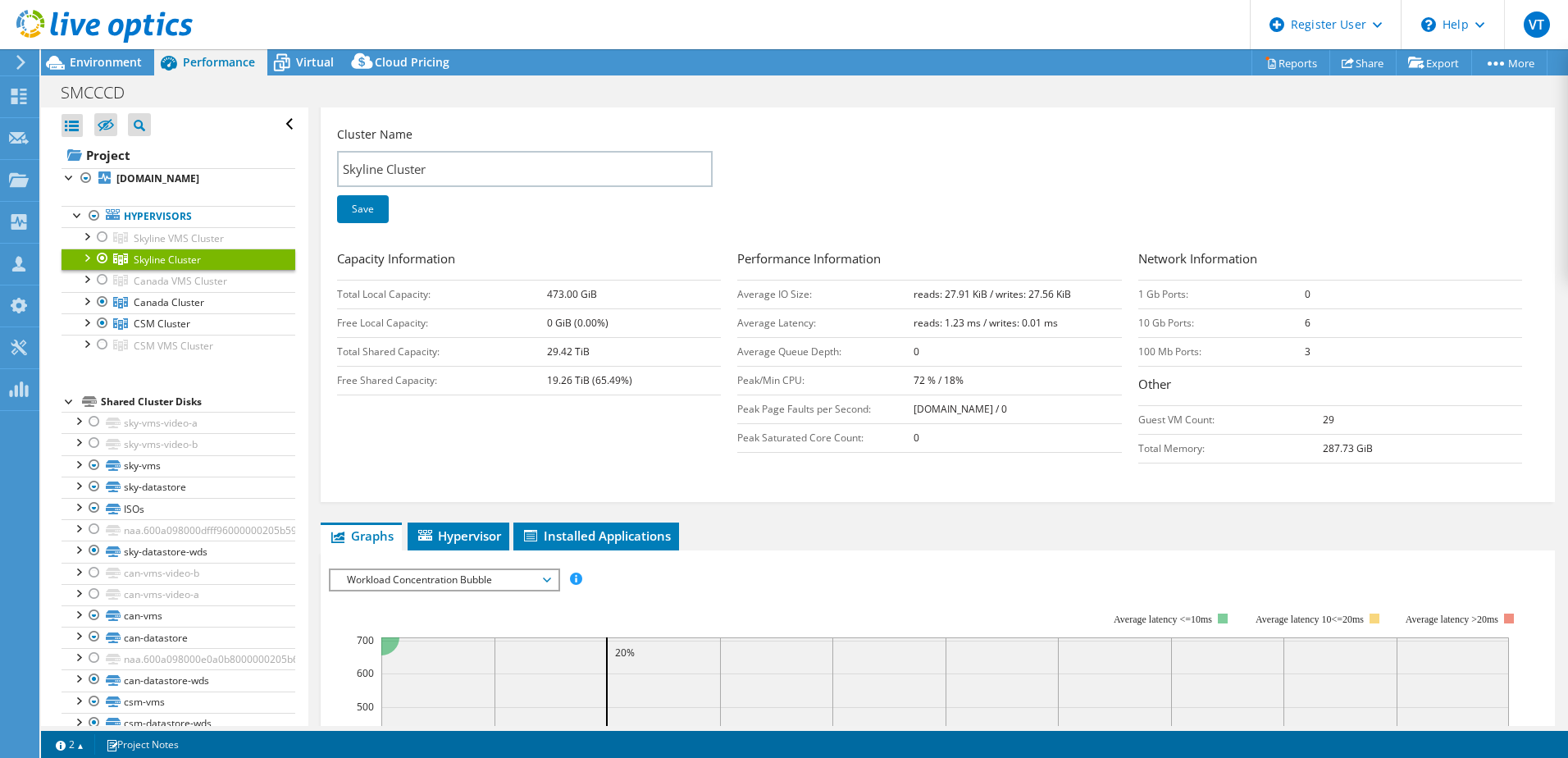
scroll to position [328, 0]
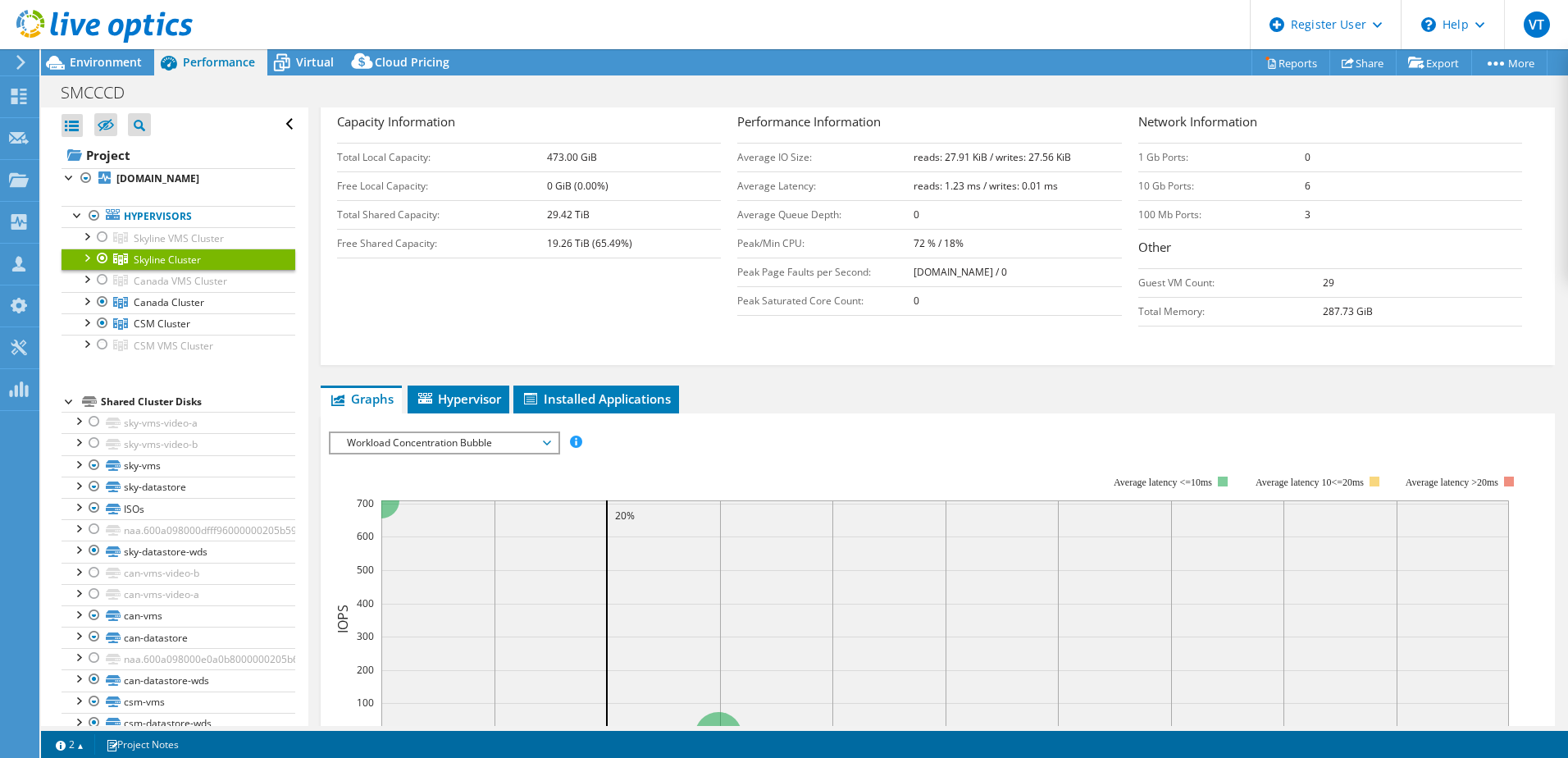
click at [526, 446] on span "Workload Concentration Bubble" at bounding box center [444, 443] width 211 height 20
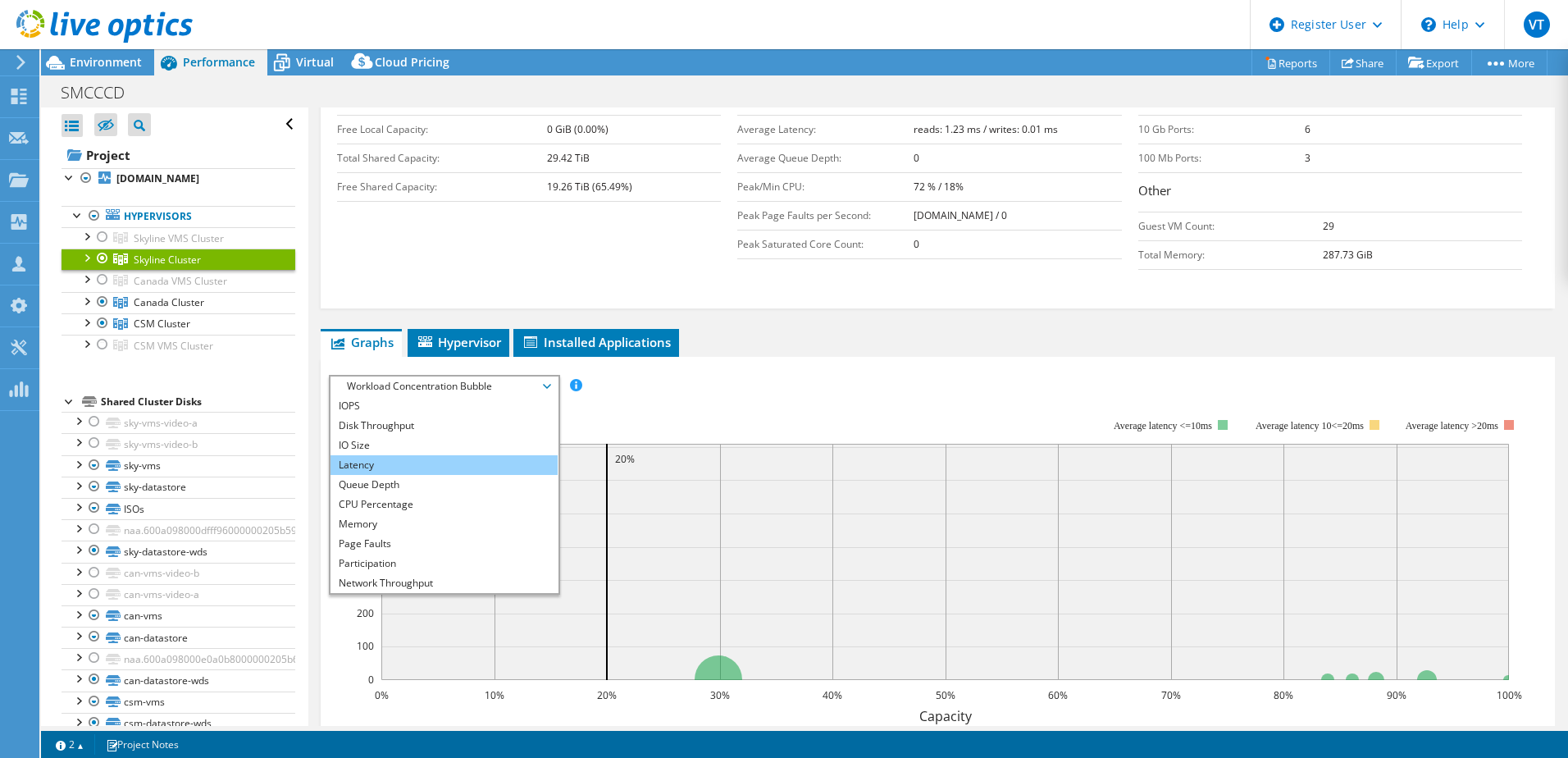
scroll to position [410, 0]
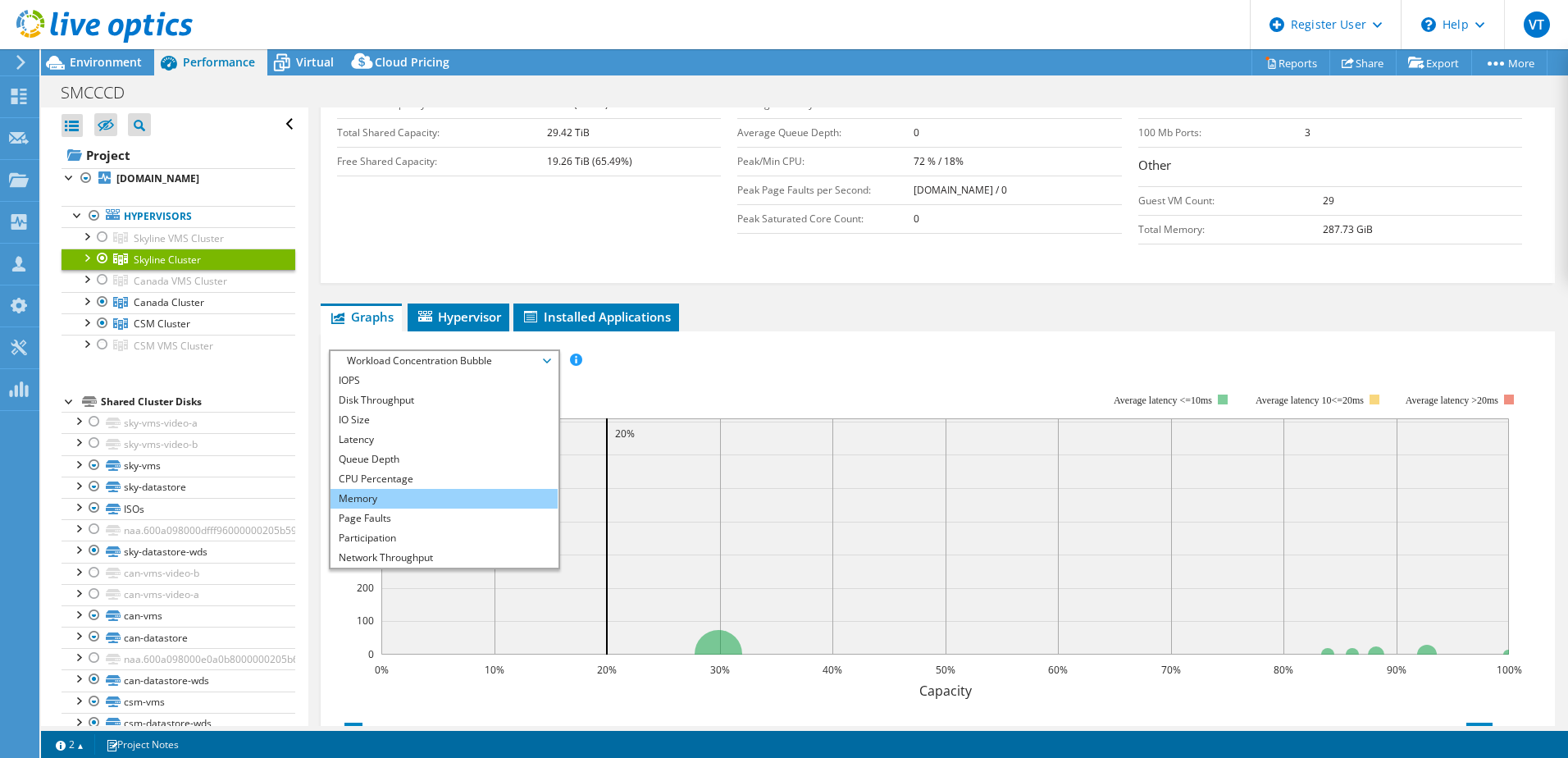
drag, startPoint x: 392, startPoint y: 493, endPoint x: 410, endPoint y: 490, distance: 18.2
click at [392, 492] on li "Memory" at bounding box center [444, 498] width 227 height 20
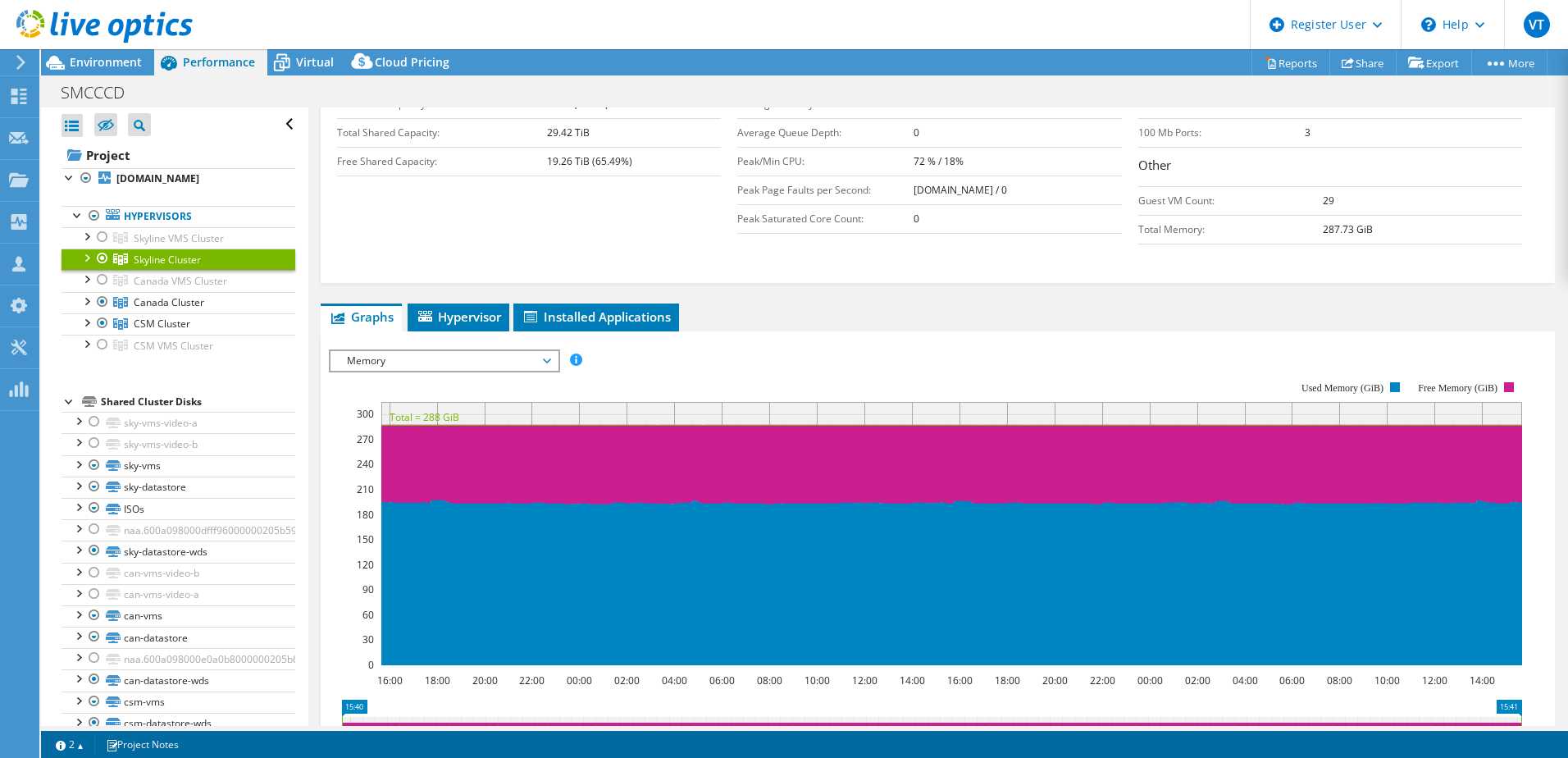
click at [839, 304] on ul "Graphs Servers Inventory Hypervisor Disks Cluster Disks Installed Applications" at bounding box center [938, 317] width 1235 height 28
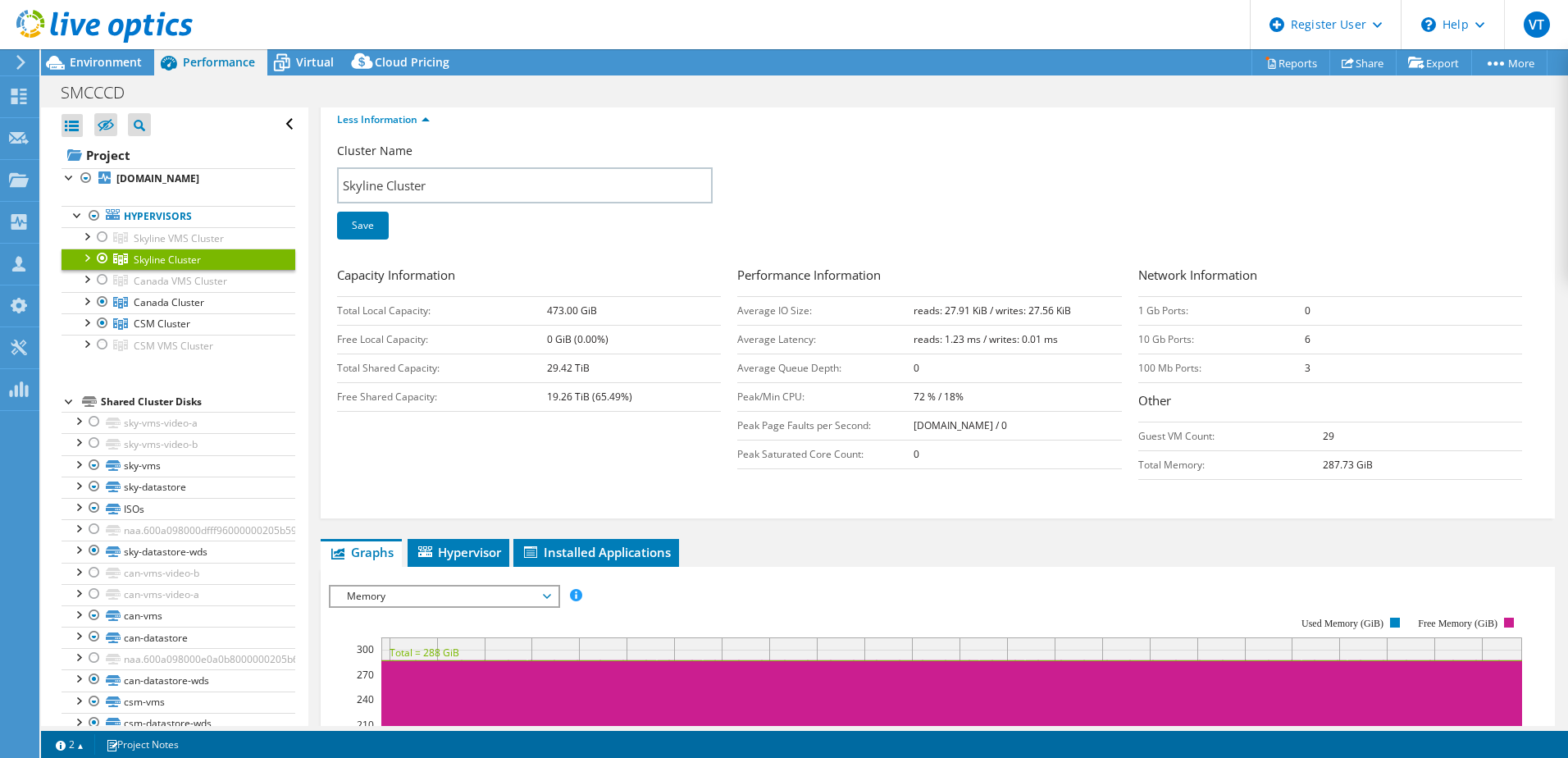
scroll to position [164, 0]
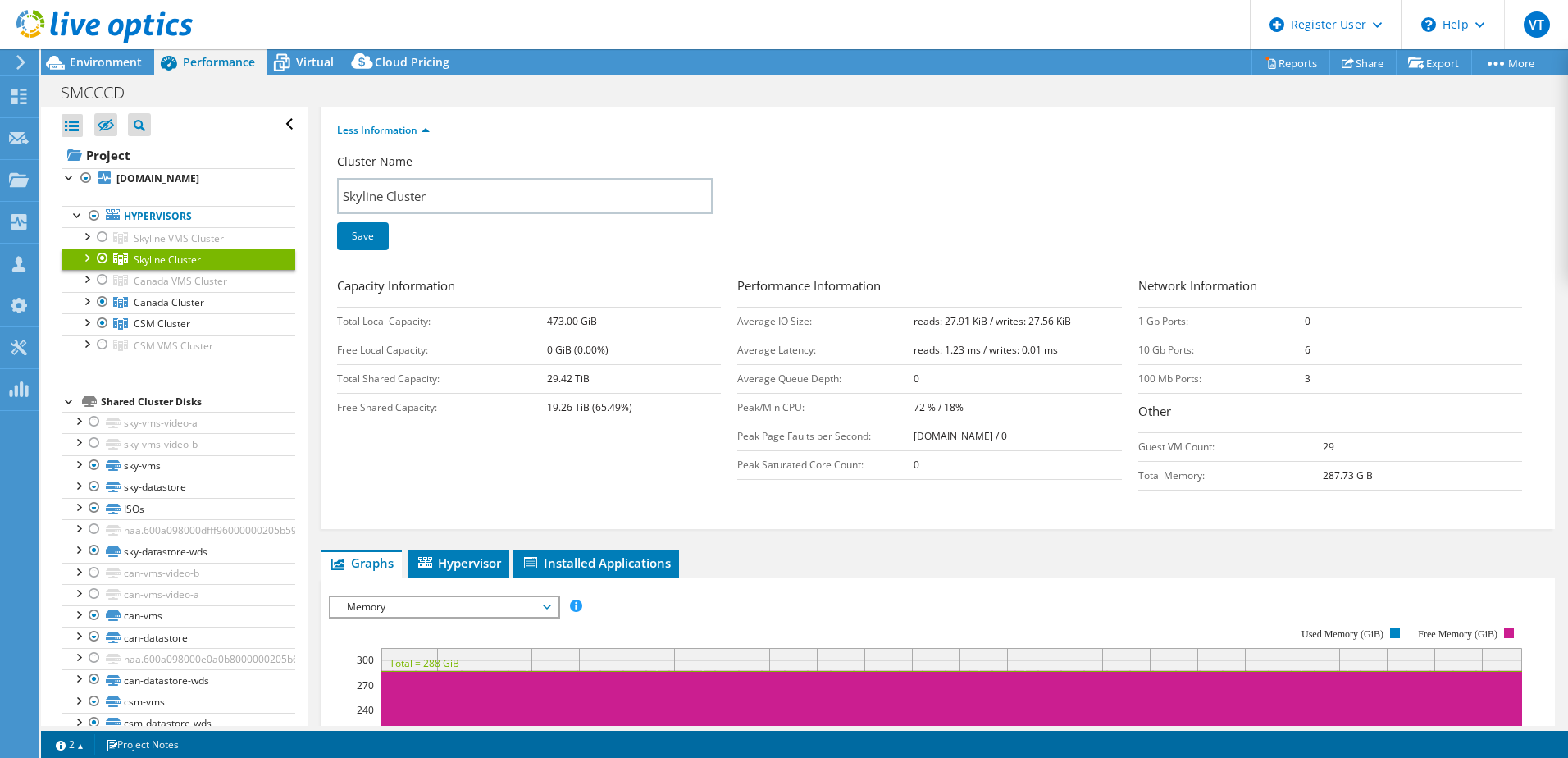
drag, startPoint x: 1307, startPoint y: 469, endPoint x: 1373, endPoint y: 477, distance: 66.5
click at [1372, 477] on tr "Total Memory: 287.73 GiB" at bounding box center [1331, 476] width 384 height 29
drag, startPoint x: 1373, startPoint y: 477, endPoint x: 1287, endPoint y: 515, distance: 94.0
click at [1287, 515] on div "Cluster Name Skyline Cluster Save Capacity Information Total Local Capacity: 47…" at bounding box center [938, 339] width 1202 height 371
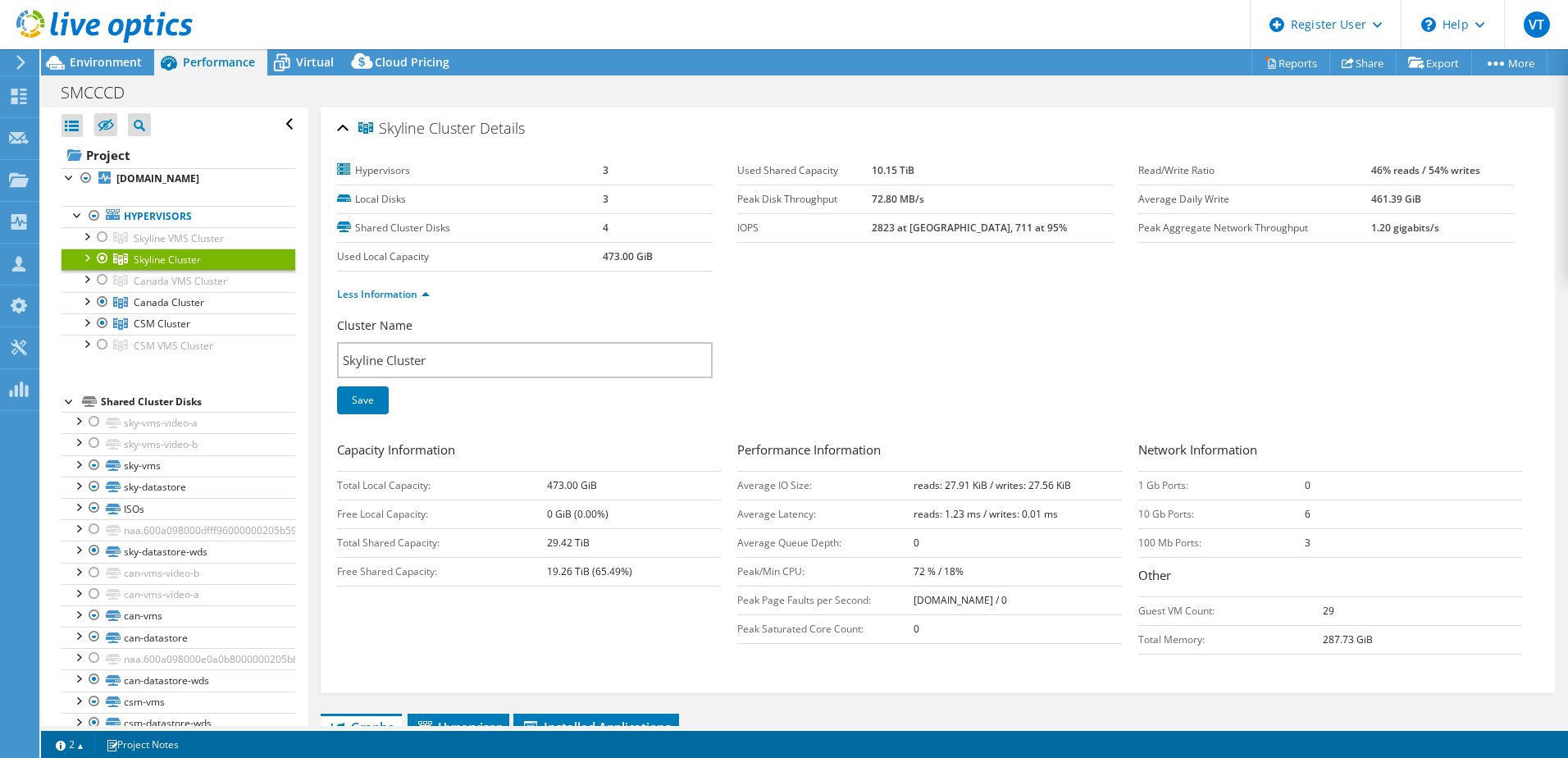
click at [927, 224] on b "2823 at [GEOGRAPHIC_DATA], 711 at 95%" at bounding box center [969, 227] width 195 height 14
click at [923, 226] on b "2823 at [GEOGRAPHIC_DATA], 711 at 95%" at bounding box center [969, 227] width 195 height 14
click at [927, 226] on b "2823 at [GEOGRAPHIC_DATA], 711 at 95%" at bounding box center [969, 227] width 195 height 14
copy b "2823"
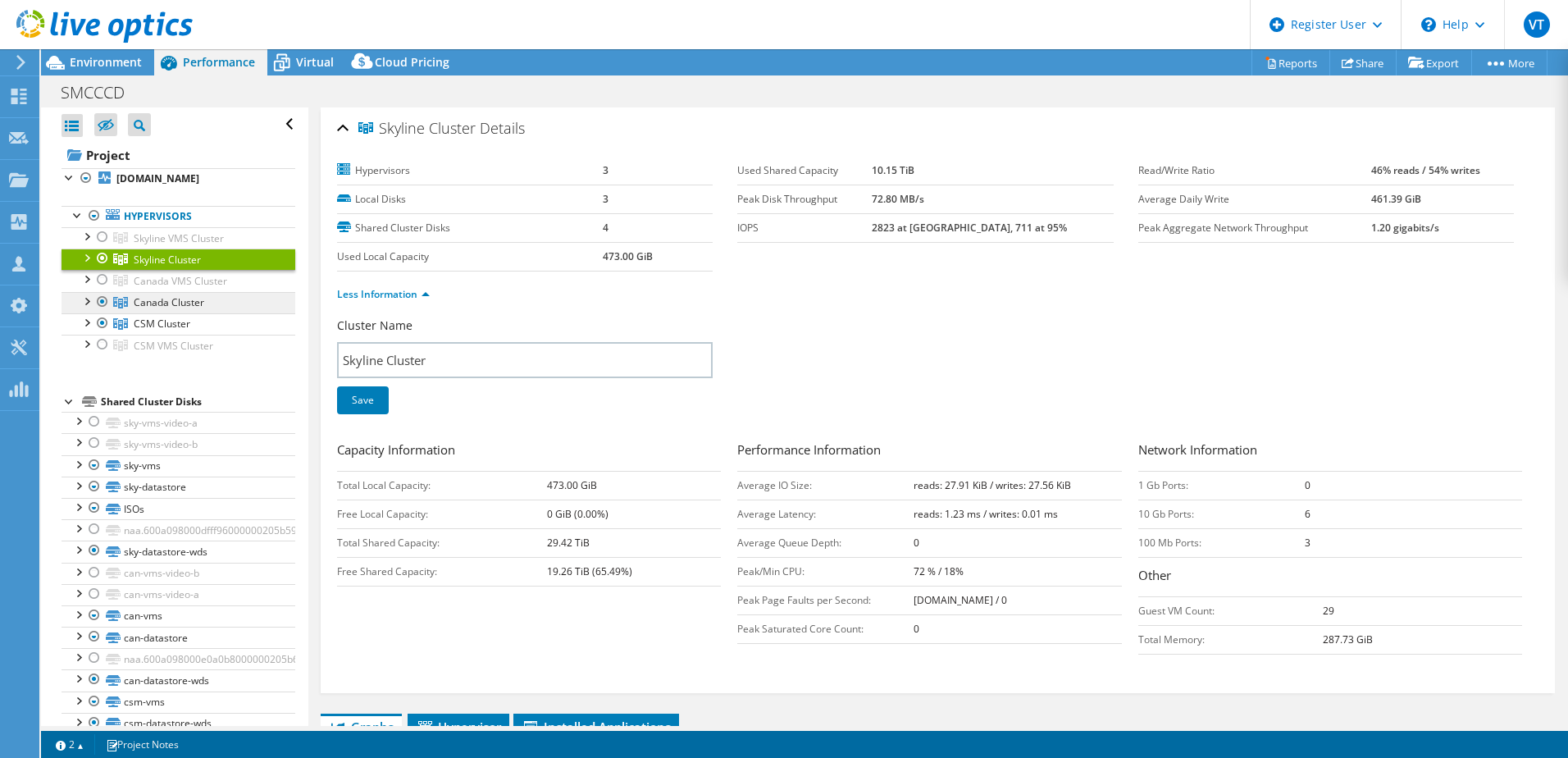
click at [193, 299] on span "Canada Cluster" at bounding box center [169, 302] width 70 height 14
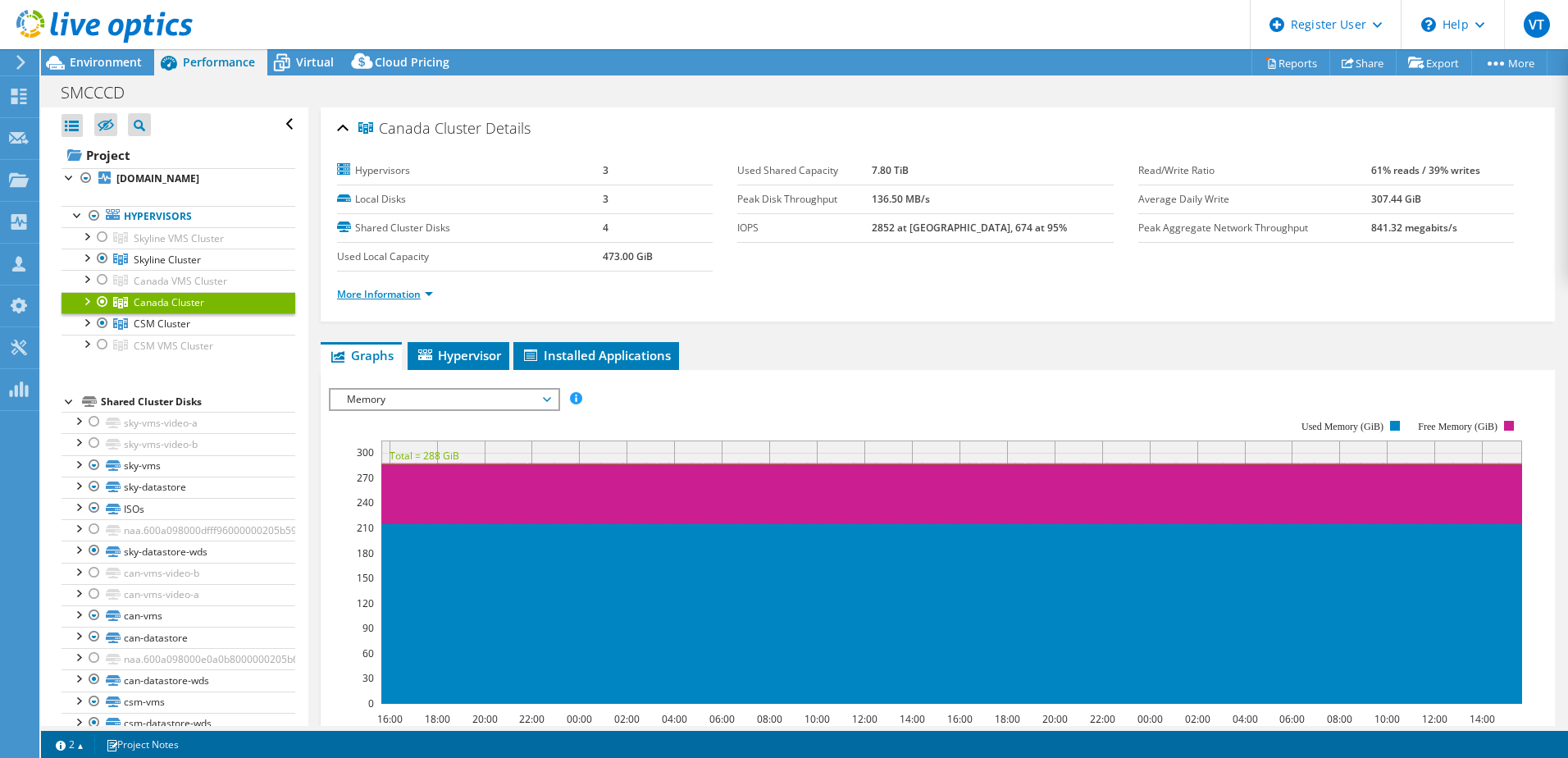
click at [427, 294] on link "More Information" at bounding box center [385, 294] width 96 height 14
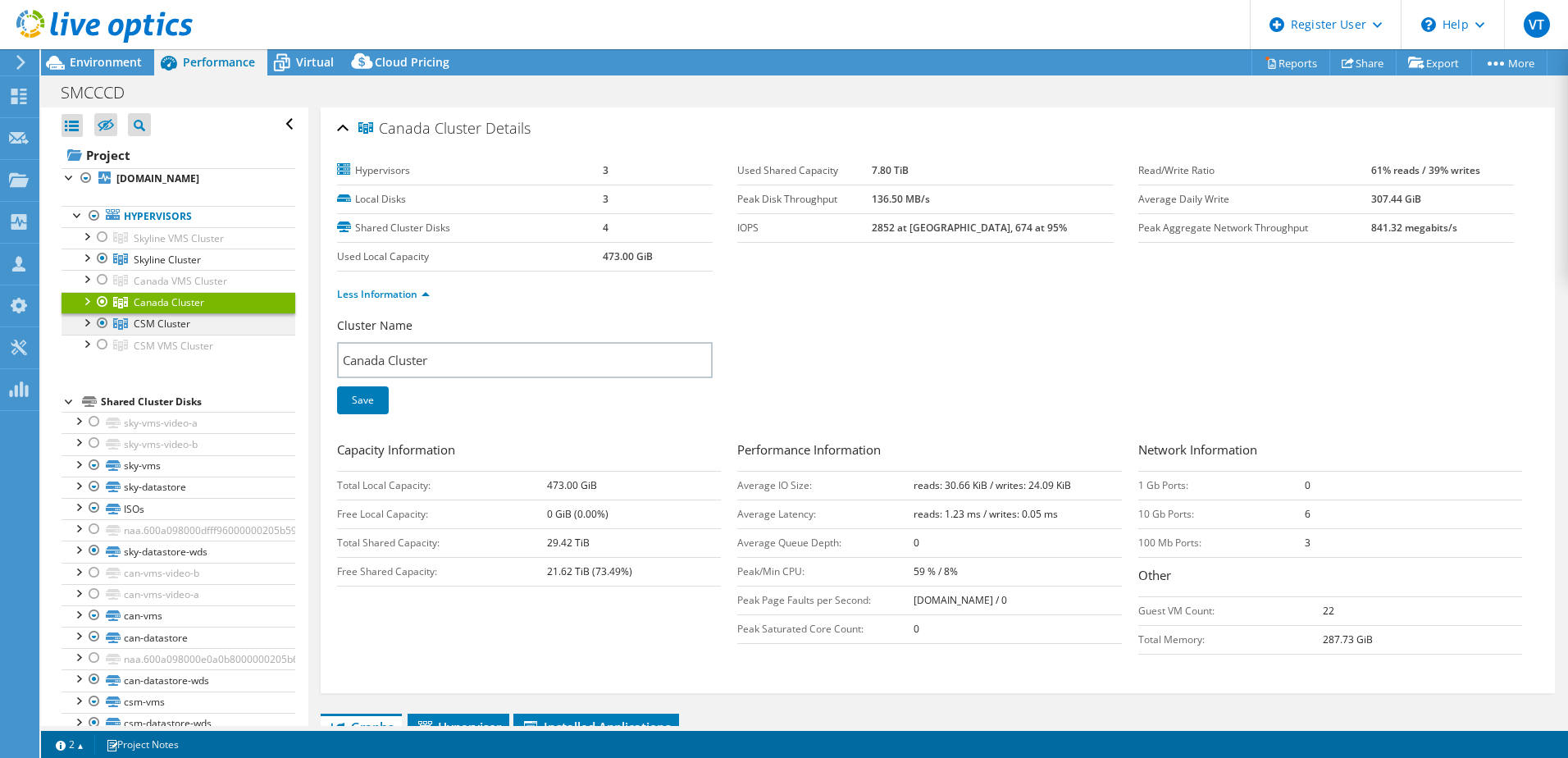
click at [159, 323] on span "CSM Cluster" at bounding box center [162, 323] width 57 height 14
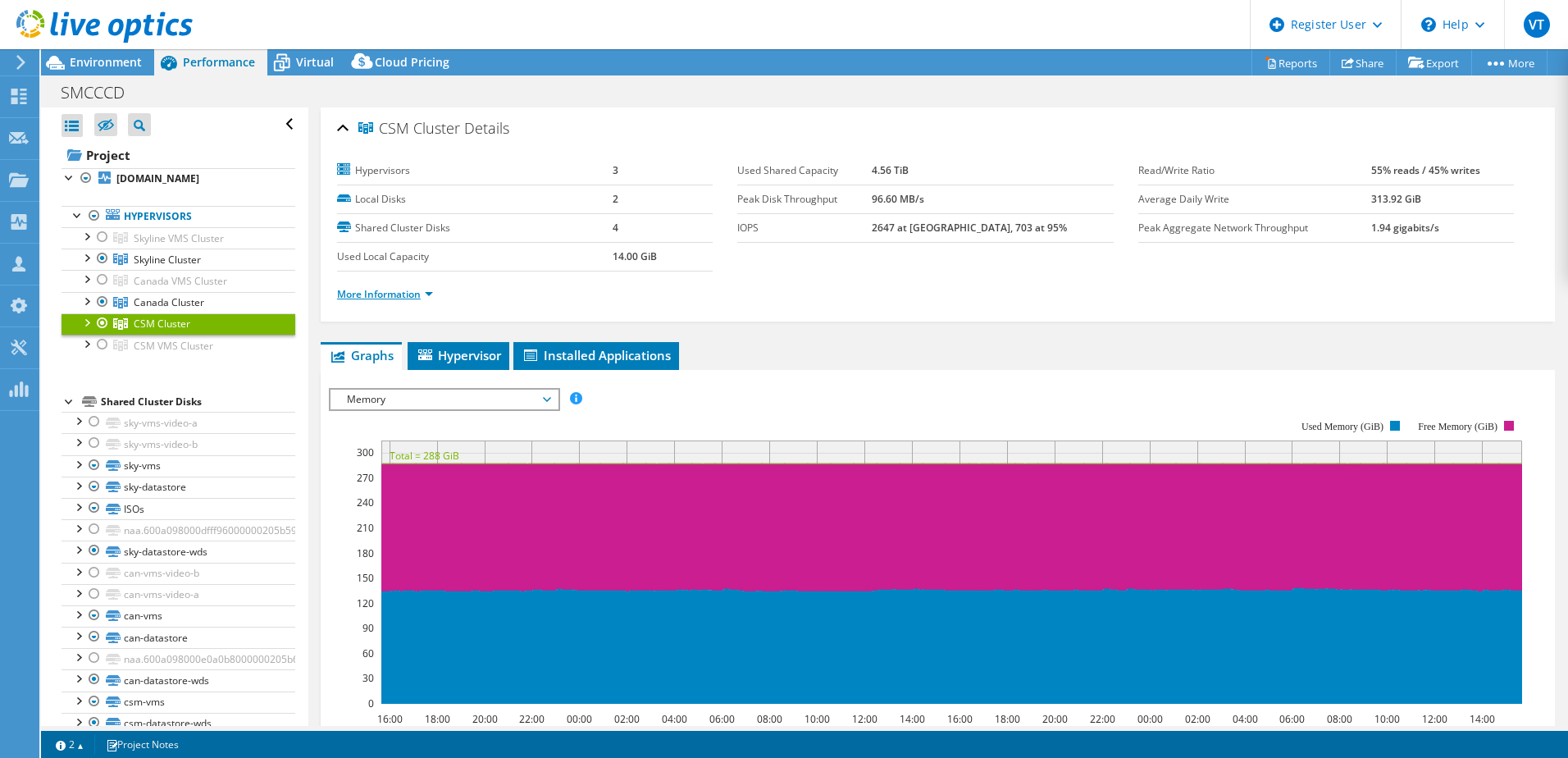
click at [431, 294] on link "More Information" at bounding box center [385, 294] width 96 height 14
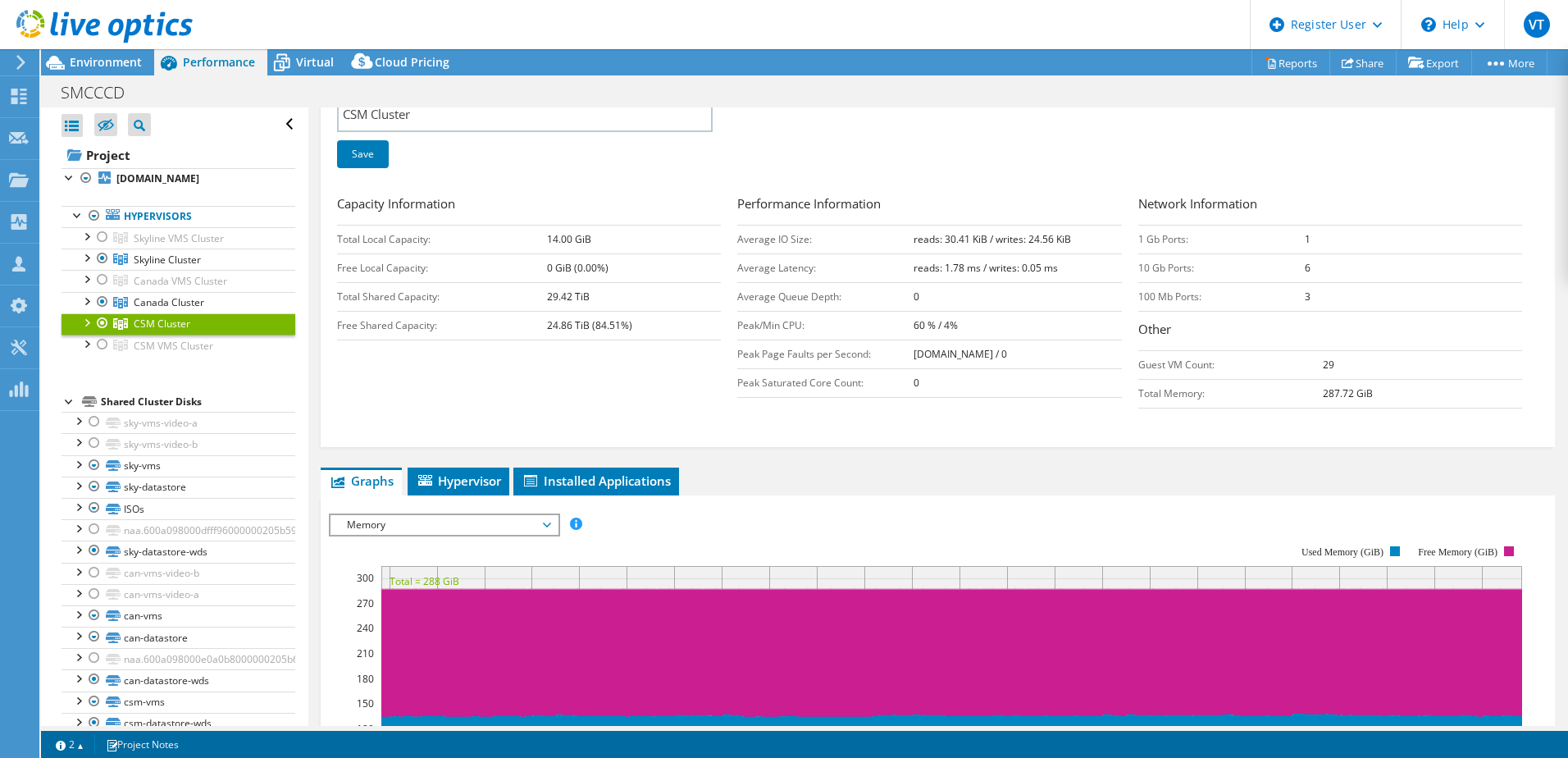
scroll to position [492, 0]
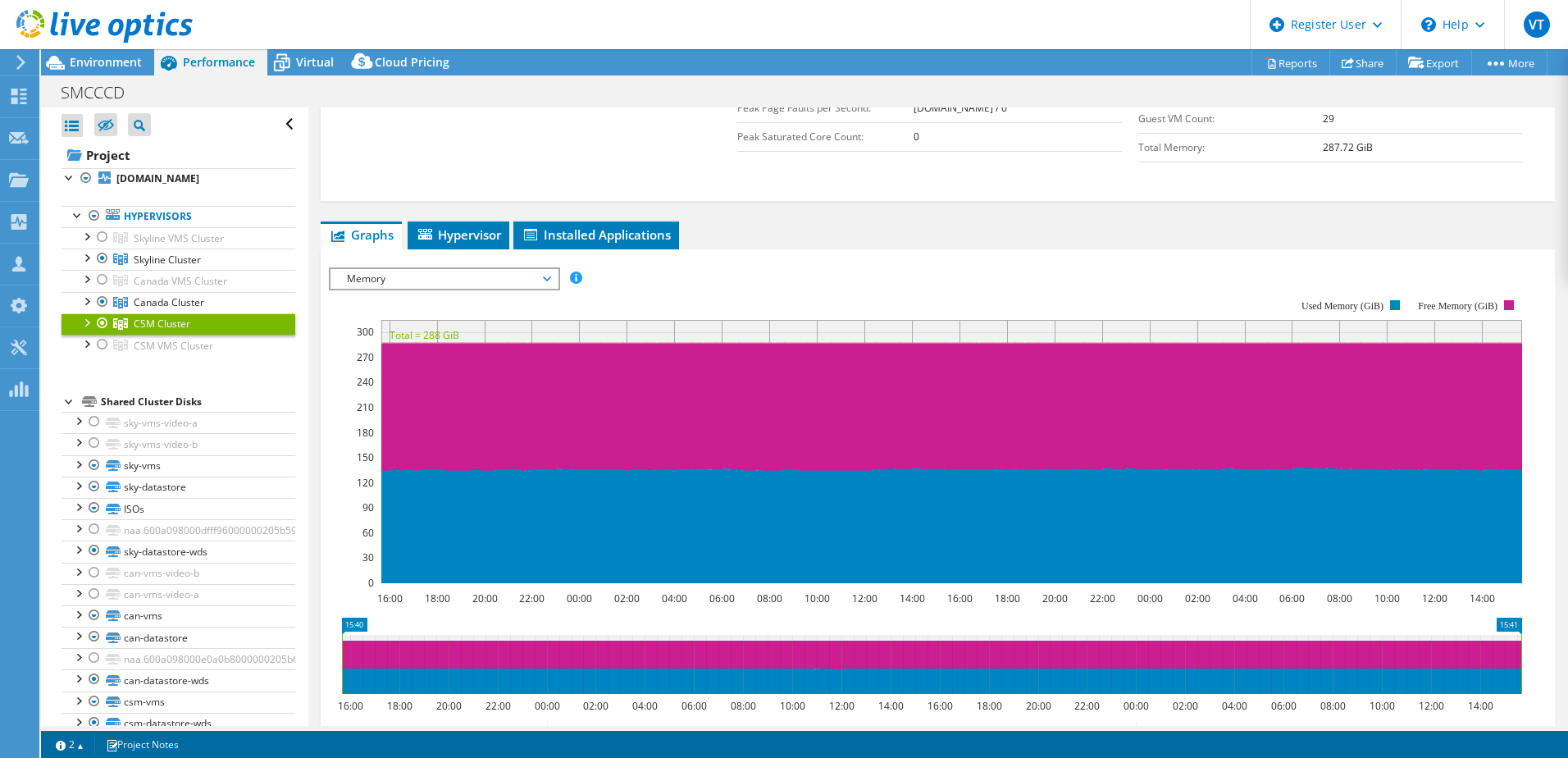
click at [526, 283] on span "Memory" at bounding box center [444, 278] width 211 height 20
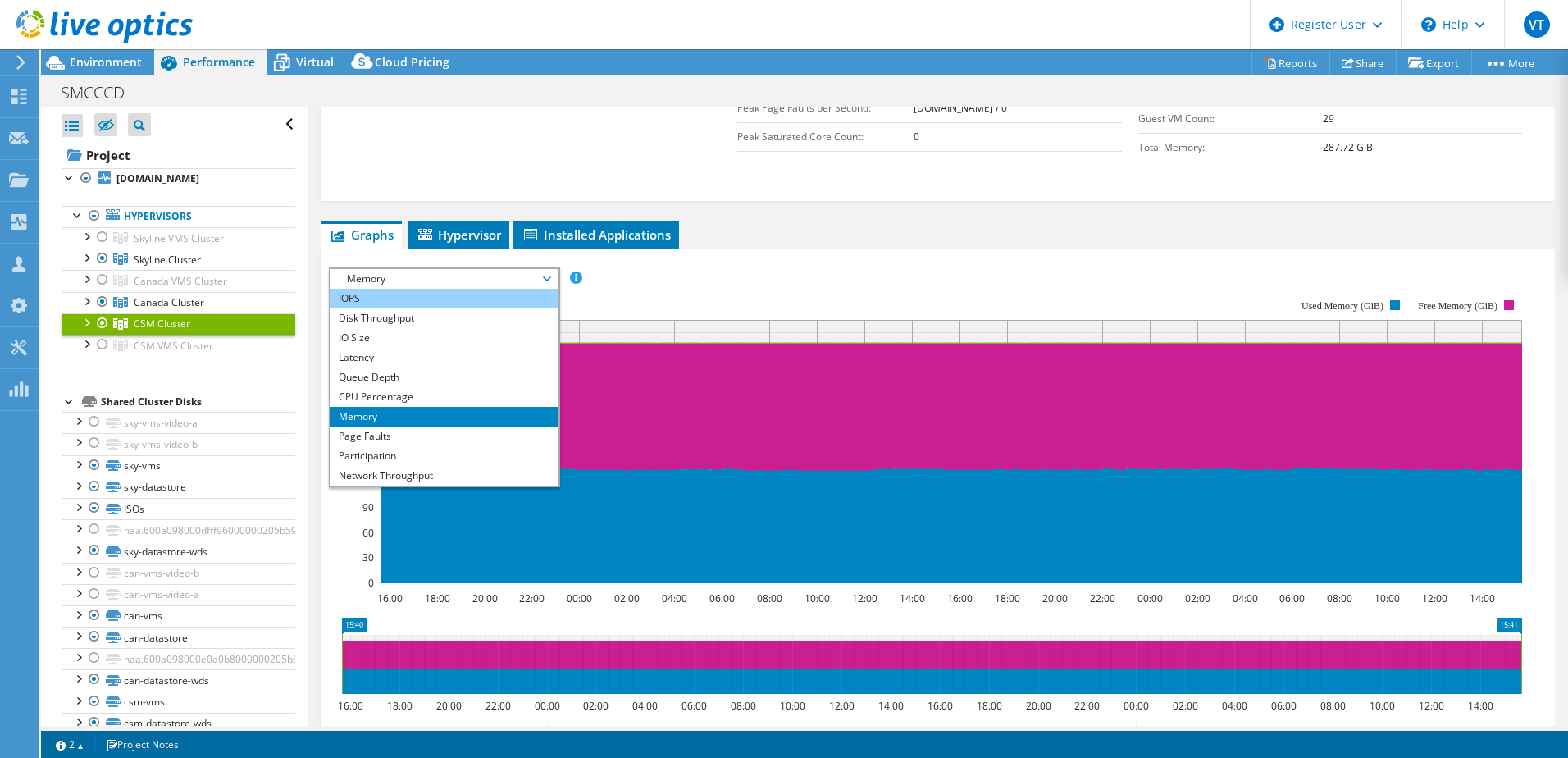
click at [468, 292] on li "IOPS" at bounding box center [444, 298] width 227 height 20
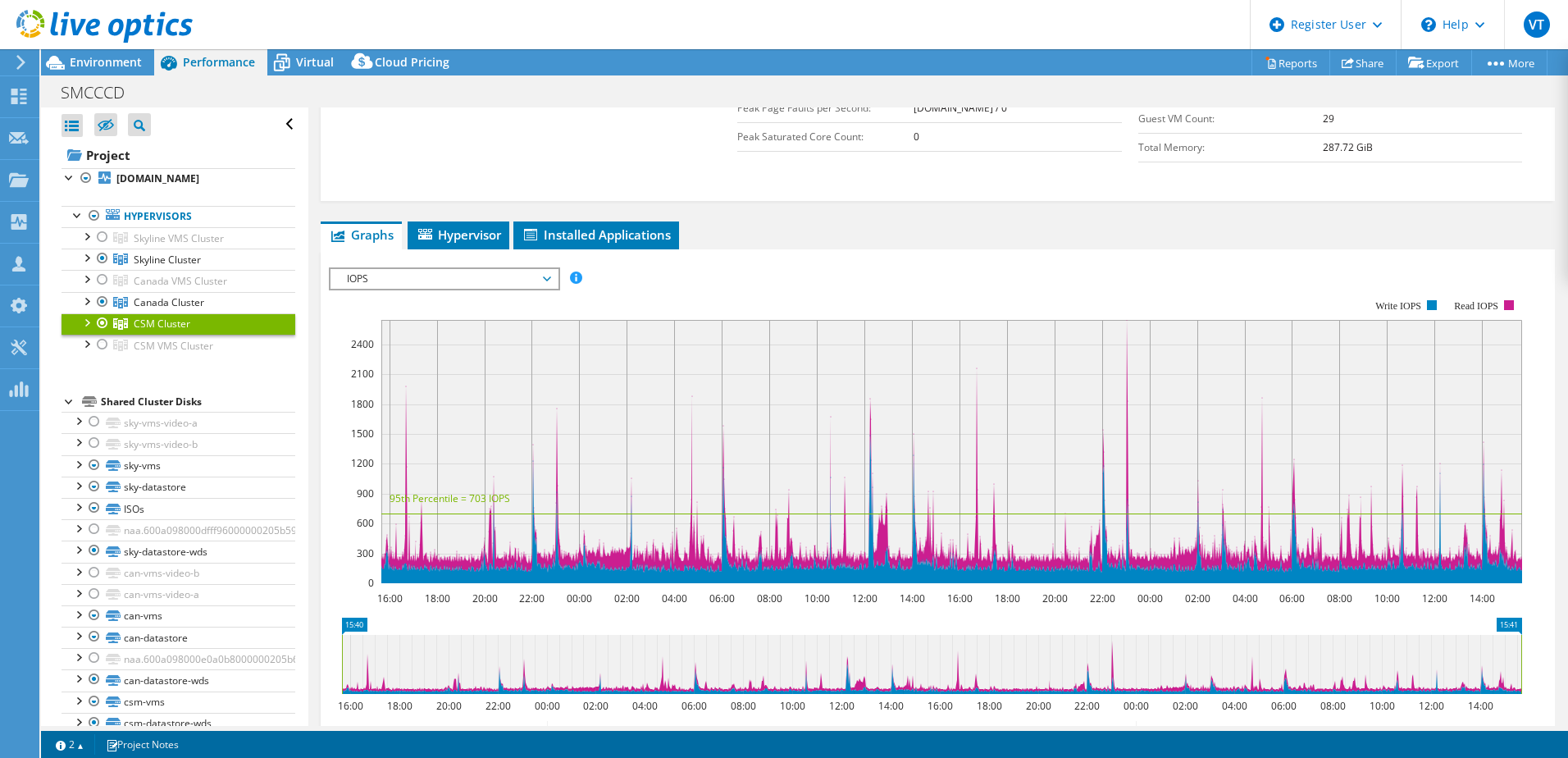
click at [957, 258] on div "IOPS Disk Throughput IO Size Latency Queue Depth CPU Percentage Memory Page Fau…" at bounding box center [938, 538] width 1218 height 578
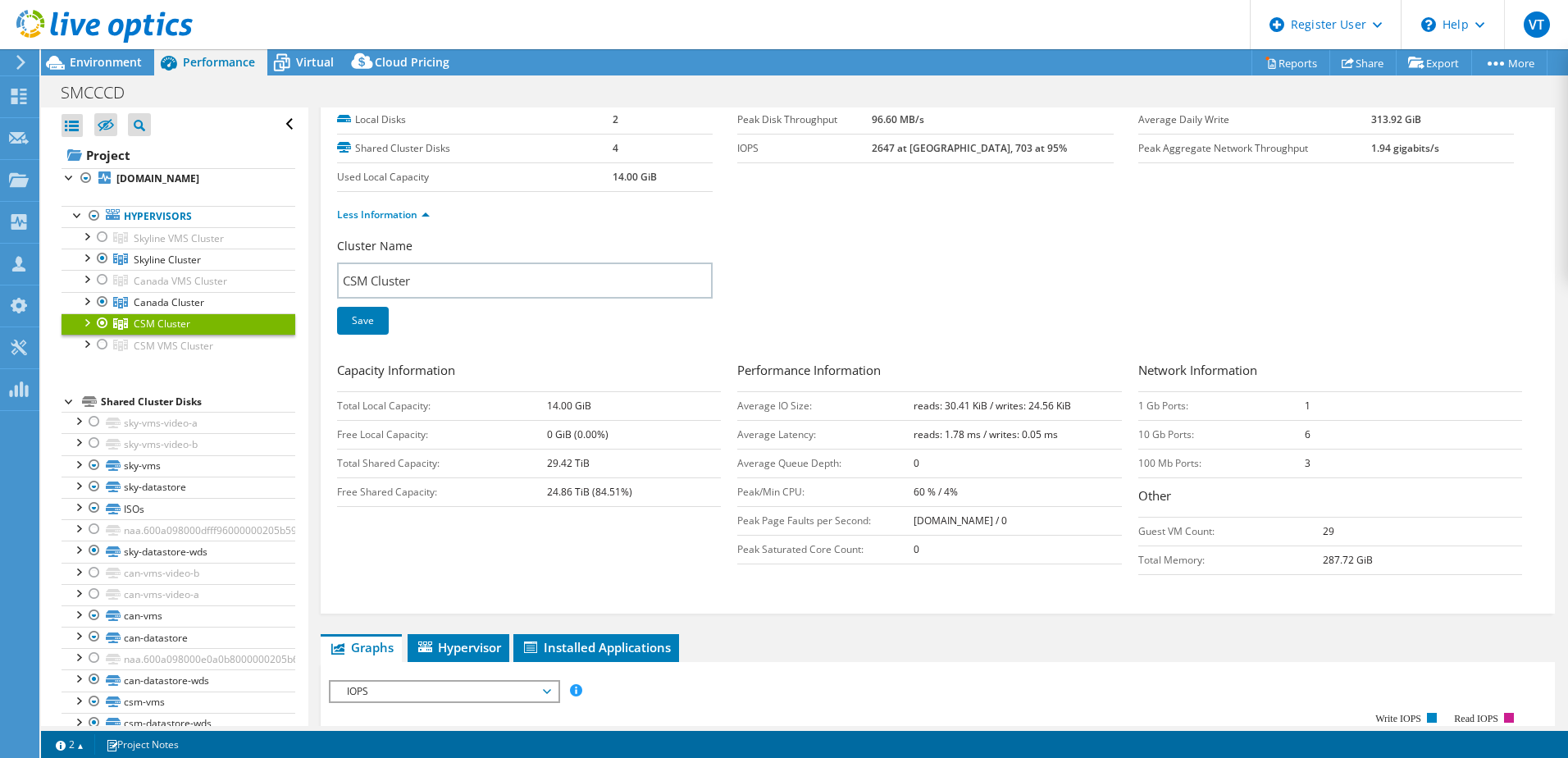
scroll to position [0, 0]
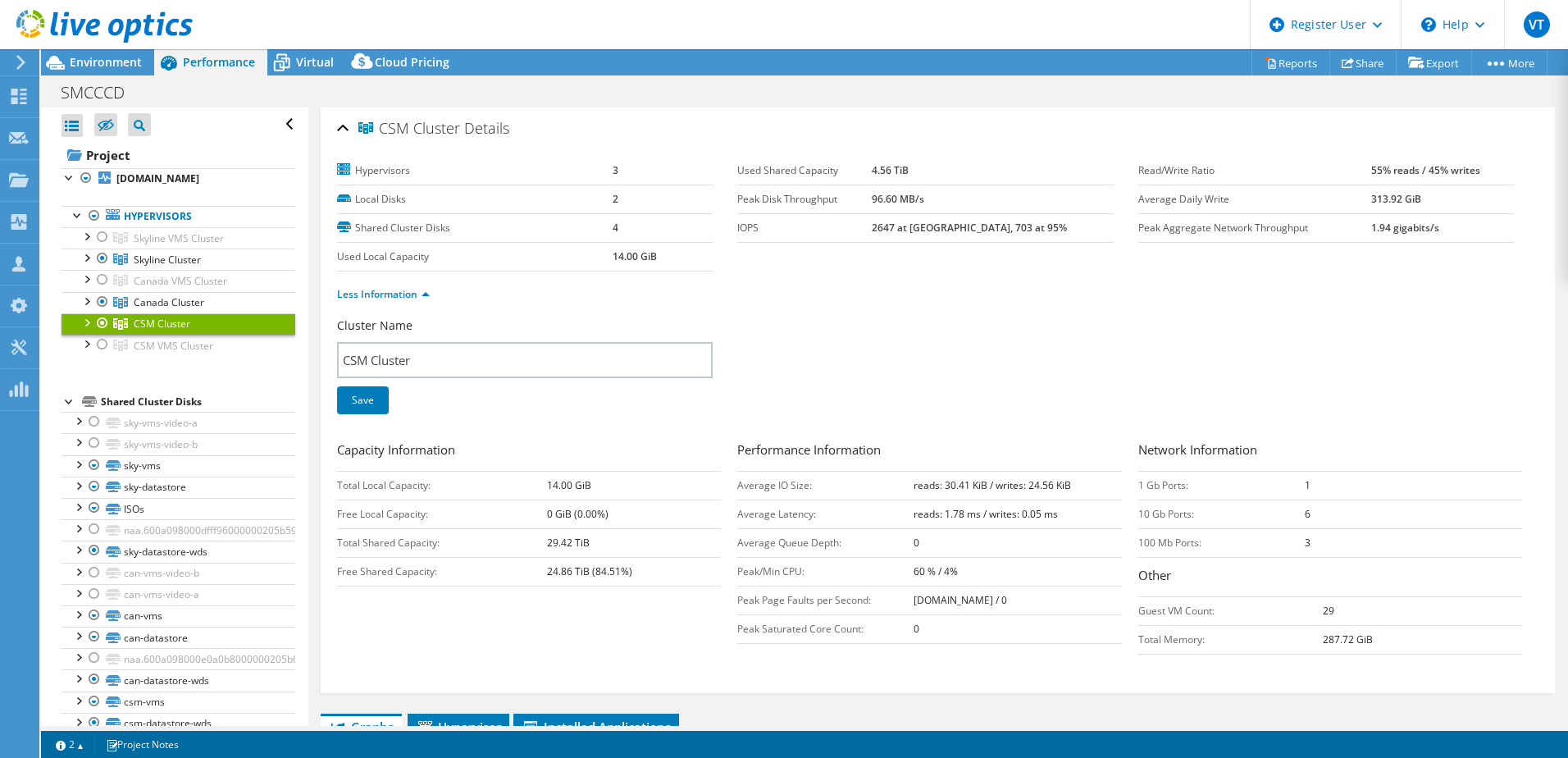
click at [1070, 309] on div "Less Information" at bounding box center [938, 294] width 1202 height 46
